Goal: Task Accomplishment & Management: Manage account settings

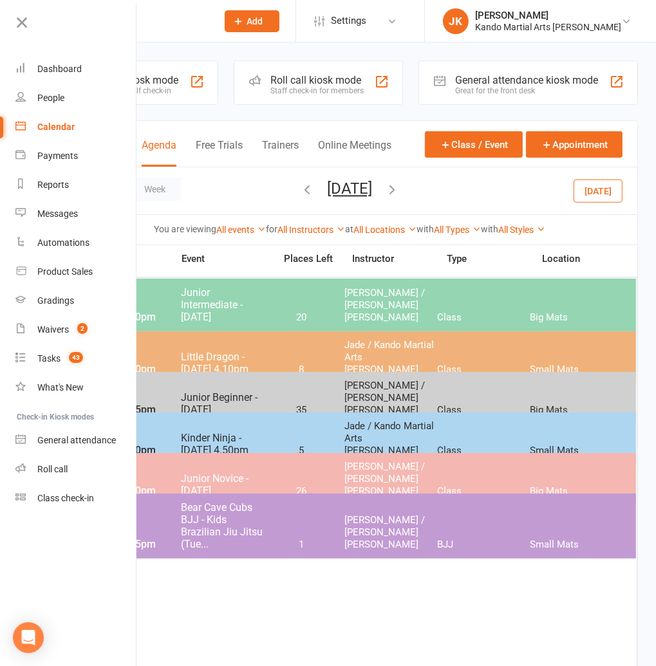
click at [30, 20] on icon at bounding box center [22, 23] width 18 height 18
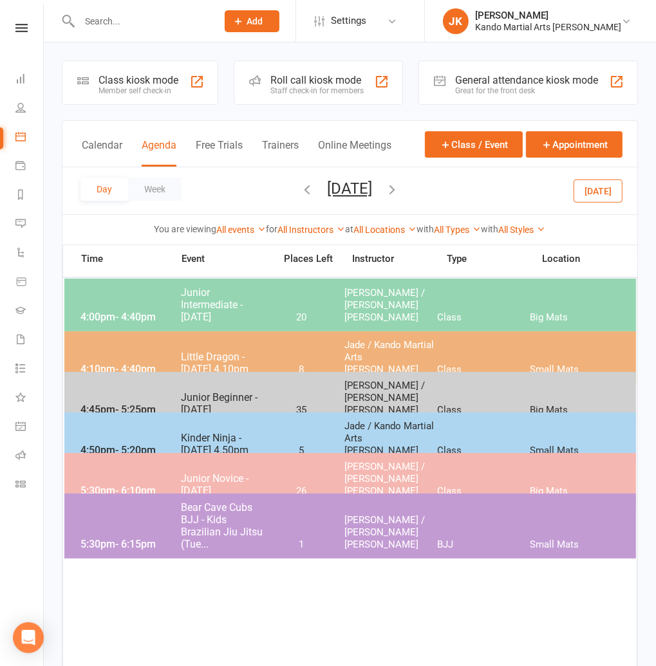
click at [104, 12] on div at bounding box center [135, 21] width 146 height 42
drag, startPoint x: 531, startPoint y: 12, endPoint x: 526, endPoint y: 21, distance: 10.9
click at [531, 12] on div "[PERSON_NAME]" at bounding box center [548, 16] width 146 height 12
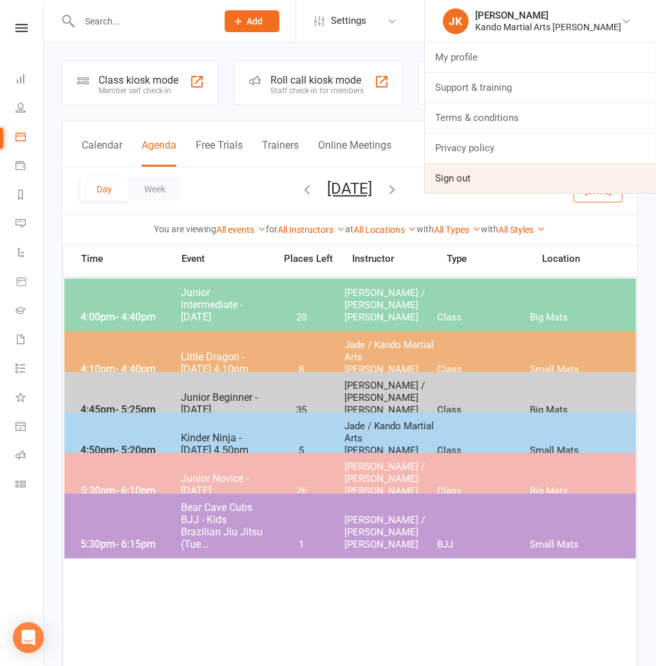
click at [499, 183] on link "Sign out" at bounding box center [540, 178] width 231 height 30
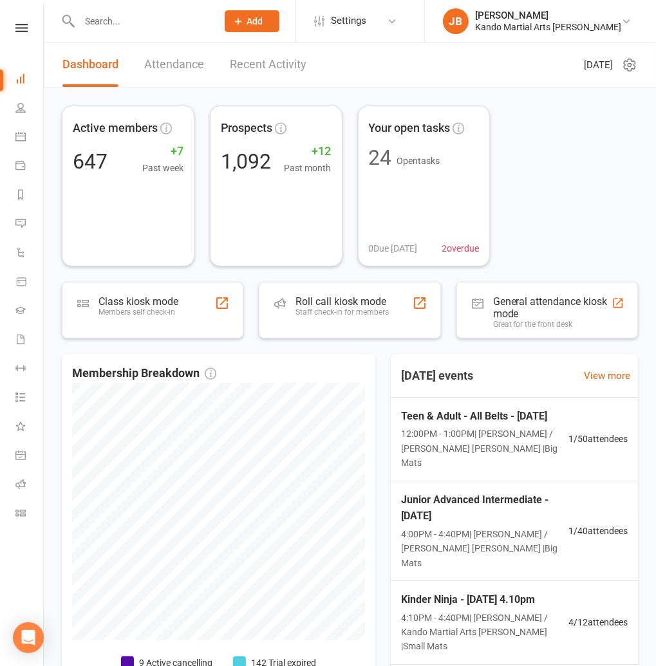
drag, startPoint x: 109, startPoint y: 0, endPoint x: 101, endPoint y: 14, distance: 15.9
click at [109, 0] on div at bounding box center [135, 21] width 146 height 42
click at [94, 20] on input "text" at bounding box center [141, 21] width 133 height 18
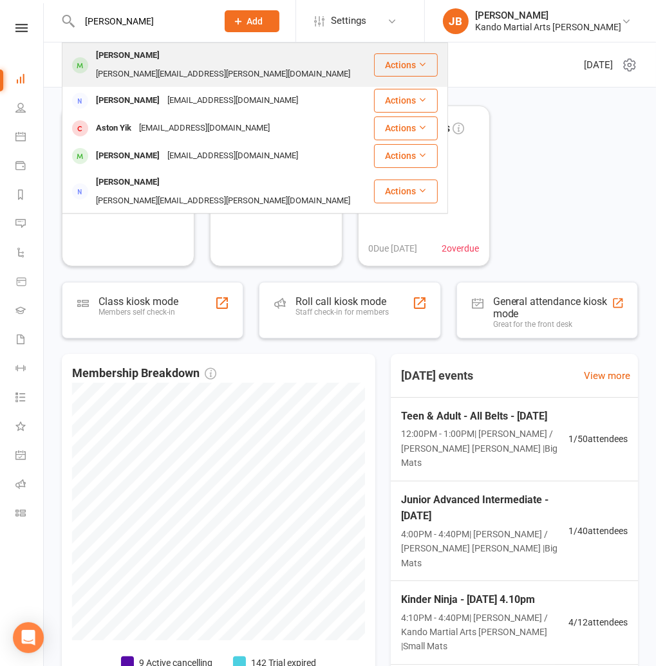
type input "[PERSON_NAME]"
click at [133, 51] on div "[PERSON_NAME]" at bounding box center [127, 55] width 71 height 19
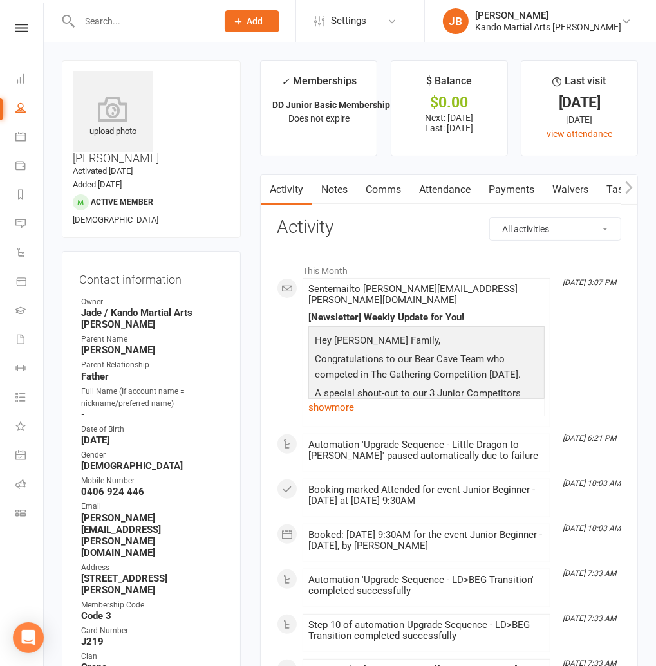
click at [457, 193] on link "Attendance" at bounding box center [444, 190] width 69 height 30
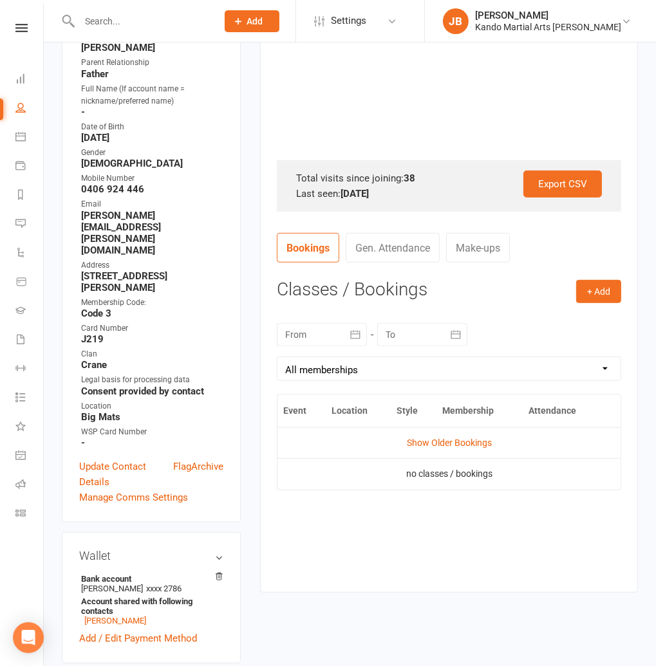
click at [600, 304] on div "+ Add Book Event Add Appointment Book a Friend Classes / Bookings [DATE] Sun Mo…" at bounding box center [449, 426] width 344 height 293
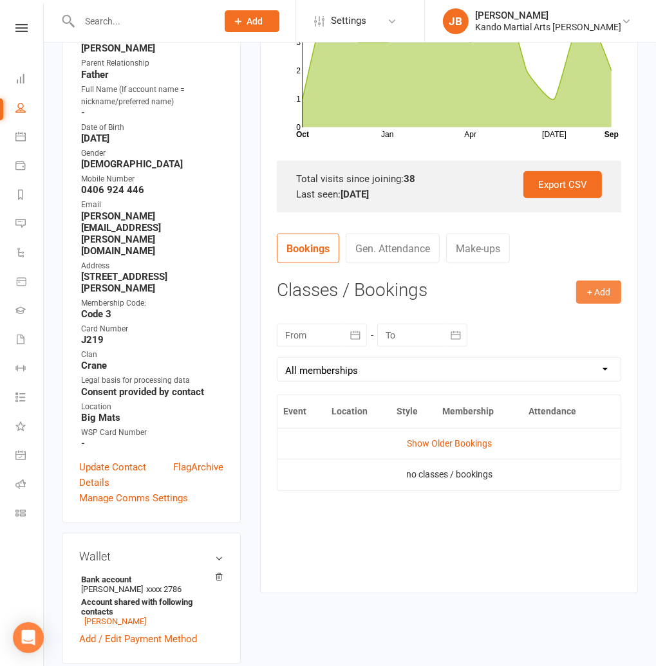
click at [600, 301] on button "+ Add" at bounding box center [598, 292] width 45 height 23
click at [579, 322] on link "Book Event" at bounding box center [556, 321] width 127 height 26
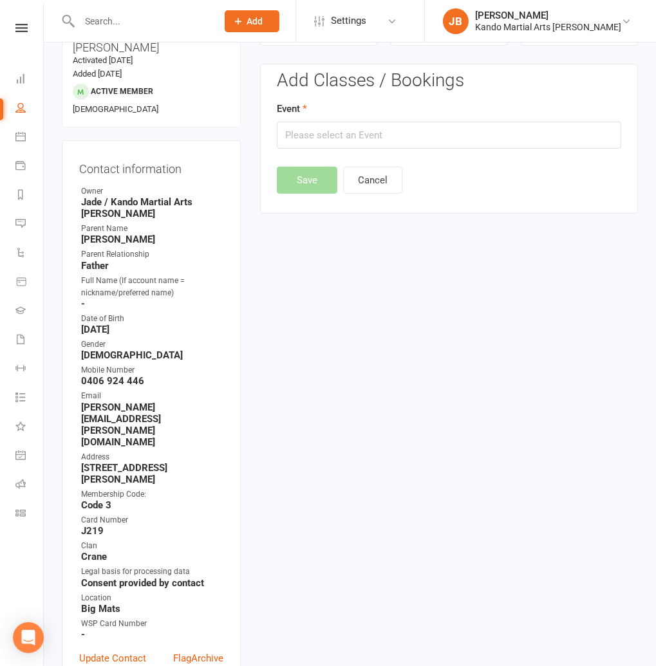
scroll to position [110, 0]
click at [347, 187] on button "Cancel" at bounding box center [372, 180] width 59 height 27
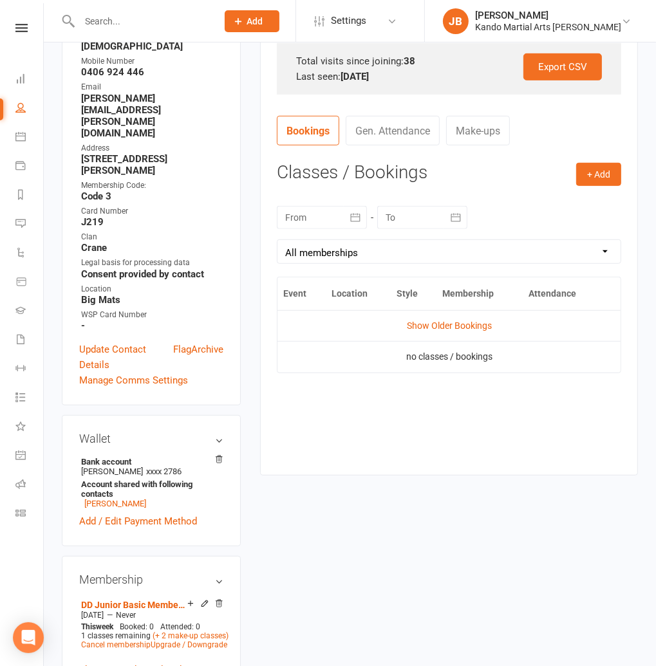
scroll to position [420, 0]
drag, startPoint x: 305, startPoint y: 217, endPoint x: 308, endPoint y: 226, distance: 10.0
click at [305, 217] on div at bounding box center [322, 216] width 90 height 23
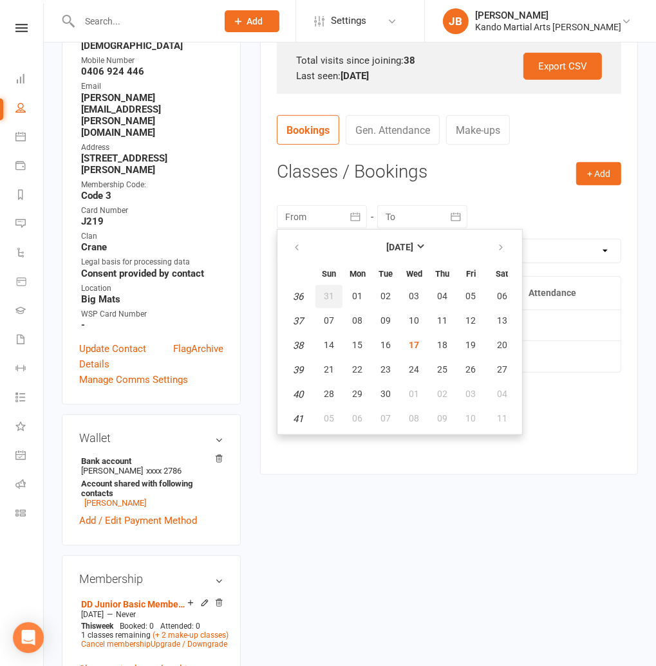
click at [326, 294] on span "31" at bounding box center [329, 296] width 10 height 10
type input "[DATE]"
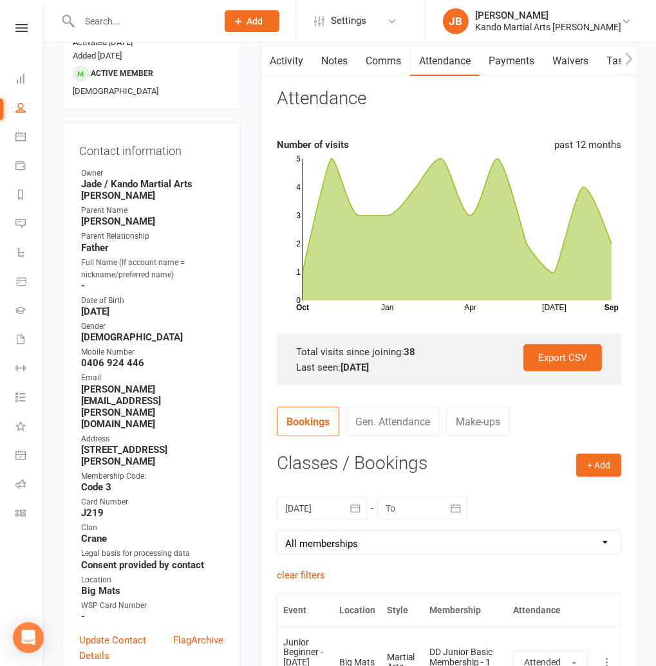
scroll to position [120, 0]
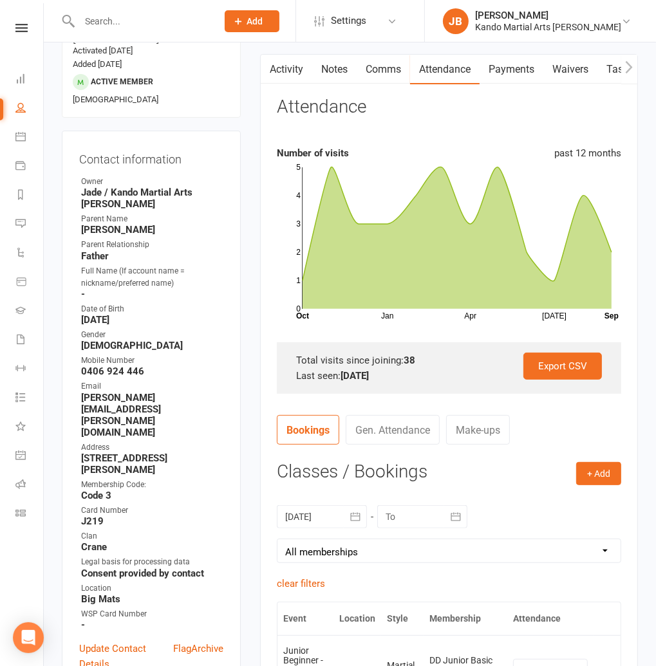
click at [93, 22] on input "text" at bounding box center [141, 21] width 133 height 18
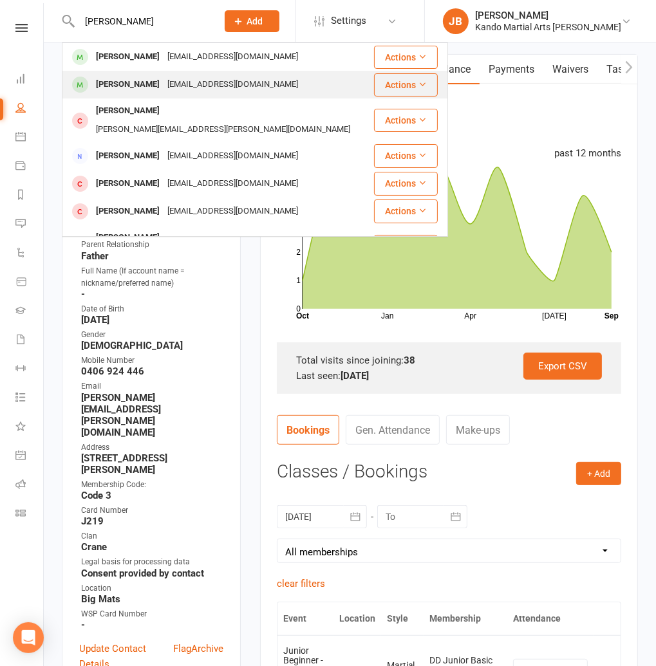
type input "[PERSON_NAME]"
click at [125, 88] on div "[PERSON_NAME]" at bounding box center [127, 84] width 71 height 19
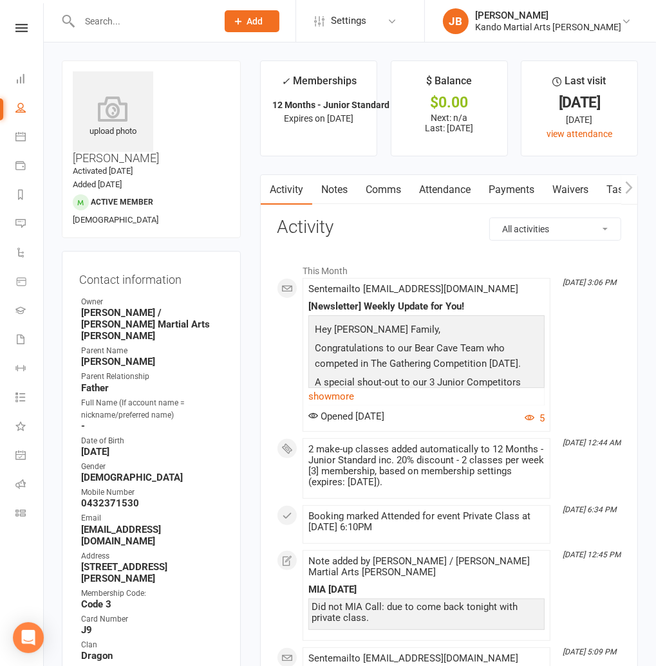
click at [428, 186] on link "Attendance" at bounding box center [444, 190] width 69 height 30
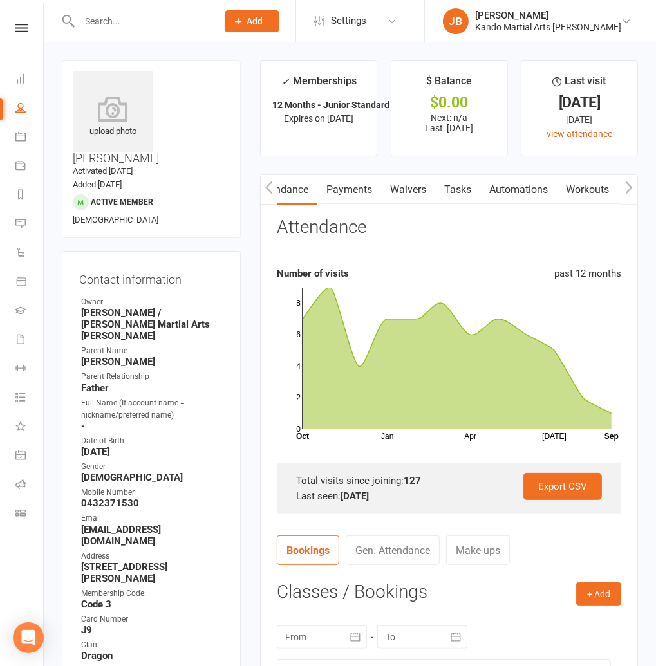
scroll to position [0, 163]
click at [500, 192] on link "Automations" at bounding box center [517, 190] width 77 height 30
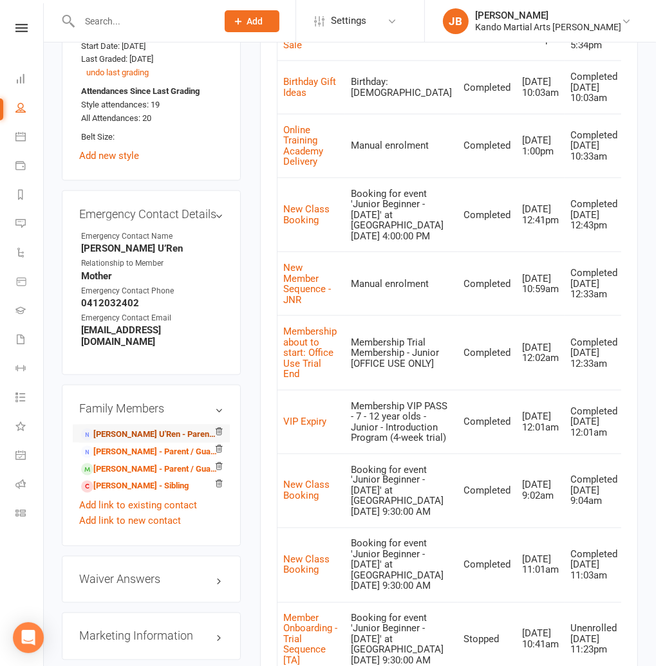
scroll to position [1165, 0]
click at [132, 462] on link "[PERSON_NAME] - Parent / Guardian" at bounding box center [149, 469] width 136 height 14
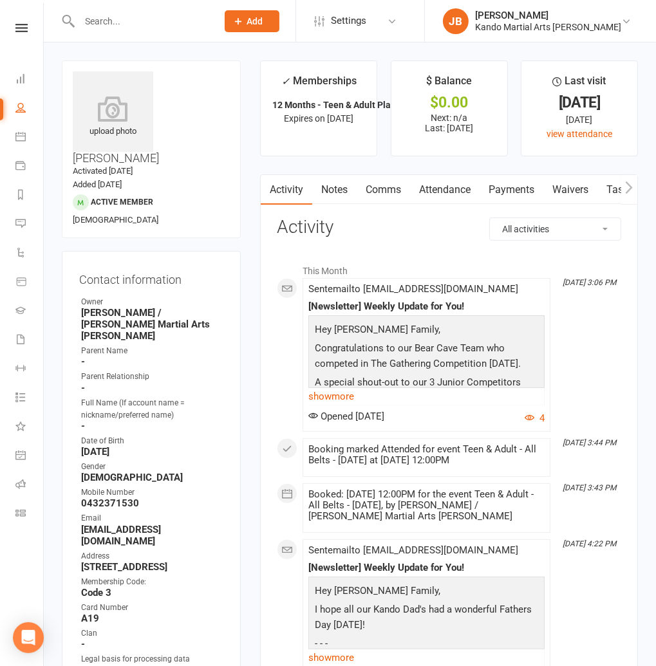
drag, startPoint x: 455, startPoint y: 187, endPoint x: 437, endPoint y: 208, distance: 27.8
click at [455, 187] on link "Attendance" at bounding box center [444, 190] width 69 height 30
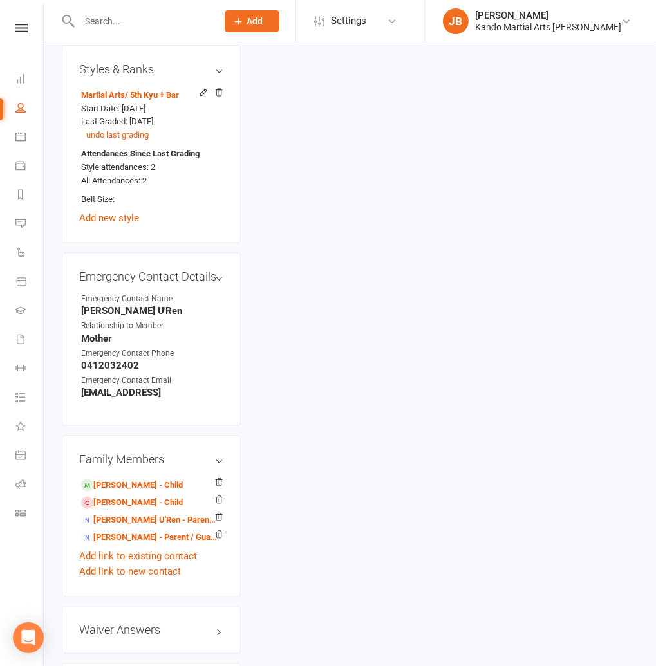
scroll to position [1090, 0]
click at [143, 479] on link "[PERSON_NAME] - Child" at bounding box center [132, 486] width 102 height 14
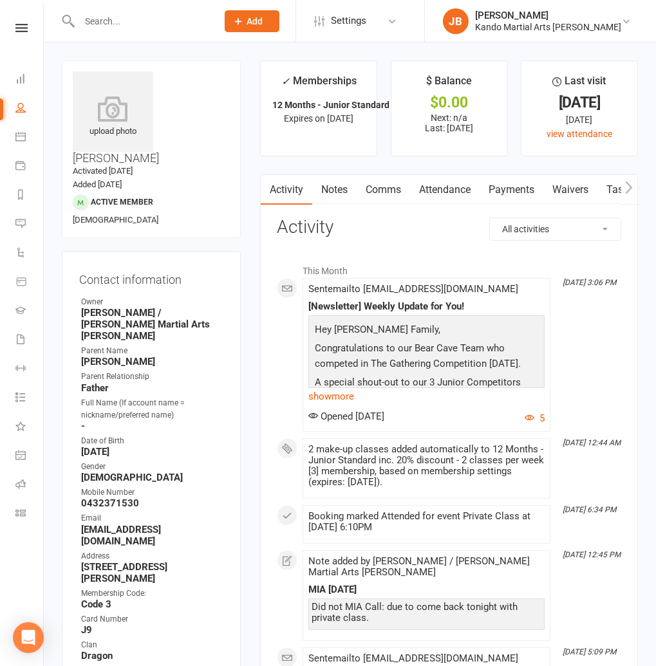
drag, startPoint x: 386, startPoint y: 189, endPoint x: 376, endPoint y: 211, distance: 24.8
click at [386, 189] on link "Automations" at bounding box center [378, 190] width 77 height 30
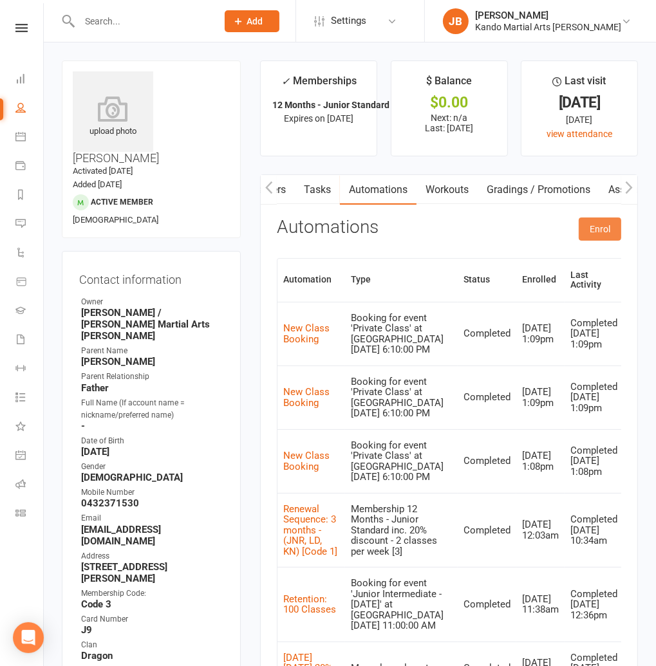
click at [618, 237] on button "Enrol" at bounding box center [599, 228] width 42 height 23
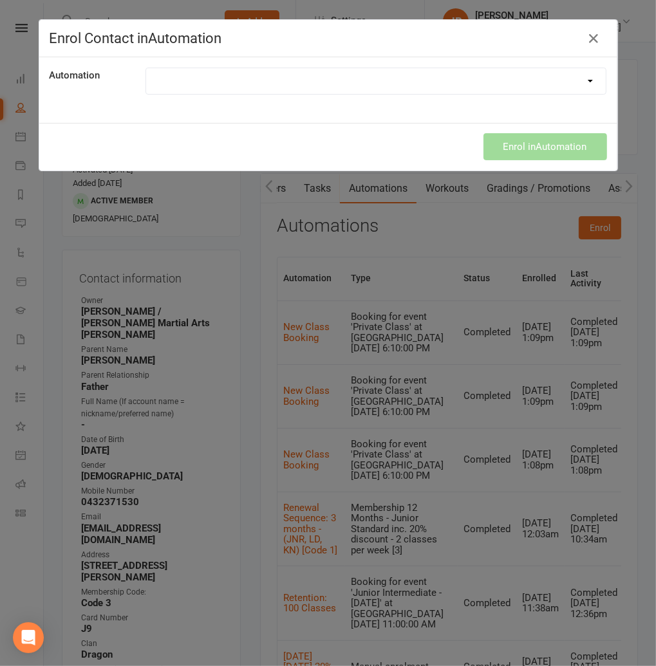
click at [204, 82] on select at bounding box center [376, 81] width 460 height 26
select select "5724"
click at [146, 68] on select "$1 Trial Flash Sale - Express Campaign [2025 Final Day] [DATE][DATE] 20% Sale 2…" at bounding box center [376, 81] width 460 height 26
click at [510, 150] on button "Enrol in Automation" at bounding box center [545, 146] width 124 height 27
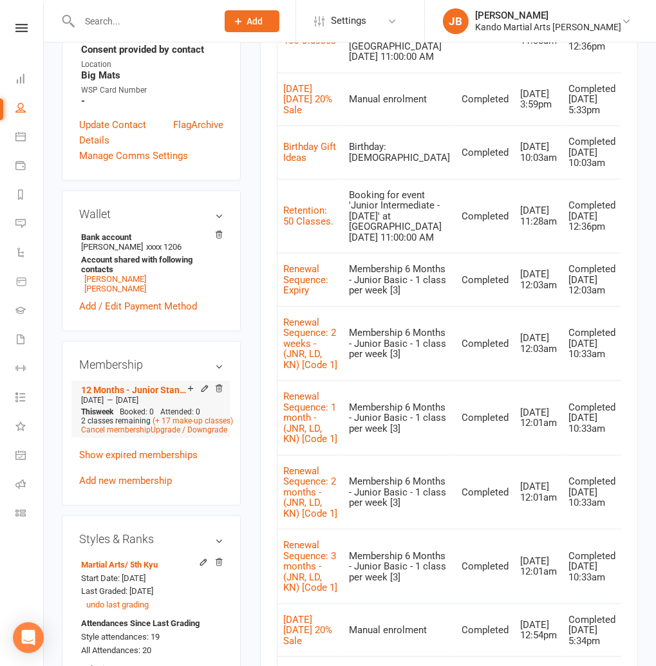
scroll to position [616, 0]
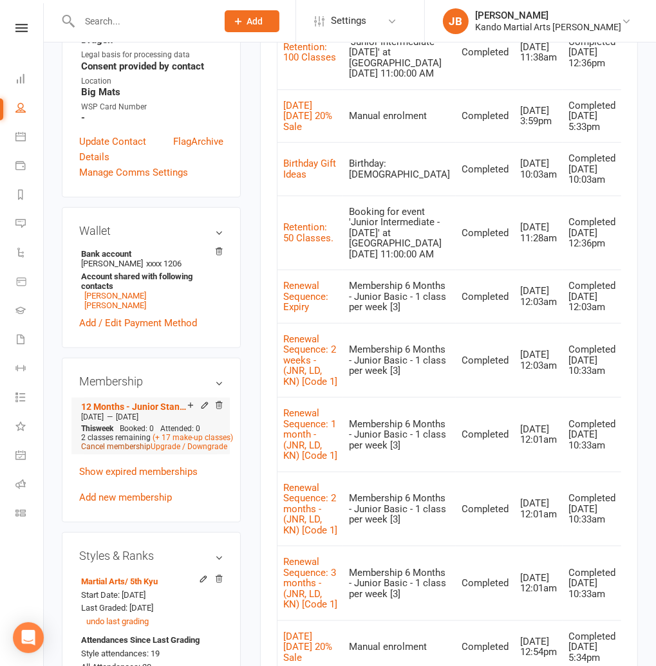
click at [97, 442] on link "Cancel membership" at bounding box center [115, 446] width 69 height 9
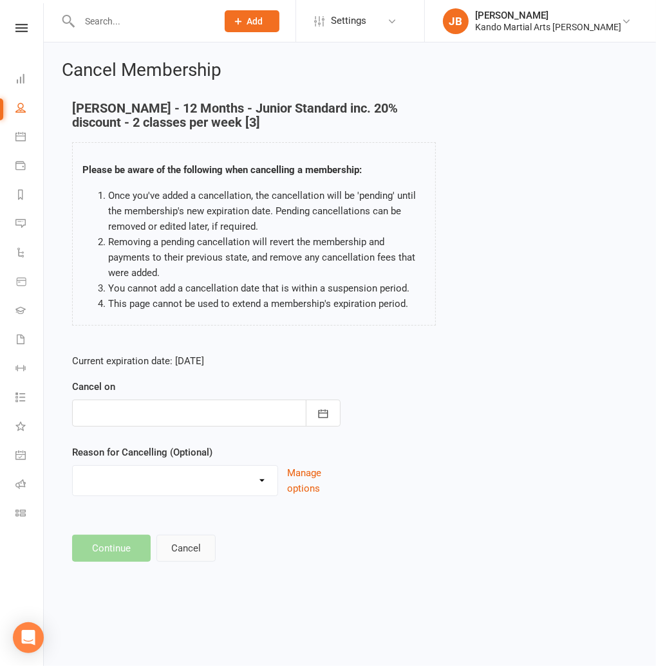
click at [188, 542] on button "Cancel" at bounding box center [185, 548] width 59 height 27
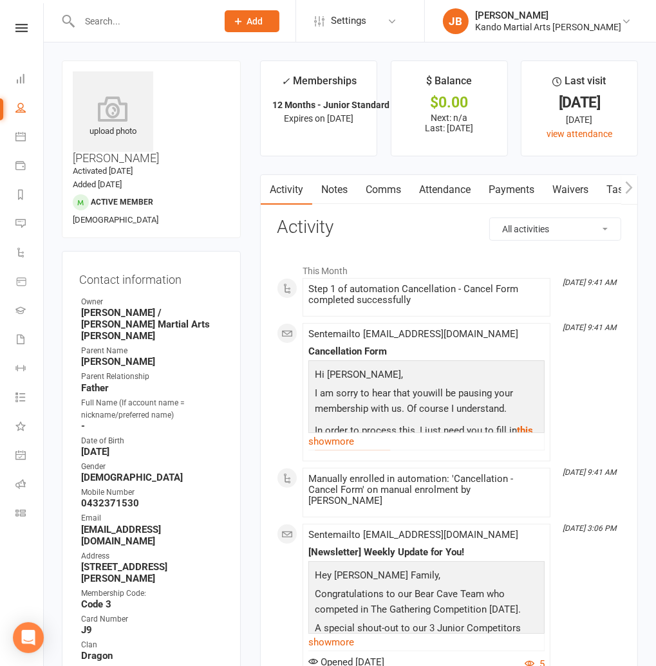
click at [448, 185] on link "Attendance" at bounding box center [444, 190] width 69 height 30
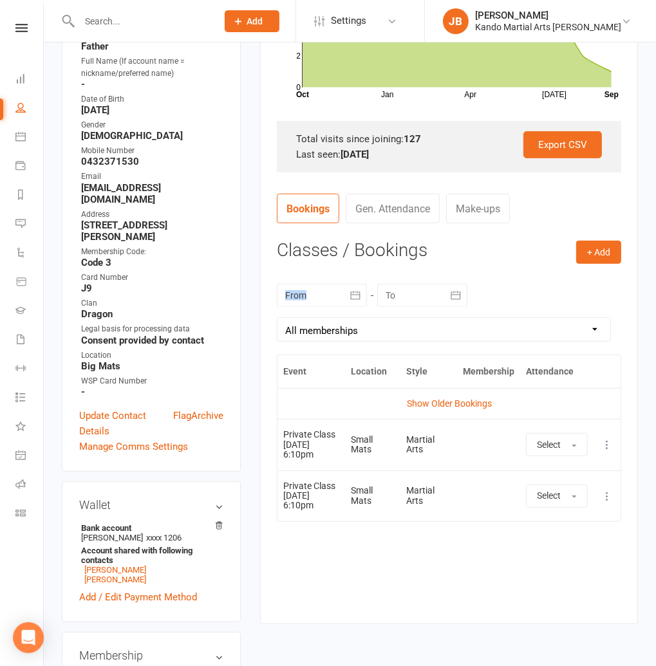
drag, startPoint x: 288, startPoint y: 282, endPoint x: 286, endPoint y: 295, distance: 12.3
click at [286, 289] on div "[DATE] Sun Mon Tue Wed Thu Fri Sat 36 31 01 02 03 04 05 06 37 07 08 09 10 11 12…" at bounding box center [449, 313] width 344 height 84
click at [286, 295] on div at bounding box center [322, 295] width 90 height 23
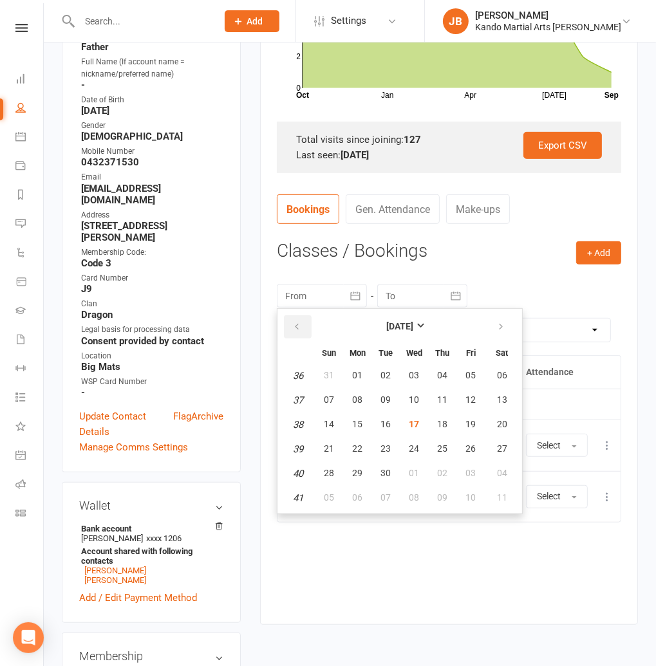
click at [295, 328] on icon "button" at bounding box center [296, 327] width 9 height 10
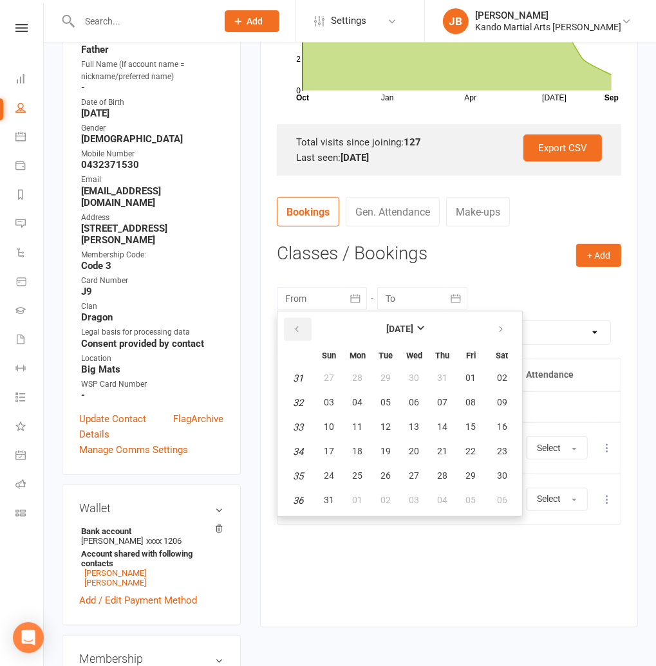
click at [295, 328] on icon "button" at bounding box center [296, 329] width 9 height 10
click at [332, 382] on button "01" at bounding box center [328, 378] width 27 height 23
type input "[DATE]"
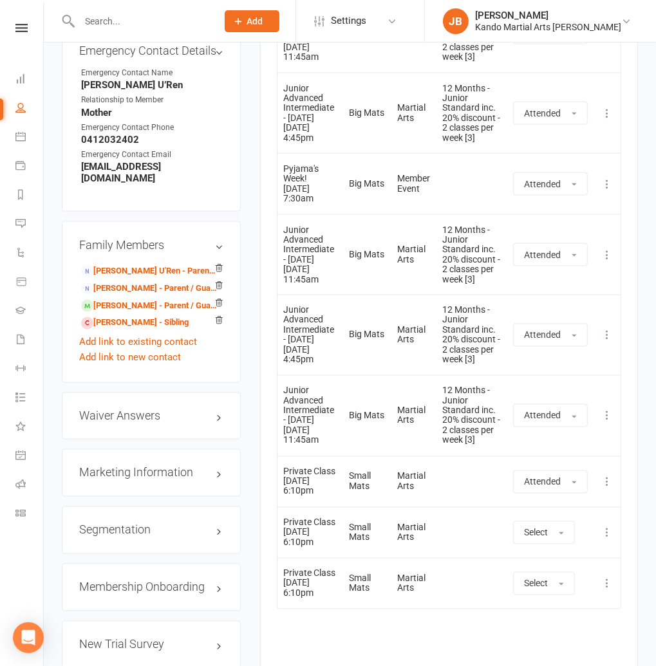
scroll to position [1334, 0]
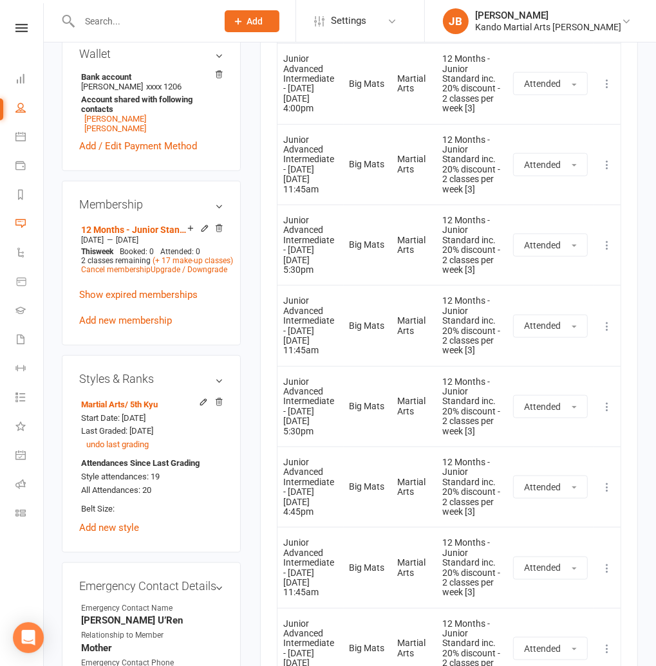
scroll to position [792, 0]
click at [98, 266] on link "Cancel membership" at bounding box center [115, 270] width 69 height 9
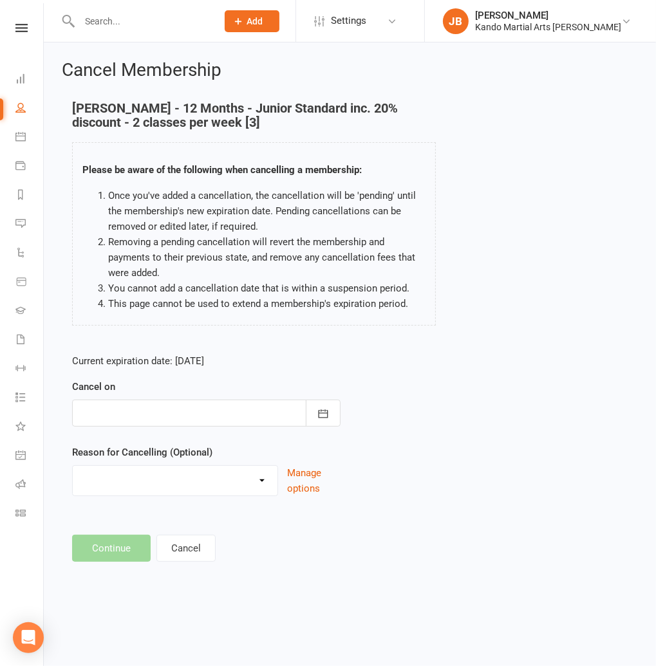
click at [163, 412] on div at bounding box center [206, 413] width 268 height 27
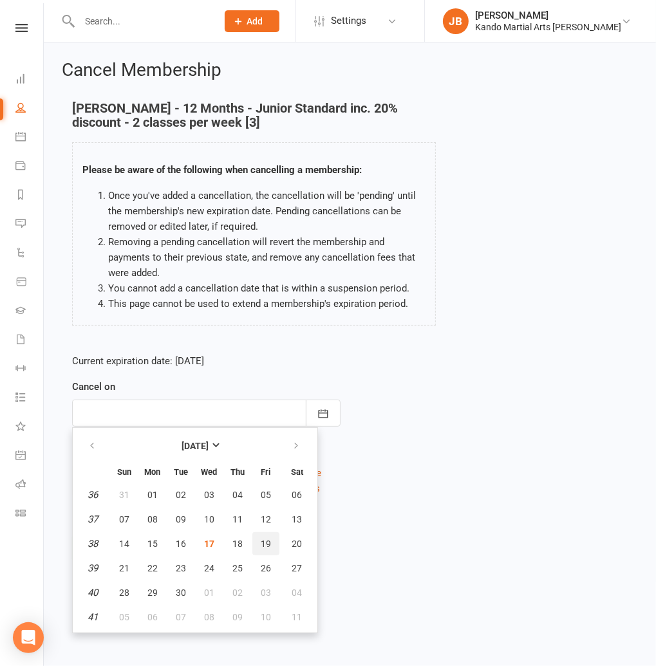
click at [264, 546] on span "19" at bounding box center [266, 544] width 10 height 10
type input "[DATE]"
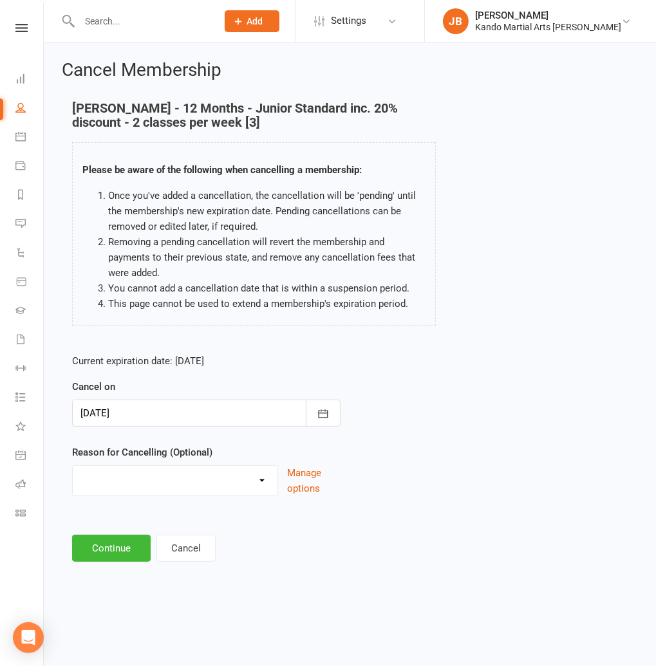
click at [129, 482] on select "Financial Holiday Injury Moving House Not Continuing After Trial Paid PIF Trans…" at bounding box center [175, 479] width 205 height 26
select select "8"
click at [73, 466] on select "Financial Holiday Injury Moving House Not Continuing After Trial Paid PIF Trans…" at bounding box center [175, 479] width 205 height 26
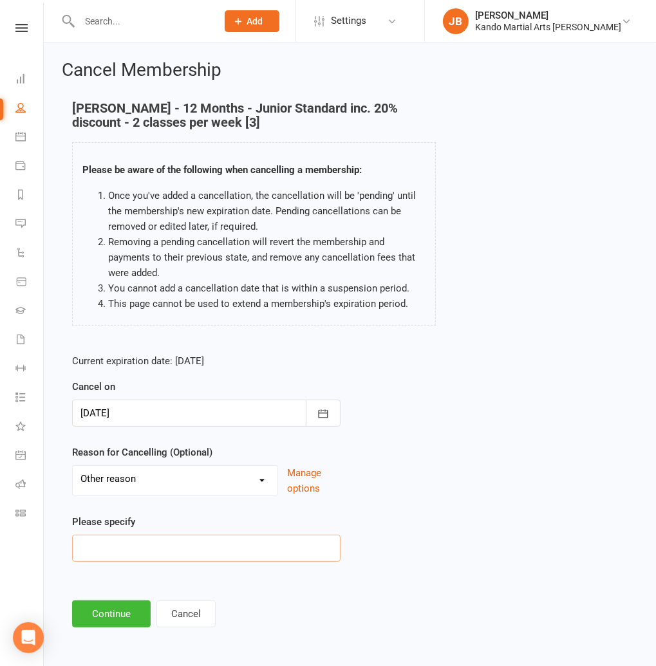
click at [94, 539] on input at bounding box center [206, 548] width 268 height 27
type input "Anxiety"
click at [98, 620] on button "Continue" at bounding box center [111, 613] width 79 height 27
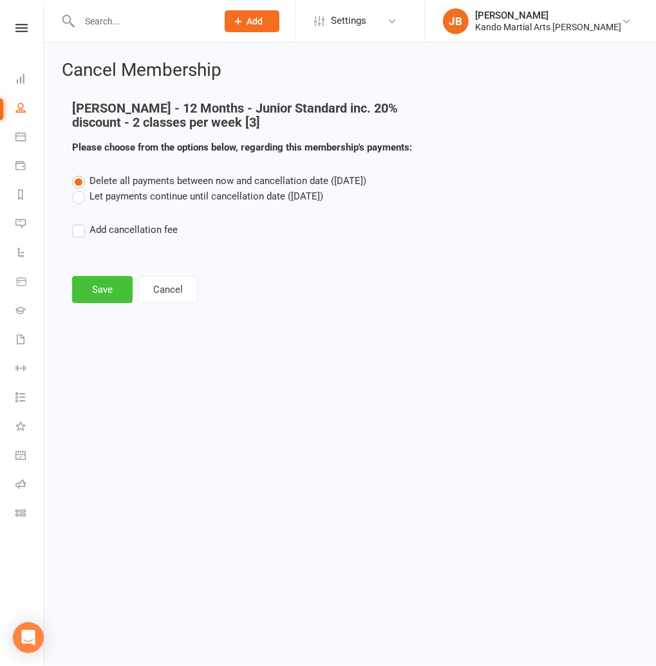
click at [103, 298] on button "Save" at bounding box center [102, 289] width 60 height 27
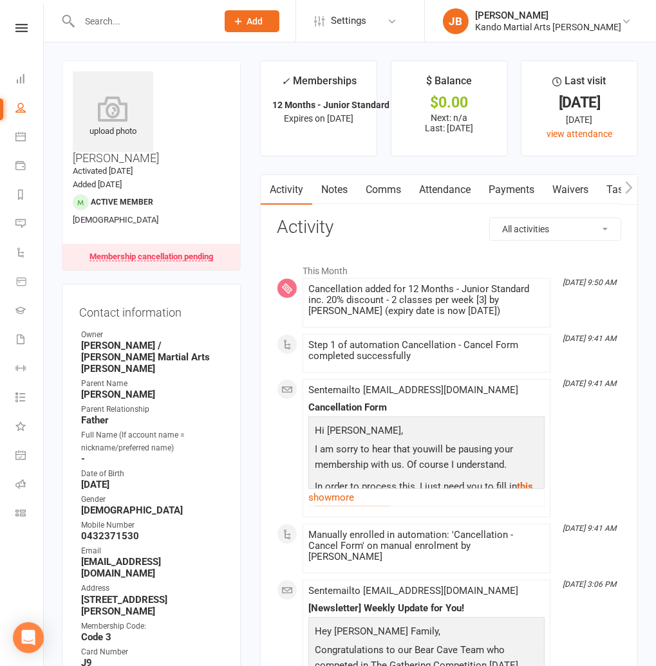
click at [340, 190] on link "Notes" at bounding box center [334, 190] width 44 height 30
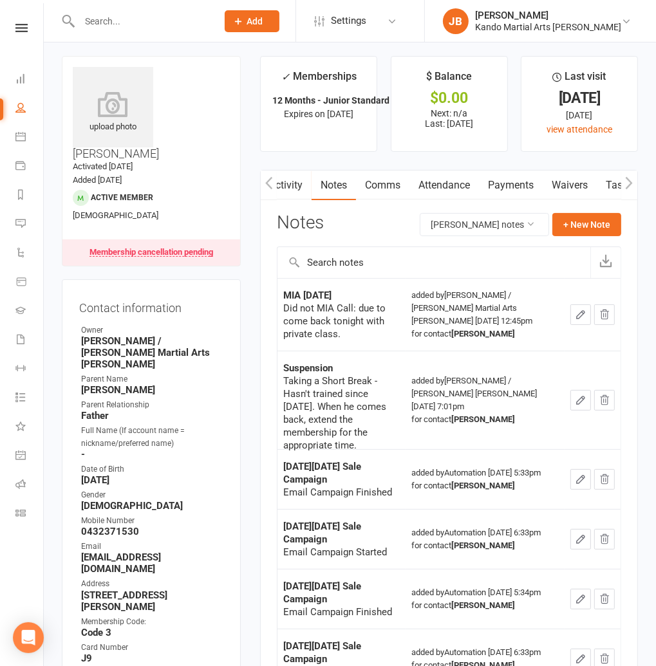
scroll to position [3, 0]
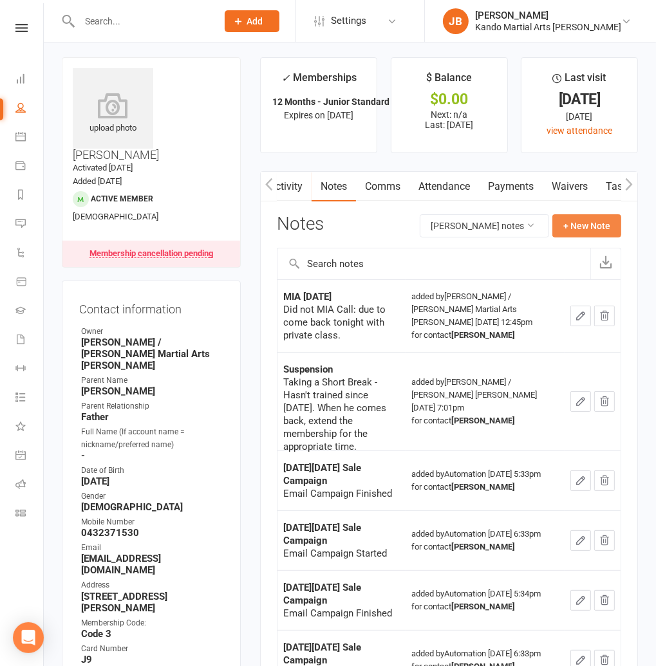
click at [581, 223] on button "+ New Note" at bounding box center [586, 225] width 69 height 23
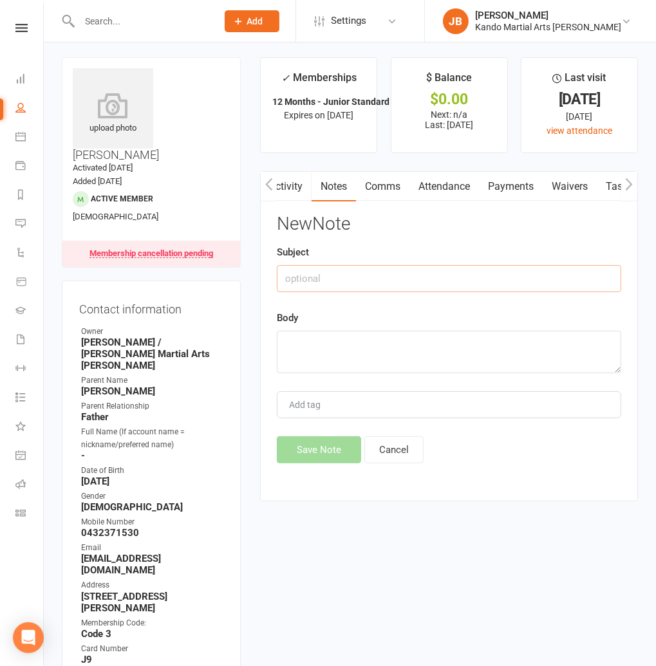
click at [295, 265] on input "text" at bounding box center [449, 278] width 344 height 27
type input "Membership Cancellation"
type textarea "M"
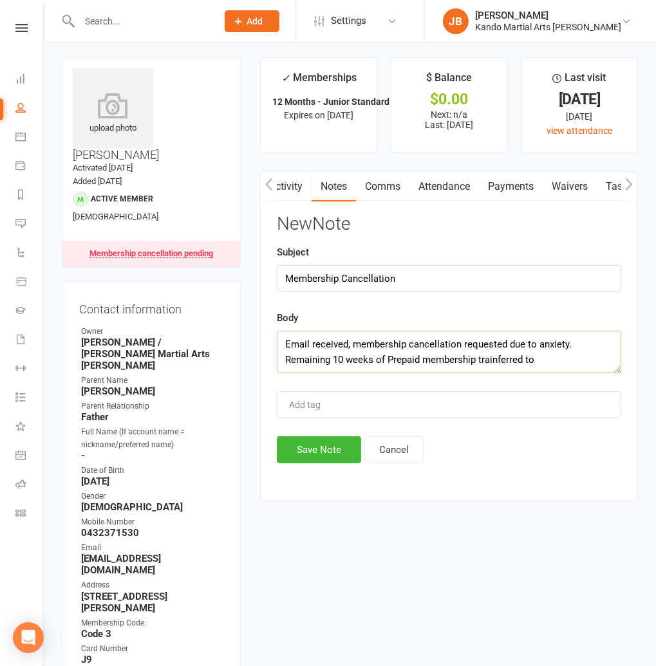
click at [494, 358] on textarea "Email received, membership cancellation requested due to anxiety. Remaining 10 …" at bounding box center [449, 352] width 344 height 42
click at [546, 358] on textarea "Email received, membership cancellation requested due to anxiety. Remaining 10 …" at bounding box center [449, 352] width 344 height 42
click at [492, 360] on textarea "Email received, membership cancellation requested due to anxiety. Remaining 10 …" at bounding box center [449, 352] width 344 height 42
click at [496, 358] on textarea "Email received, membership cancellation requested due to anxiety. Remaining 10 …" at bounding box center [449, 352] width 344 height 42
click at [547, 358] on textarea "Email received, membership cancellation requested due to anxiety. Remaining 10 …" at bounding box center [449, 352] width 344 height 42
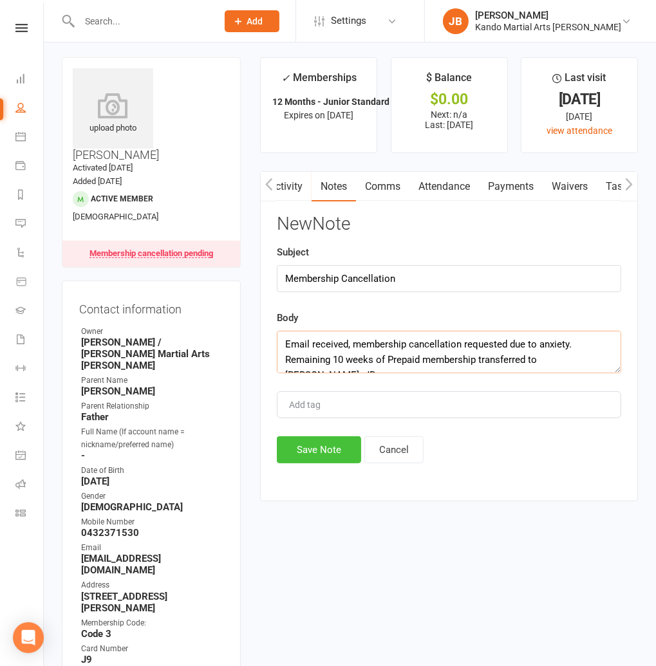
type textarea "Email received, membership cancellation requested due to anxiety. Remaining 10 …"
click at [295, 450] on button "Save Note" at bounding box center [319, 449] width 84 height 27
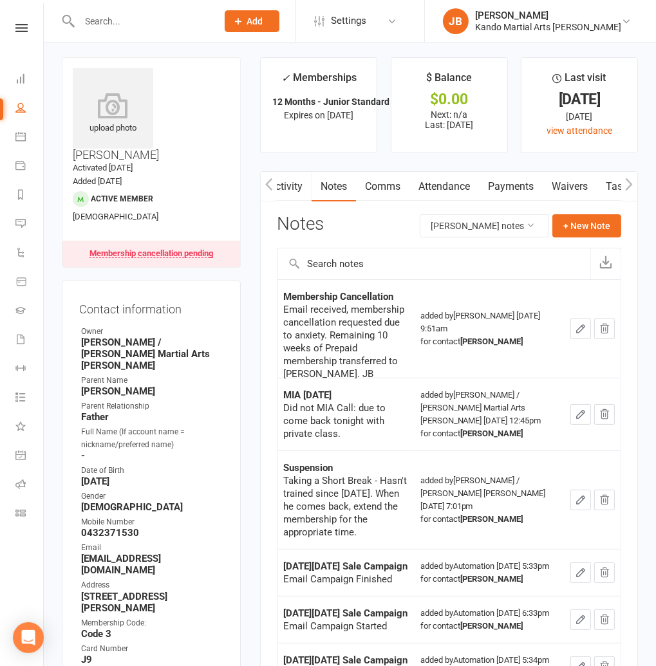
scroll to position [0, 0]
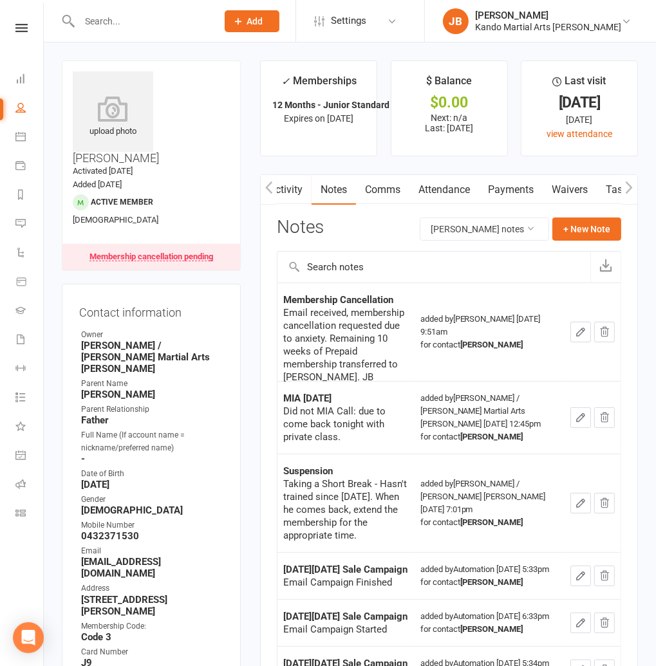
click at [429, 194] on link "Attendance" at bounding box center [443, 190] width 69 height 30
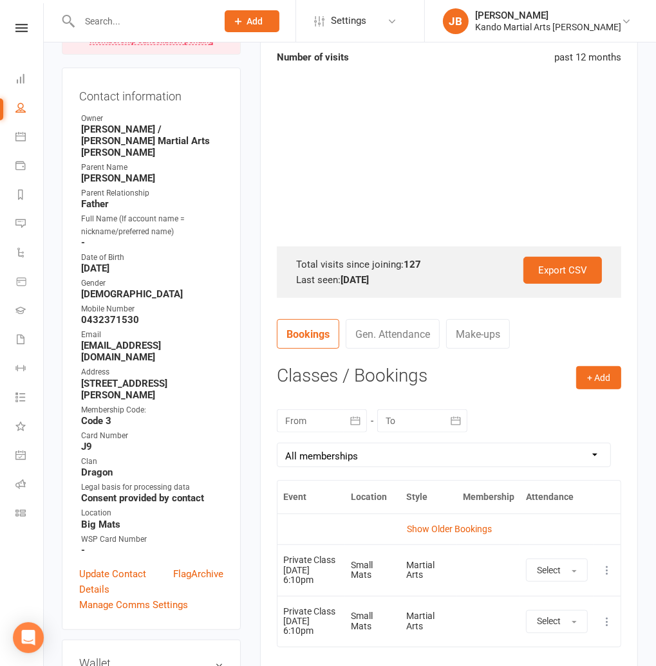
scroll to position [217, 0]
click at [338, 418] on div at bounding box center [322, 420] width 90 height 23
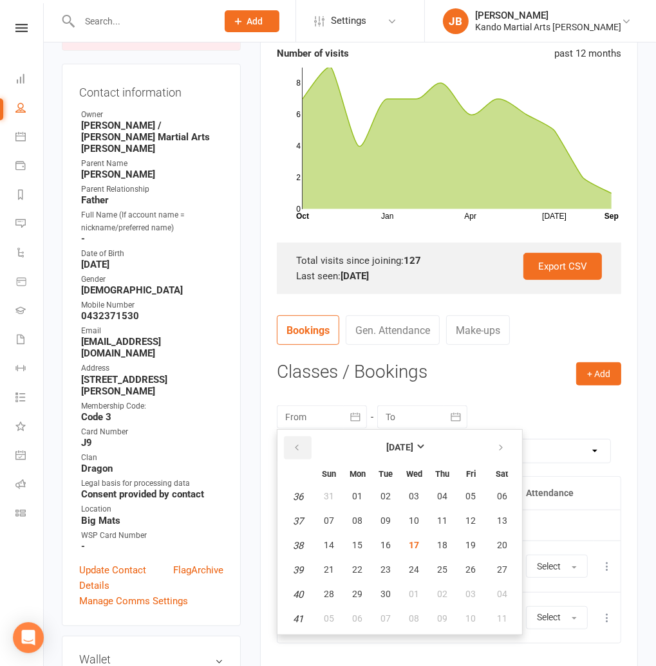
click at [297, 449] on icon "button" at bounding box center [296, 448] width 9 height 10
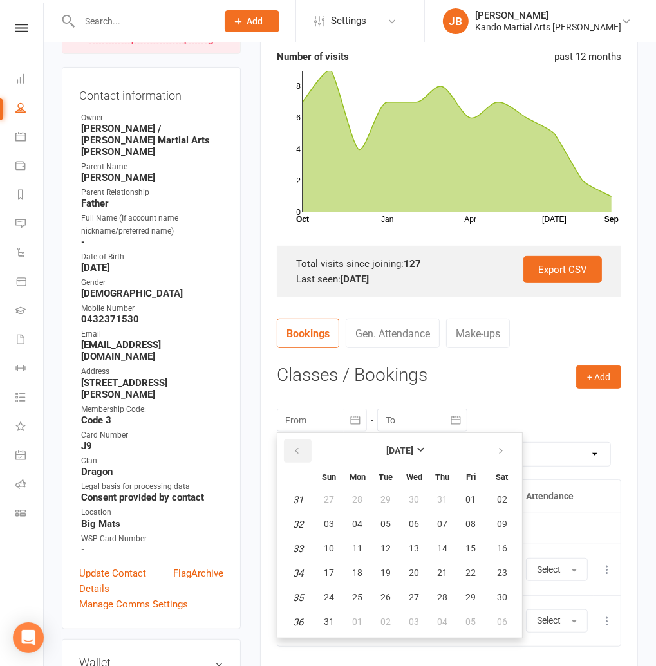
click at [297, 449] on icon "button" at bounding box center [296, 451] width 9 height 10
click at [387, 545] on span "17" at bounding box center [385, 548] width 10 height 10
type input "[DATE]"
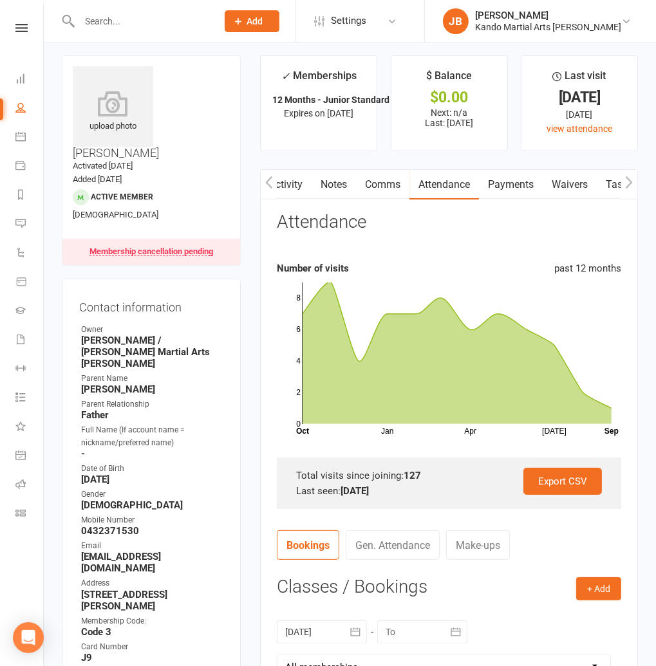
scroll to position [0, 0]
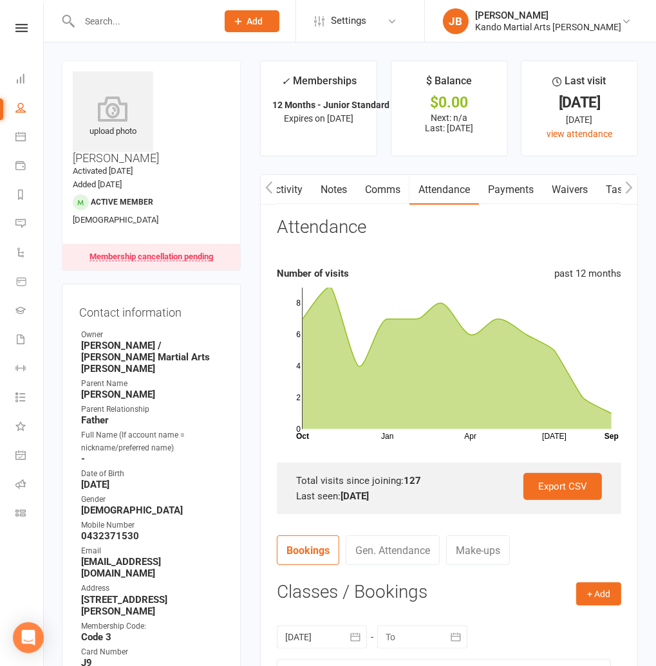
click at [327, 190] on link "Notes" at bounding box center [333, 190] width 44 height 30
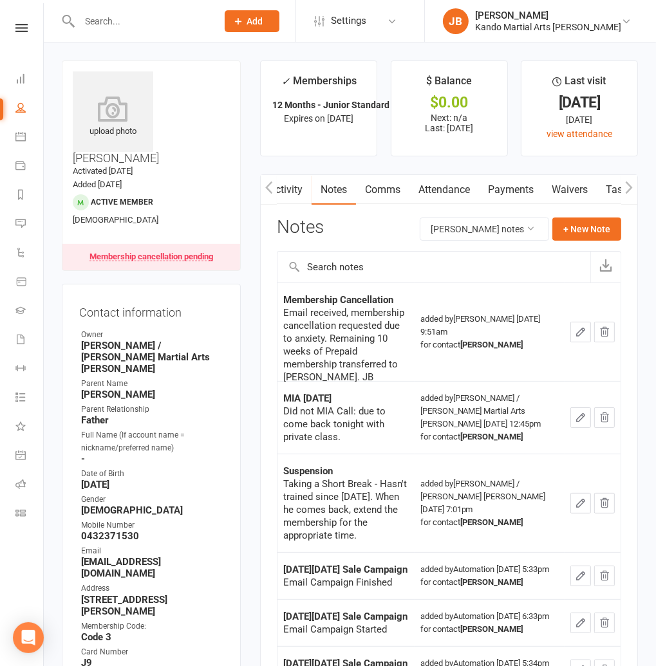
click at [578, 331] on icon "button" at bounding box center [581, 332] width 8 height 8
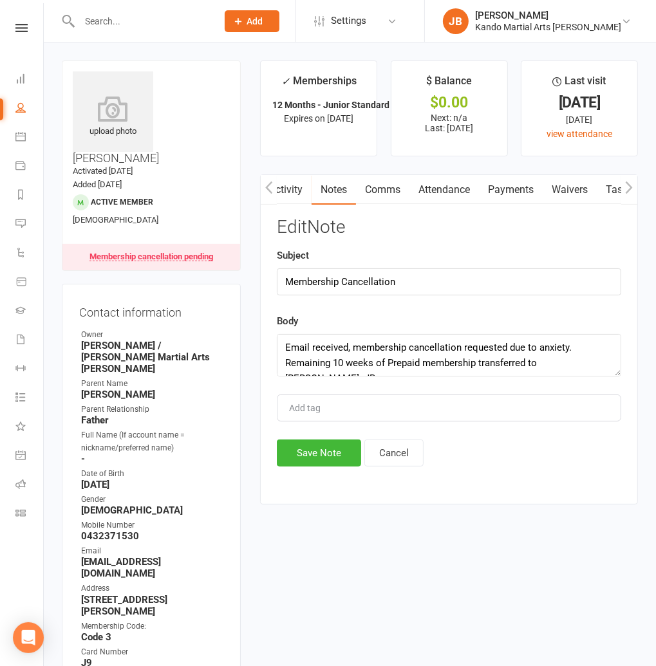
click at [252, 331] on main "✓ Memberships 12 Months - Junior Standard inc. 20% disco... Expires on [DATE] $…" at bounding box center [448, 288] width 397 height 457
click at [387, 459] on button "Cancel" at bounding box center [393, 452] width 59 height 27
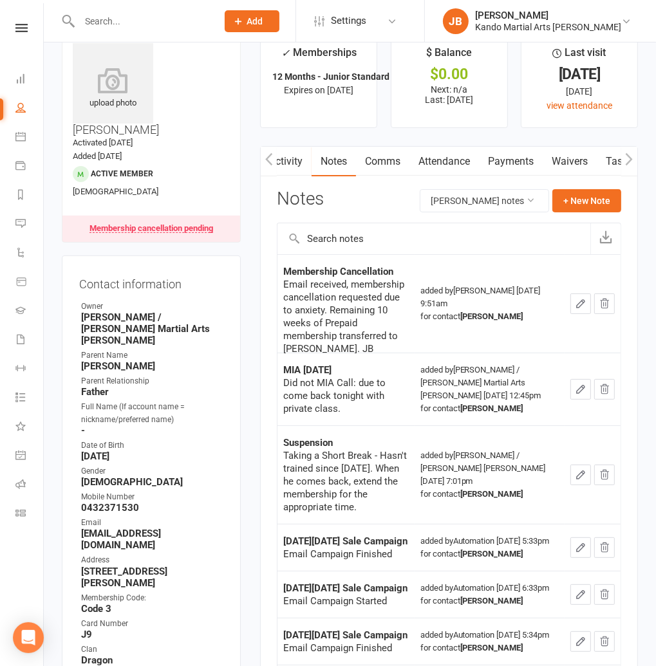
scroll to position [28, 0]
click at [15, 20] on nav "Clubworx Dashboard People Calendar Payments Reports Messages 1 Automations Prod…" at bounding box center [22, 336] width 44 height 666
click at [17, 26] on icon at bounding box center [21, 28] width 12 height 8
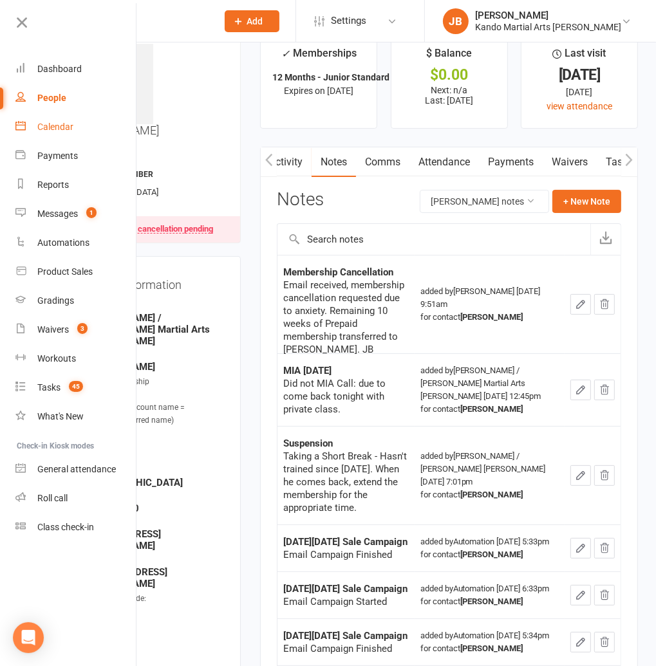
click at [48, 129] on div "Calendar" at bounding box center [55, 127] width 36 height 10
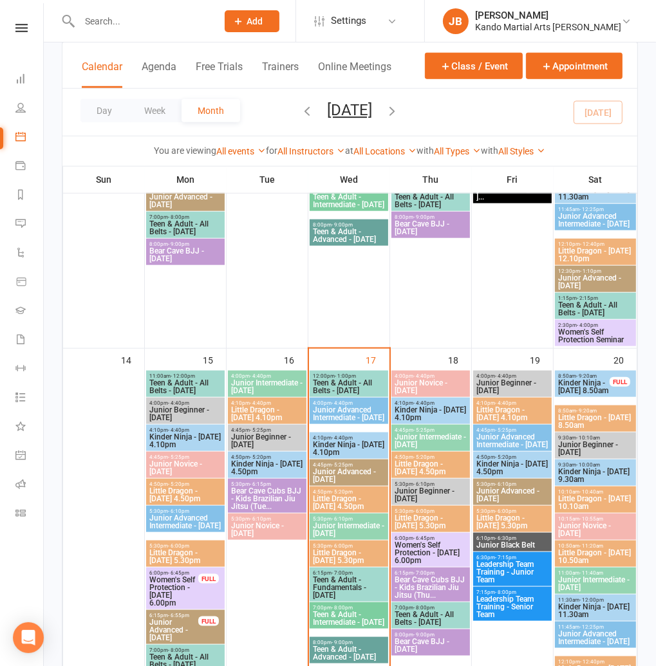
scroll to position [762, 0]
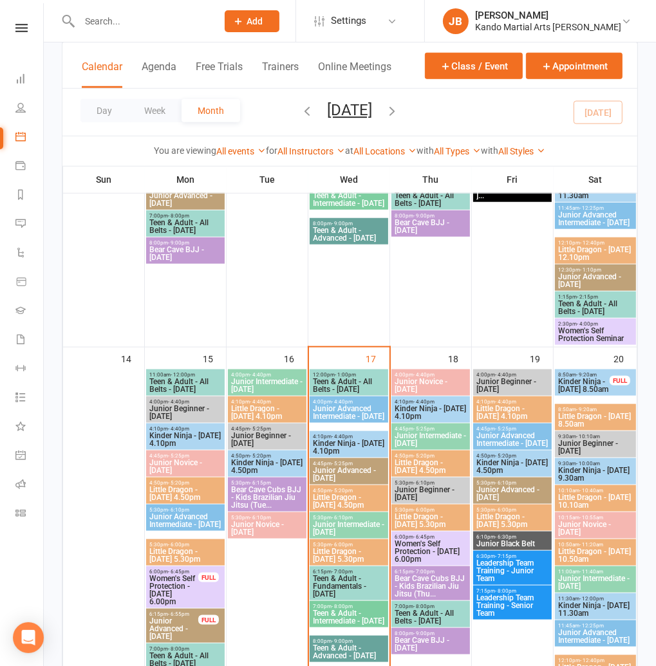
click at [430, 465] on span "Little Dragon - [DATE] 4.50pm" at bounding box center [430, 466] width 73 height 15
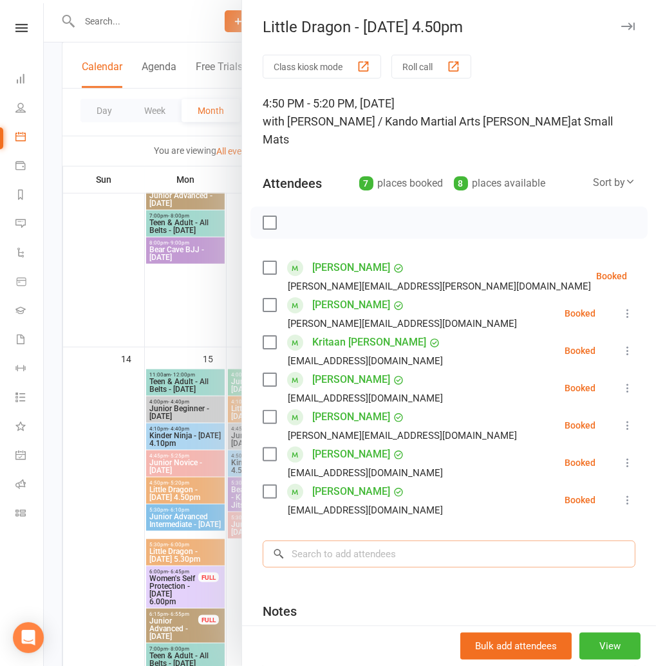
click at [339, 540] on input "search" at bounding box center [449, 553] width 373 height 27
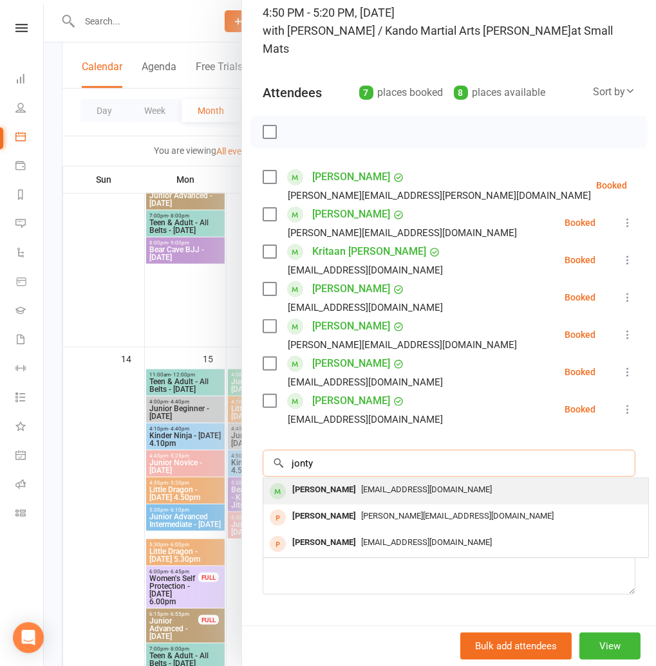
type input "jonty"
click at [332, 481] on div "[PERSON_NAME]" at bounding box center [324, 490] width 74 height 19
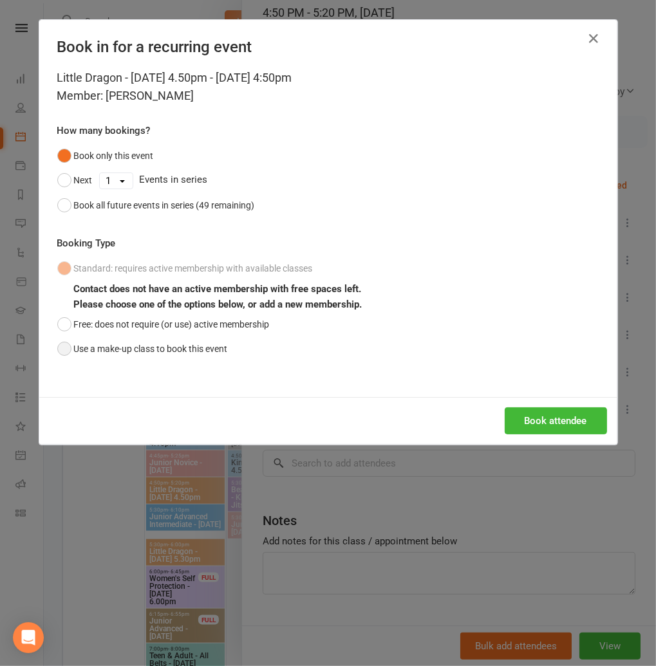
click at [189, 355] on button "Use a make-up class to book this event" at bounding box center [142, 349] width 171 height 24
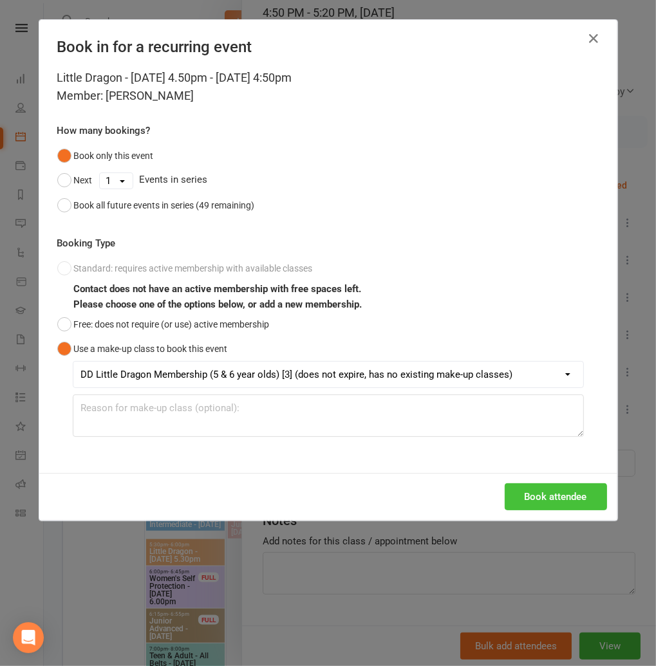
click at [546, 502] on button "Book attendee" at bounding box center [555, 496] width 102 height 27
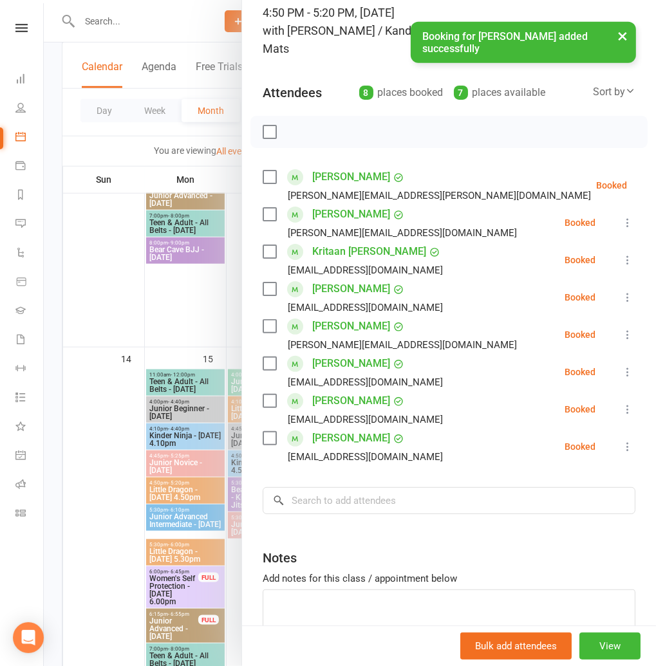
scroll to position [86, 0]
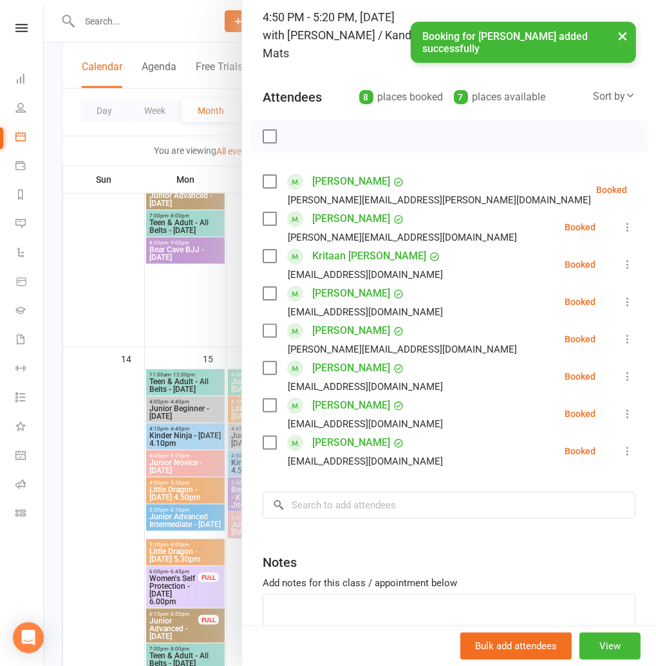
click at [613, 46] on button "×" at bounding box center [622, 36] width 23 height 28
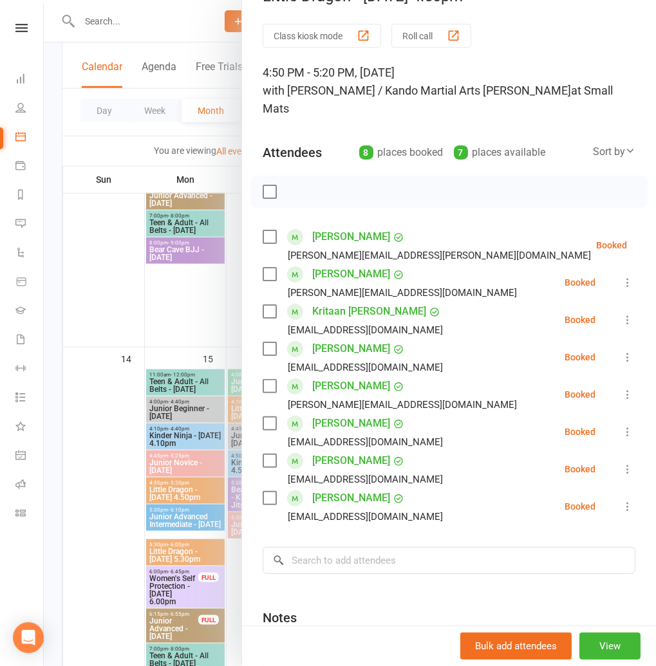
scroll to position [0, 0]
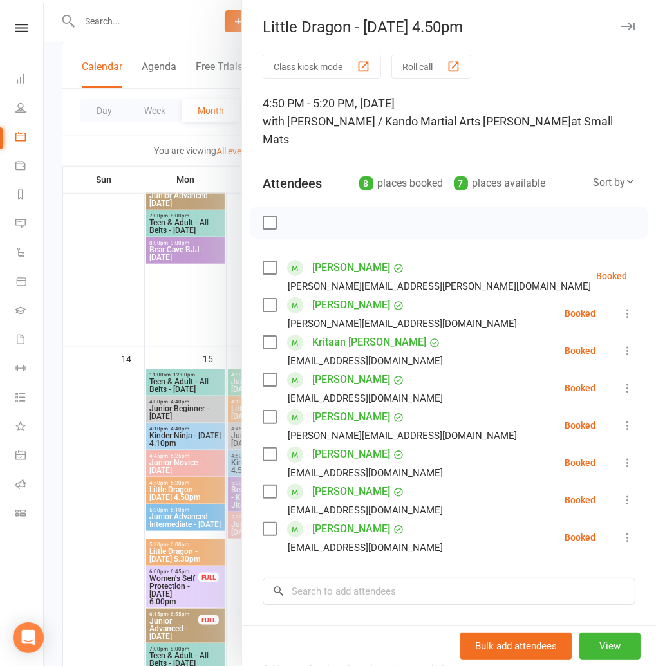
click at [624, 26] on icon "button" at bounding box center [628, 27] width 14 height 8
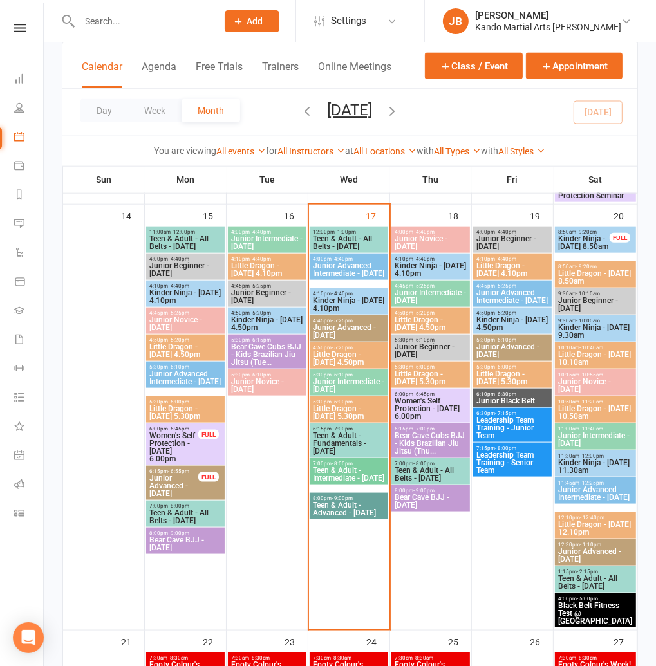
scroll to position [905, 0]
click at [130, 23] on input "text" at bounding box center [141, 21] width 133 height 18
click at [100, 24] on input "text" at bounding box center [141, 21] width 133 height 18
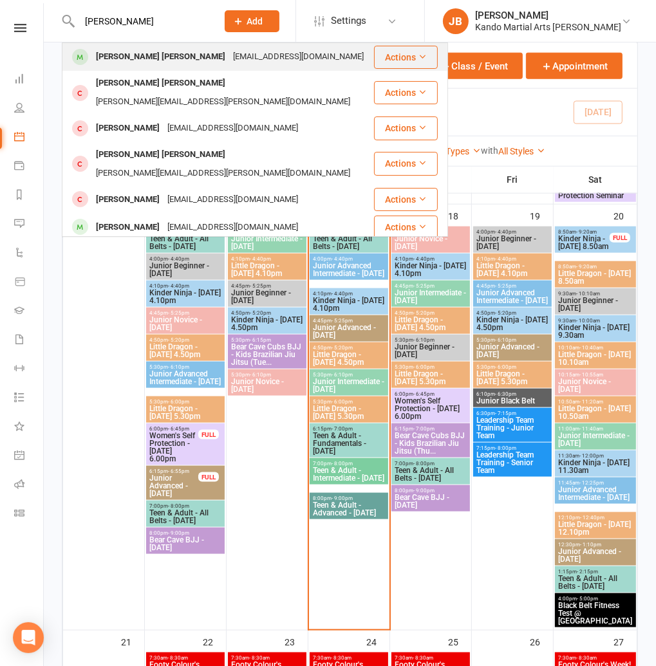
type input "[PERSON_NAME]"
click at [127, 55] on div "[PERSON_NAME] [PERSON_NAME]" at bounding box center [160, 57] width 137 height 19
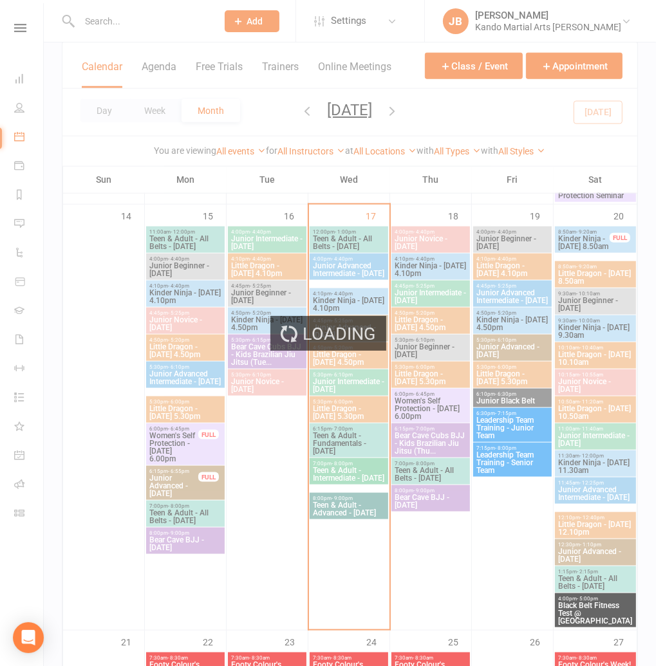
click at [104, 15] on div "Loading" at bounding box center [328, 333] width 656 height 666
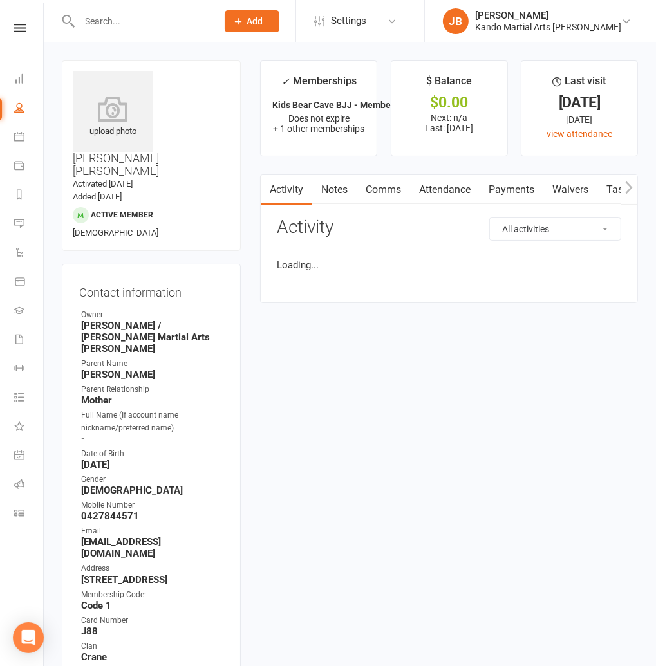
click at [101, 21] on input "text" at bounding box center [141, 21] width 133 height 18
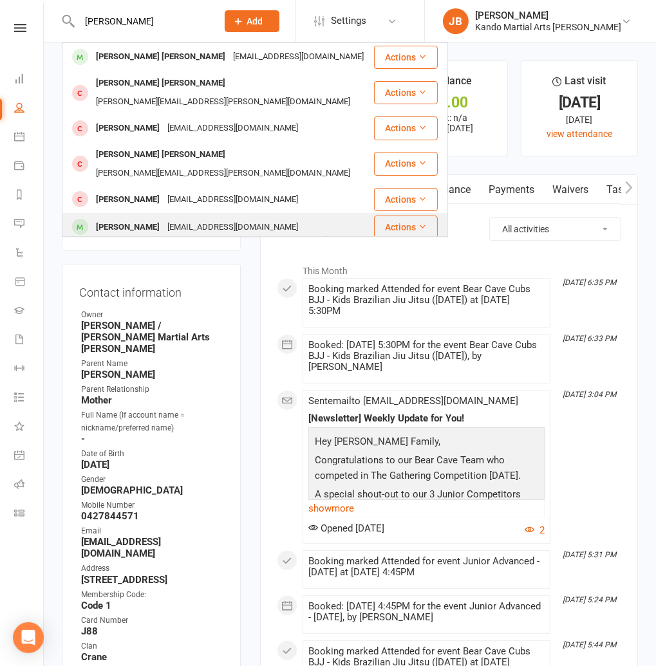
type input "[PERSON_NAME]"
click at [145, 218] on div "[PERSON_NAME]" at bounding box center [127, 227] width 71 height 19
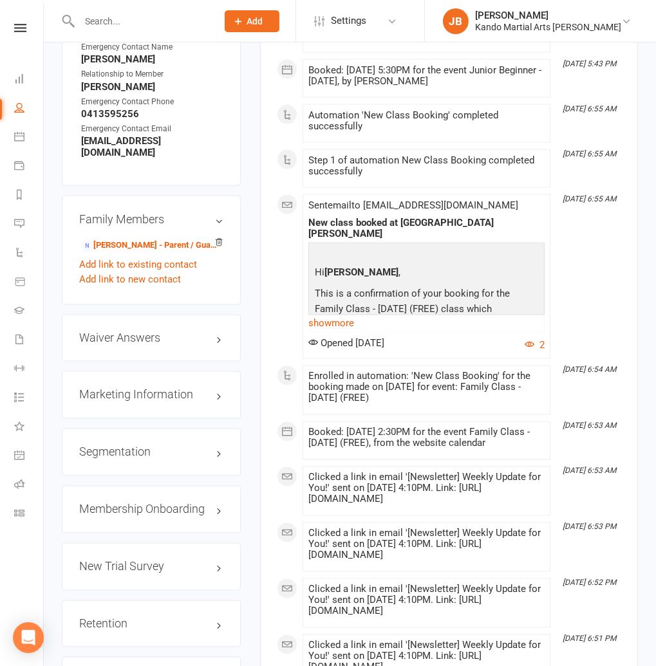
scroll to position [1369, 0]
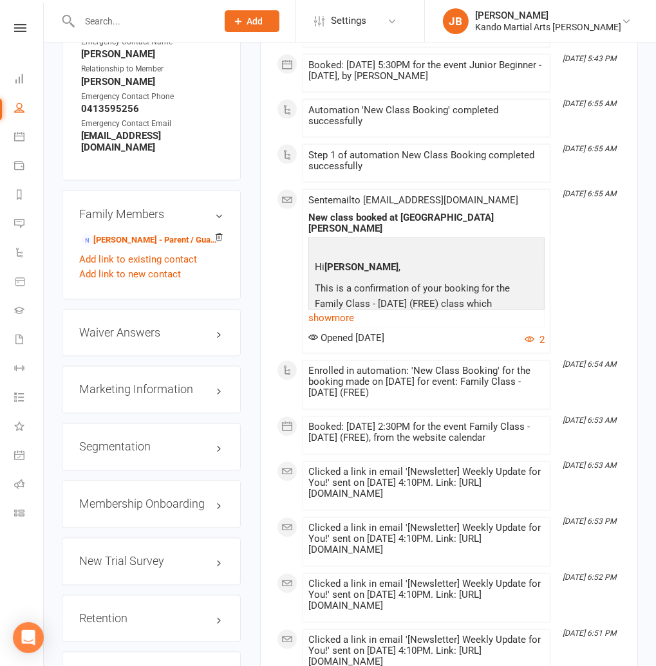
drag, startPoint x: 201, startPoint y: 457, endPoint x: 255, endPoint y: 413, distance: 69.5
click at [0, 0] on link "edit" at bounding box center [0, 0] width 0 height 0
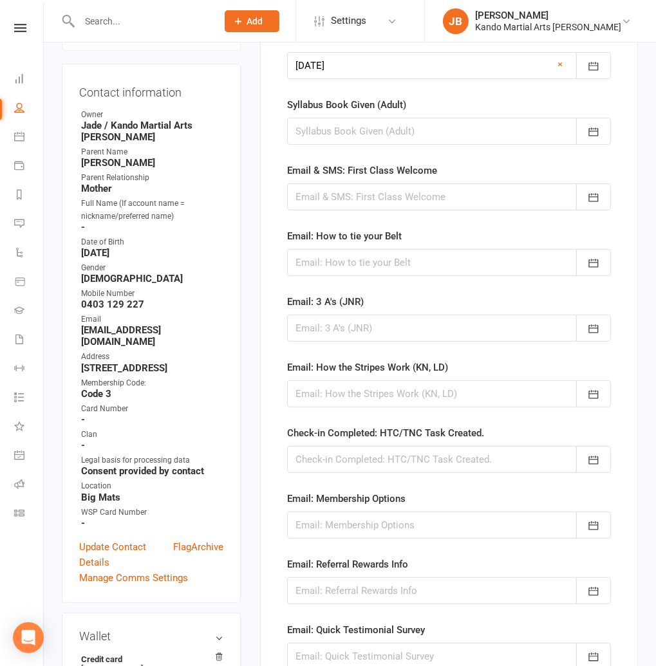
scroll to position [230, 0]
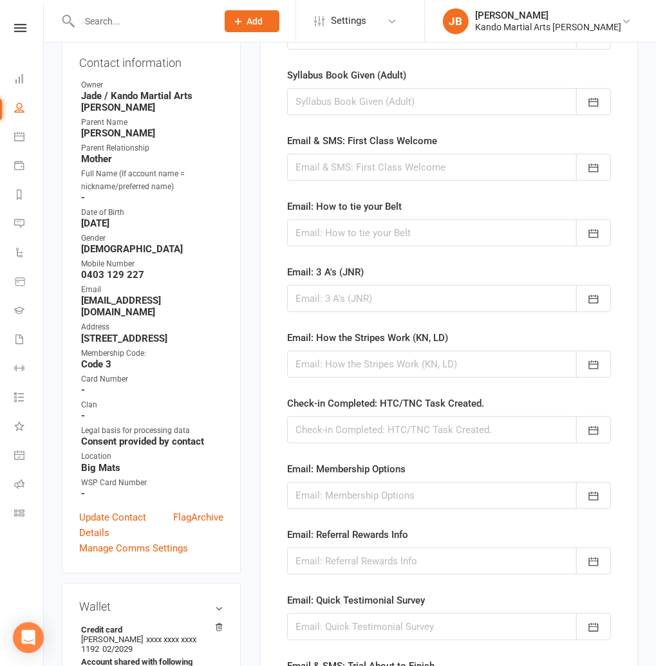
click at [330, 427] on div at bounding box center [449, 429] width 324 height 27
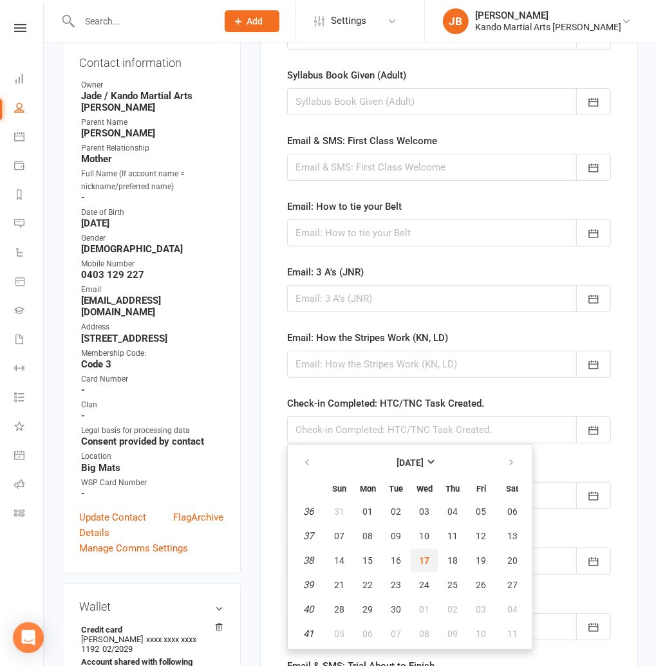
drag, startPoint x: 420, startPoint y: 550, endPoint x: 343, endPoint y: 444, distance: 130.4
click at [420, 550] on button "17" at bounding box center [424, 560] width 27 height 23
type input "[DATE]"
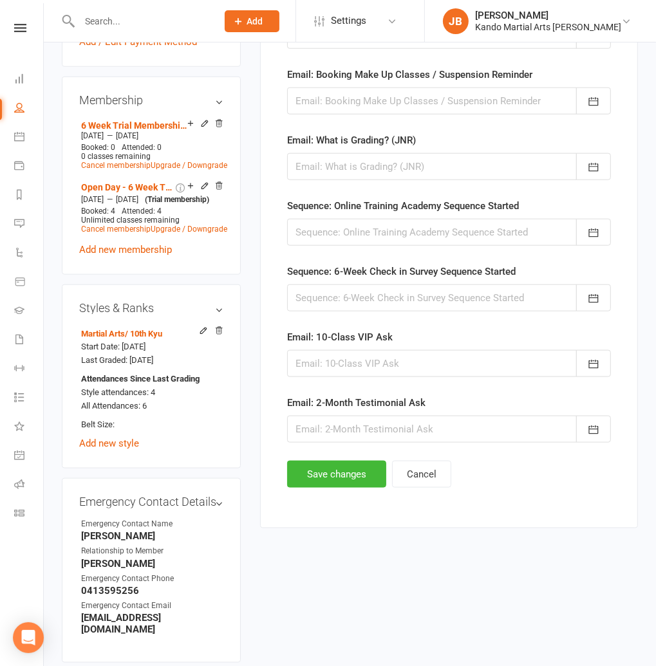
scroll to position [905, 0]
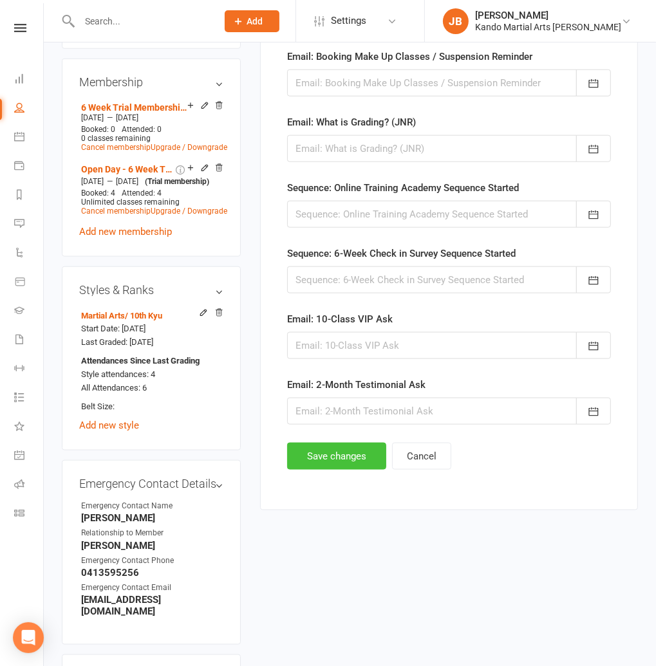
click at [327, 456] on button "Save changes" at bounding box center [336, 456] width 99 height 27
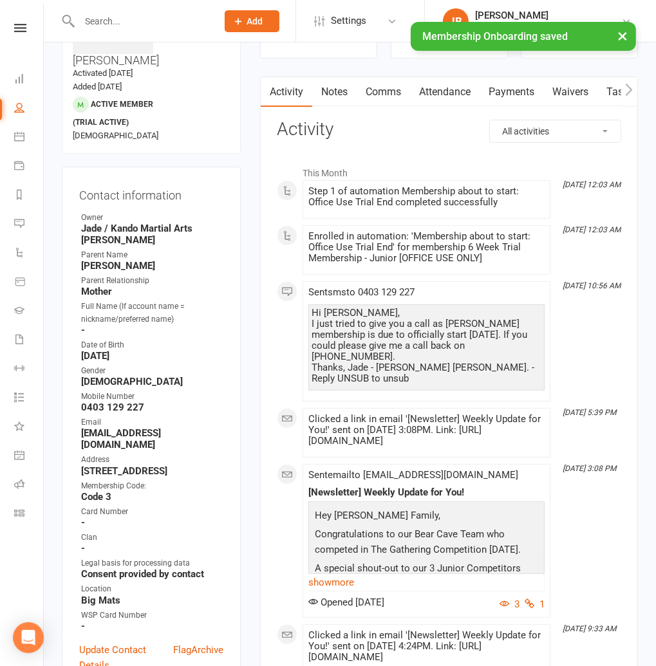
scroll to position [0, 0]
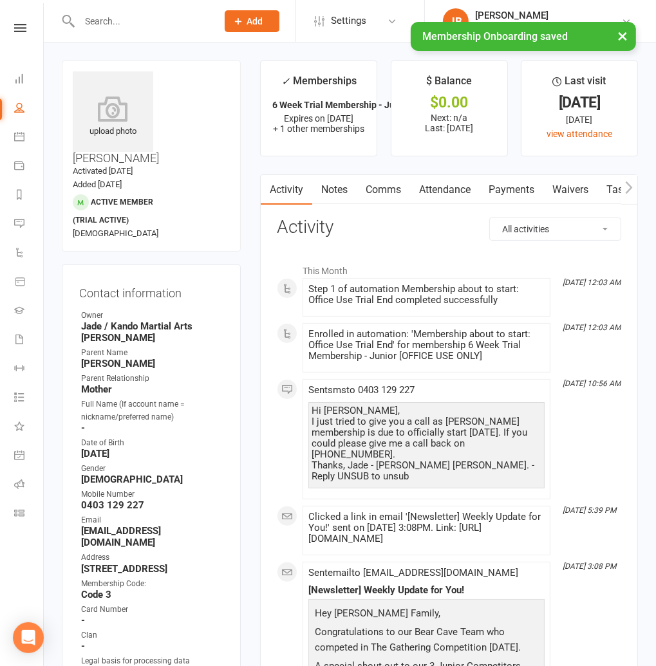
click at [605, 188] on link "Tasks" at bounding box center [619, 190] width 45 height 30
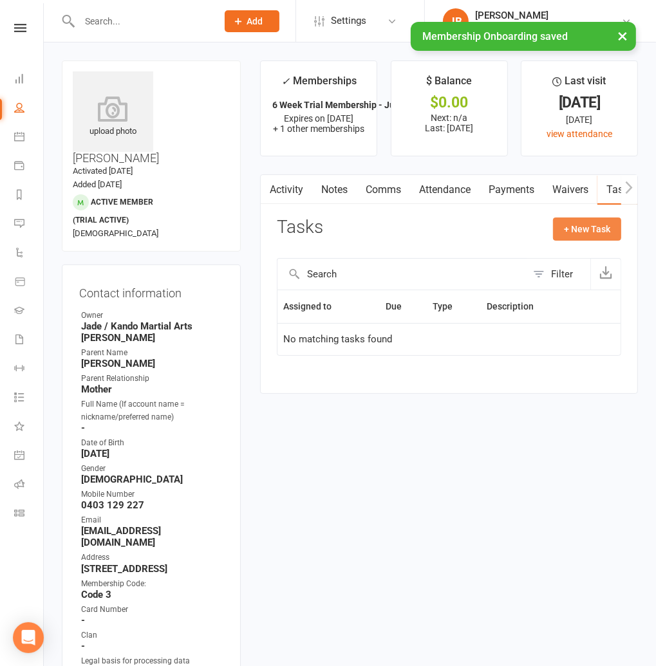
click at [576, 226] on button "+ New Task" at bounding box center [587, 228] width 68 height 23
select select "48590"
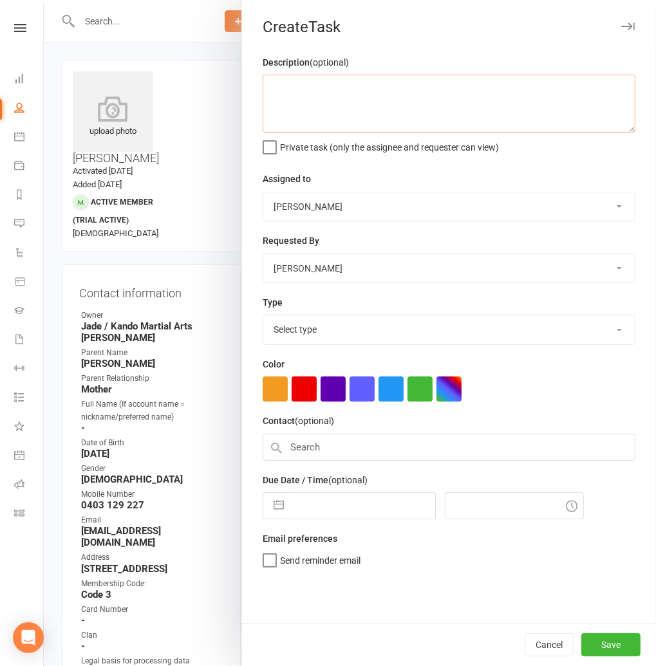
click at [283, 86] on textarea at bounding box center [449, 104] width 373 height 58
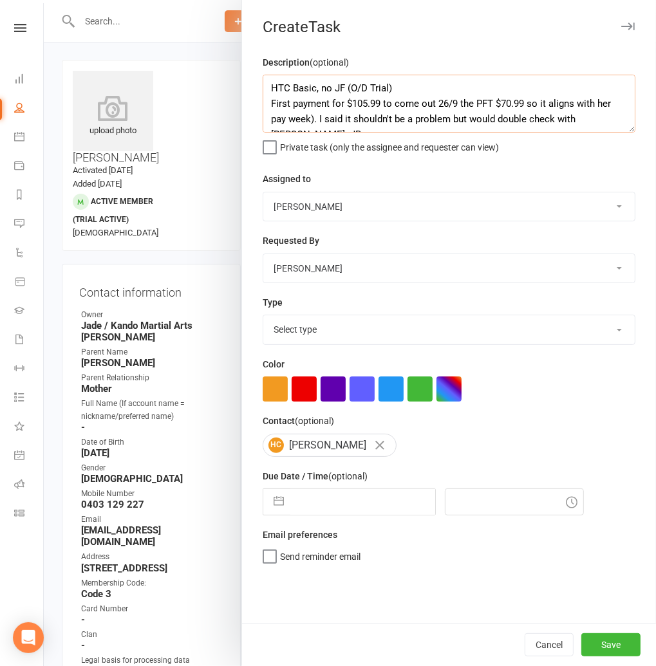
scroll to position [3, 0]
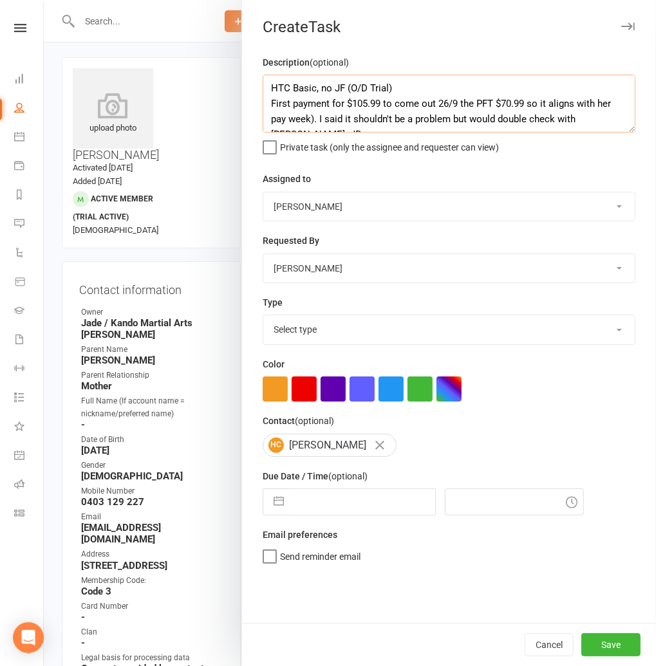
click at [385, 104] on textarea "HTC Basic, no JF (O/D Trial) First payment for $105.99 to come out 26/9 the PFT…" at bounding box center [449, 104] width 373 height 58
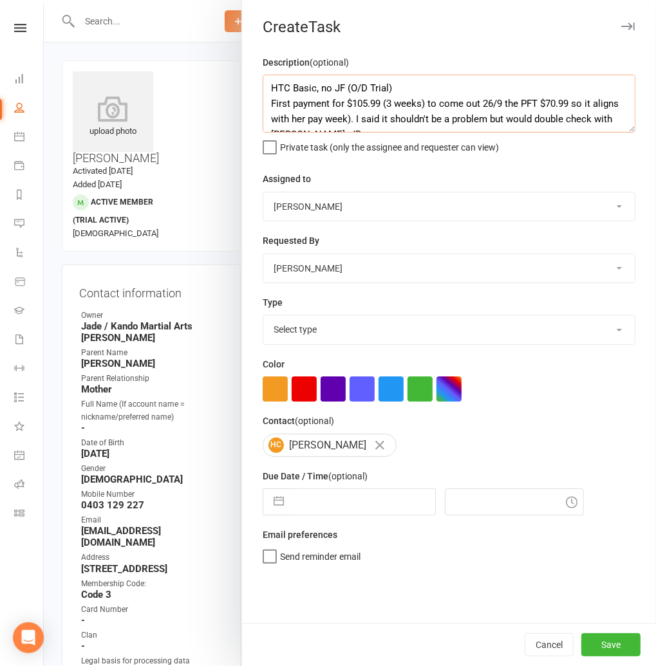
click at [351, 120] on textarea "HTC Basic, no JF (O/D Trial) First payment for $105.99 (3 weeks) to come out 26…" at bounding box center [449, 104] width 373 height 58
type textarea "HTC Basic, no JF (O/D Trial) First payment for $105.99 (3 weeks) to come out 26…"
click at [616, 649] on button "Save" at bounding box center [610, 644] width 59 height 23
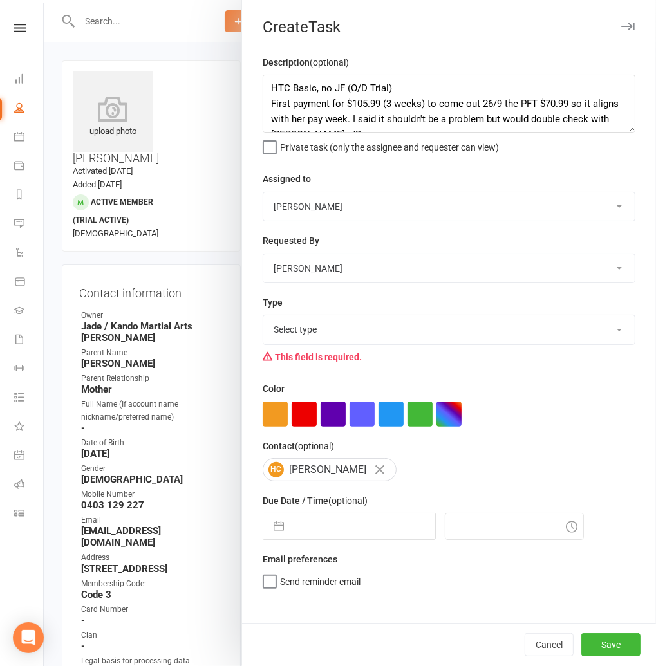
click at [293, 329] on select "Select type Admin Bbpc - black belt prep course Cancellation Enquiry Follow-up …" at bounding box center [448, 329] width 371 height 28
select select "23766"
click at [263, 316] on select "Select type Admin Bbpc - black belt prep course Cancellation Enquiry Follow-up …" at bounding box center [448, 329] width 371 height 28
select select "7"
select select "2025"
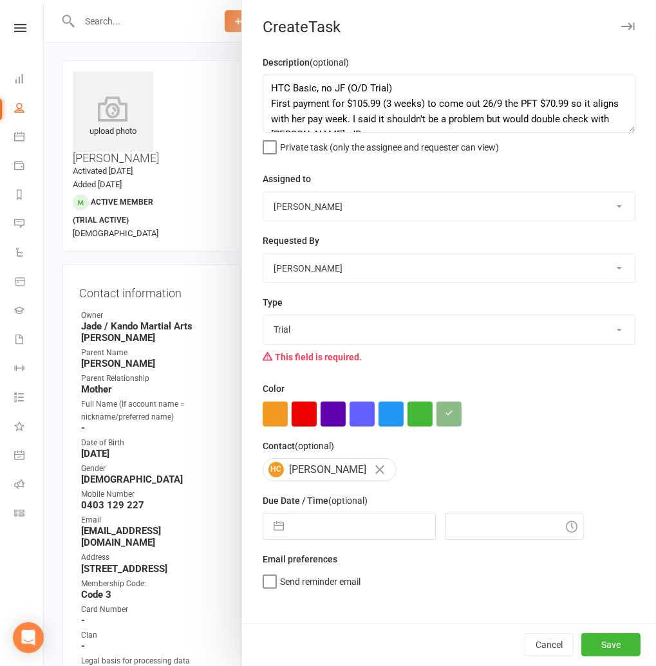
select select "8"
select select "2025"
select select "9"
select select "2025"
click at [306, 524] on input "text" at bounding box center [362, 526] width 145 height 26
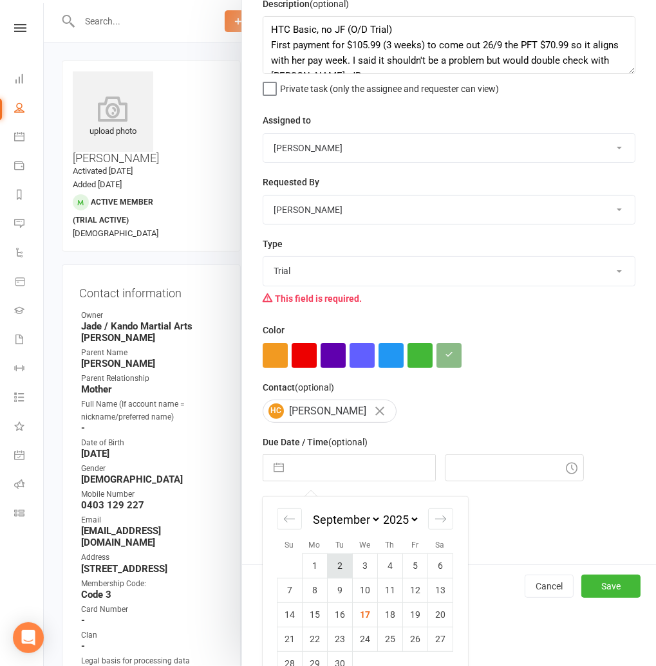
scroll to position [85, 0]
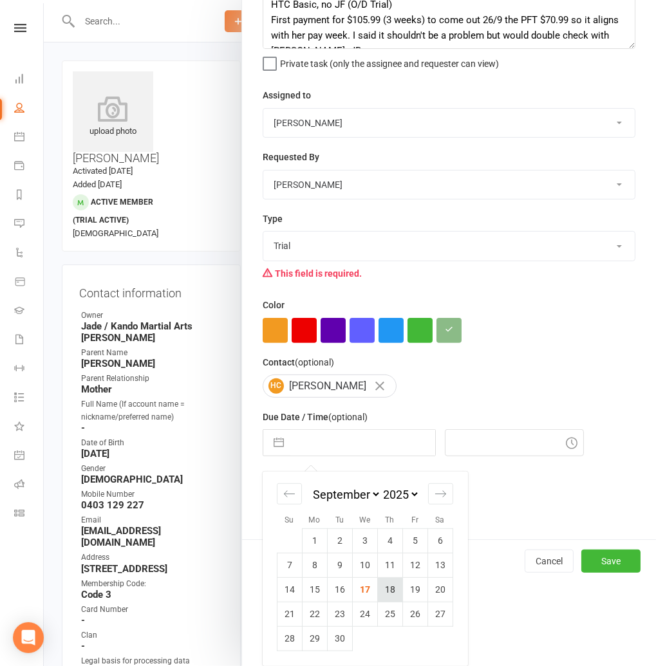
click at [388, 590] on td "18" at bounding box center [390, 590] width 25 height 24
type input "[DATE]"
type input "10:15am"
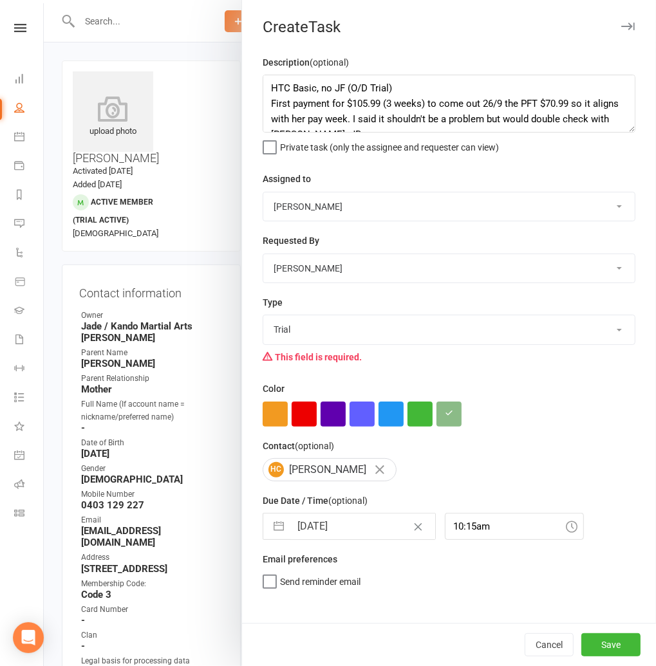
scroll to position [0, 0]
click at [593, 636] on button "Save" at bounding box center [610, 644] width 59 height 23
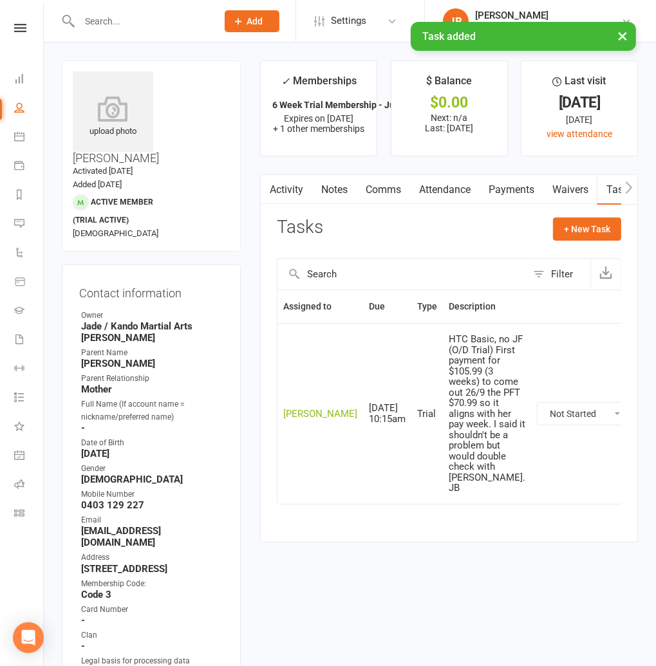
click at [239, 230] on contact-information "upload photo [PERSON_NAME] Activated [DATE] Added [DATE] Active member (trial a…" at bounding box center [151, 431] width 179 height 743
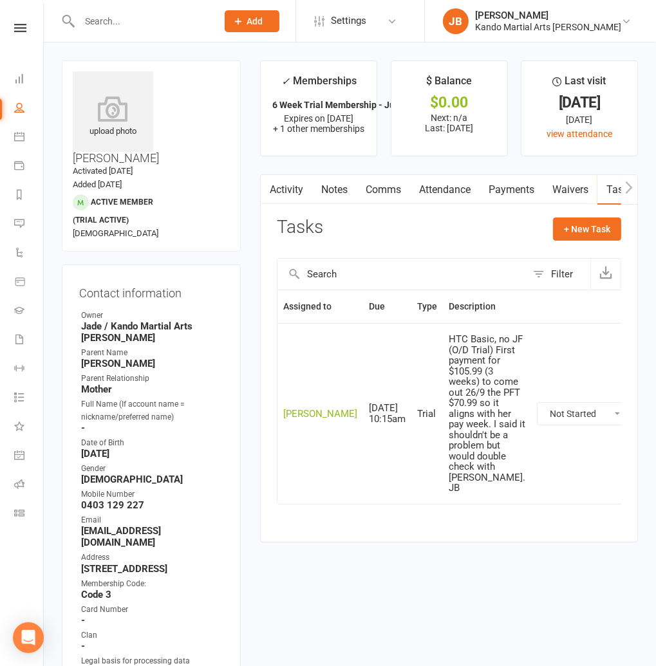
click at [97, 25] on input "text" at bounding box center [141, 21] width 133 height 18
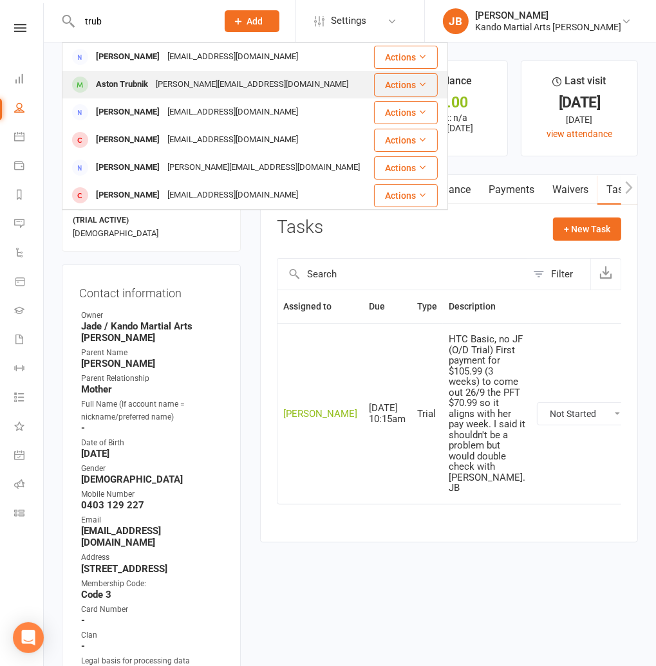
type input "trub"
click at [140, 86] on div "Aston Trubnik" at bounding box center [122, 84] width 60 height 19
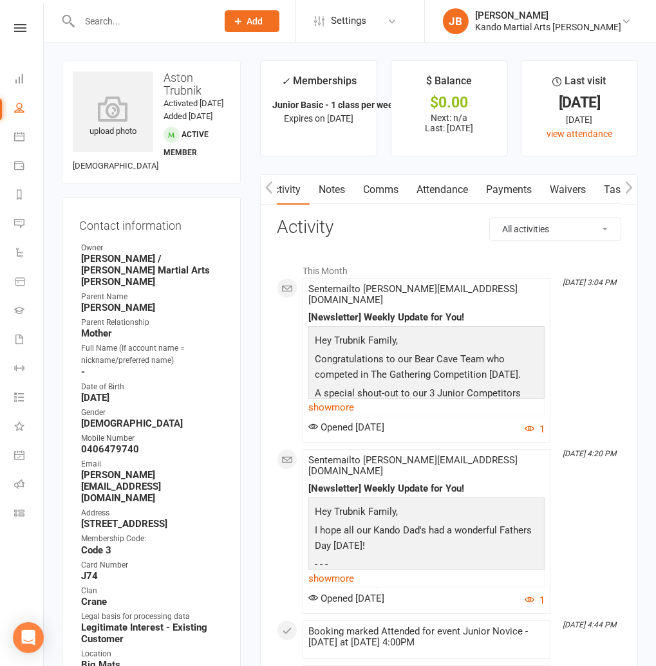
click at [609, 198] on link "Tasks" at bounding box center [617, 190] width 45 height 30
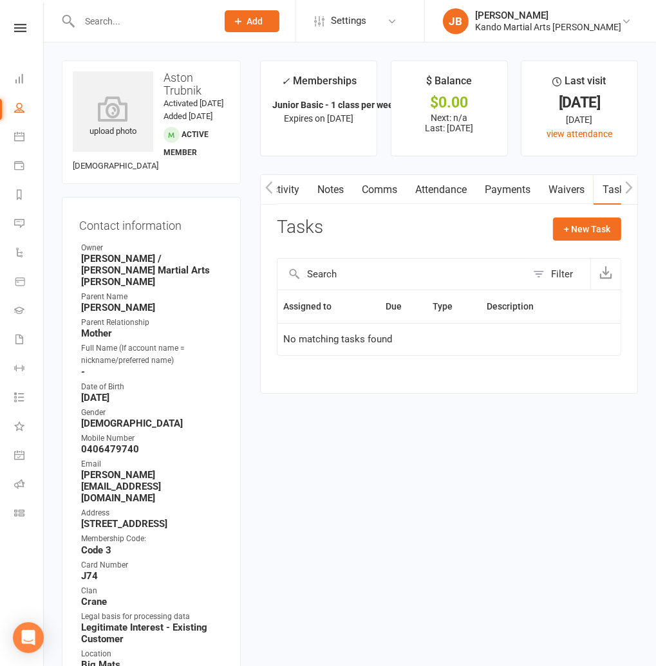
click at [555, 274] on div "Filter" at bounding box center [562, 273] width 22 height 15
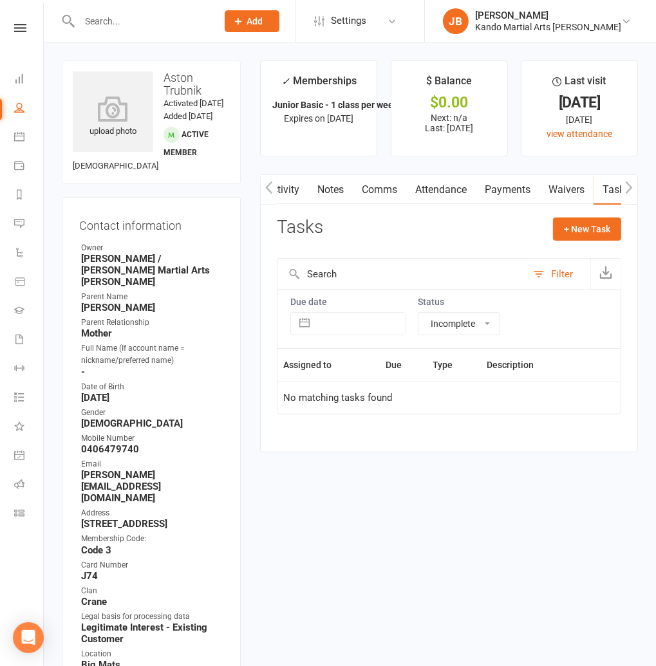
click at [447, 318] on select "All statuses Incomplete Not Started In Progress Waiting Complete" at bounding box center [458, 324] width 81 height 22
select select "finished"
click at [418, 313] on select "All statuses Incomplete Not Started In Progress Waiting Complete" at bounding box center [458, 324] width 81 height 22
select select "finished"
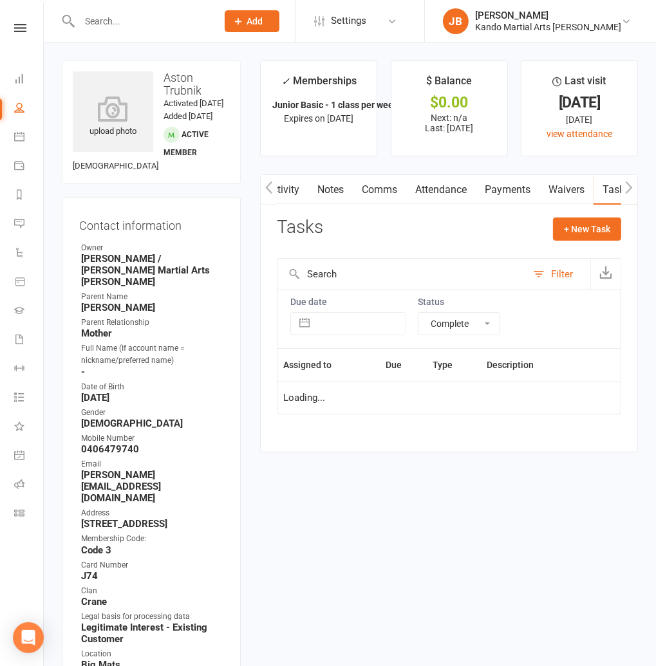
select select "finished"
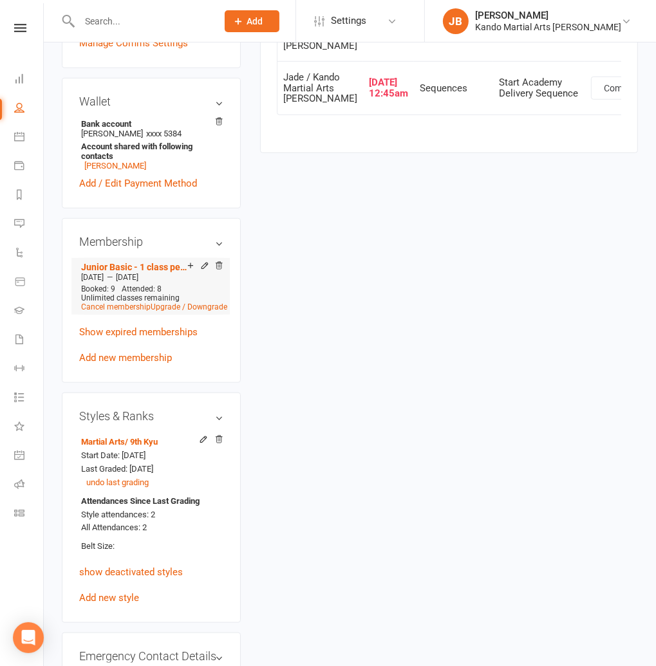
scroll to position [705, 0]
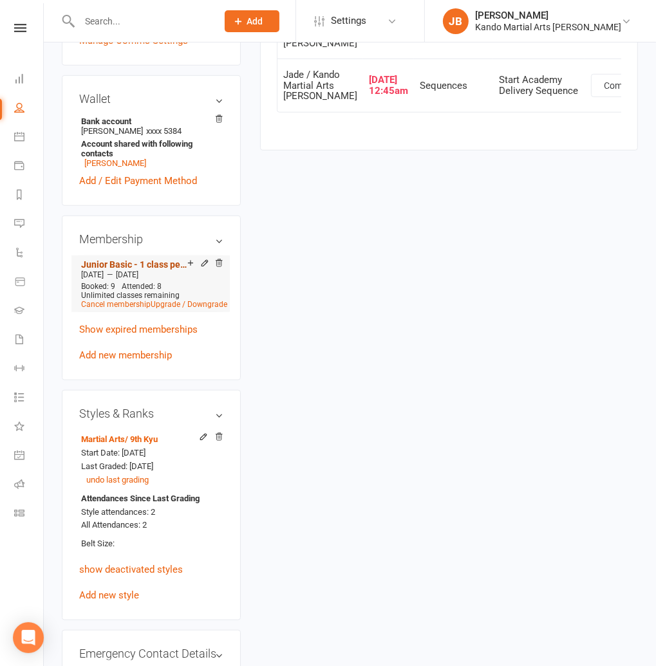
click at [131, 259] on link "Junior Basic - 1 class per week [3] 3 Month Membership" at bounding box center [134, 264] width 106 height 10
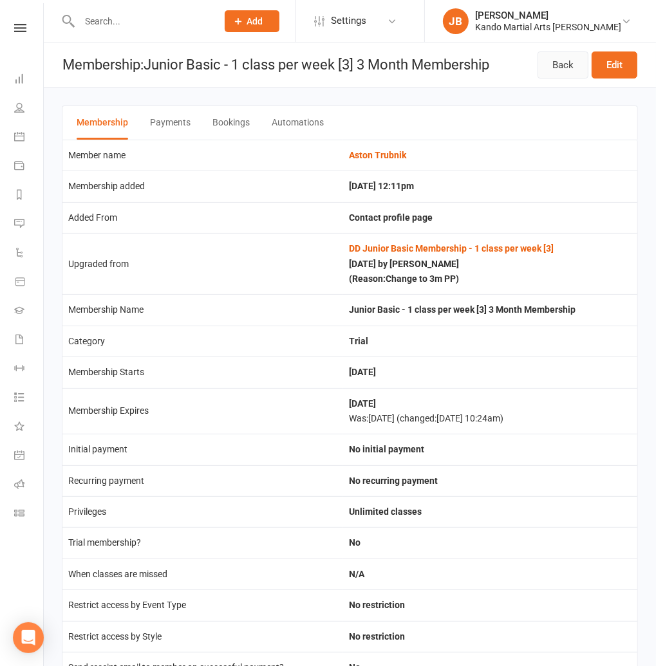
click at [573, 71] on link "Back" at bounding box center [562, 64] width 51 height 27
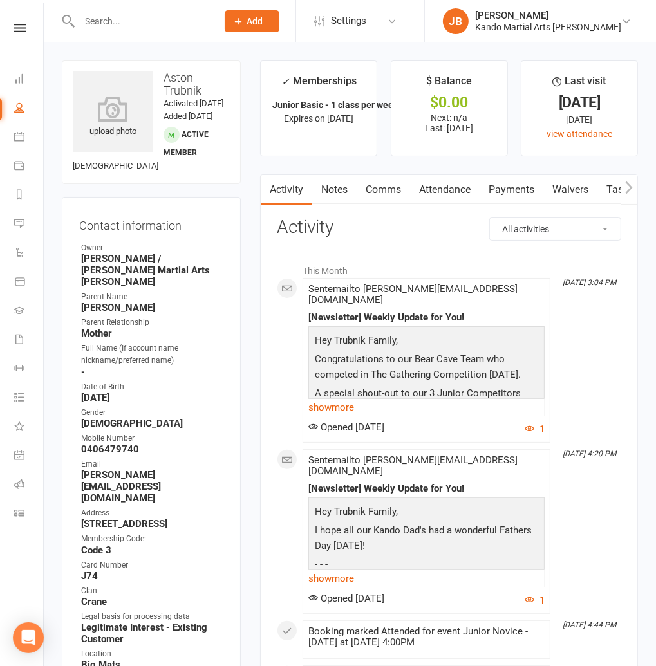
click at [333, 197] on link "Notes" at bounding box center [334, 190] width 44 height 30
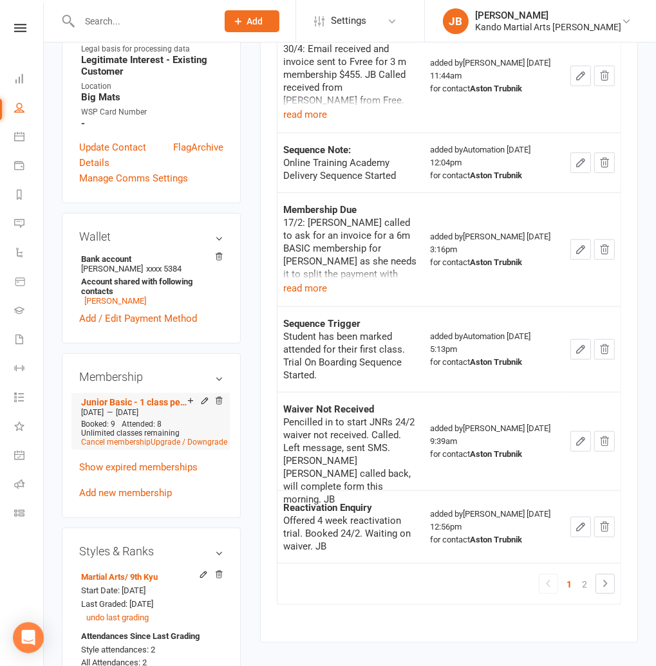
scroll to position [578, 0]
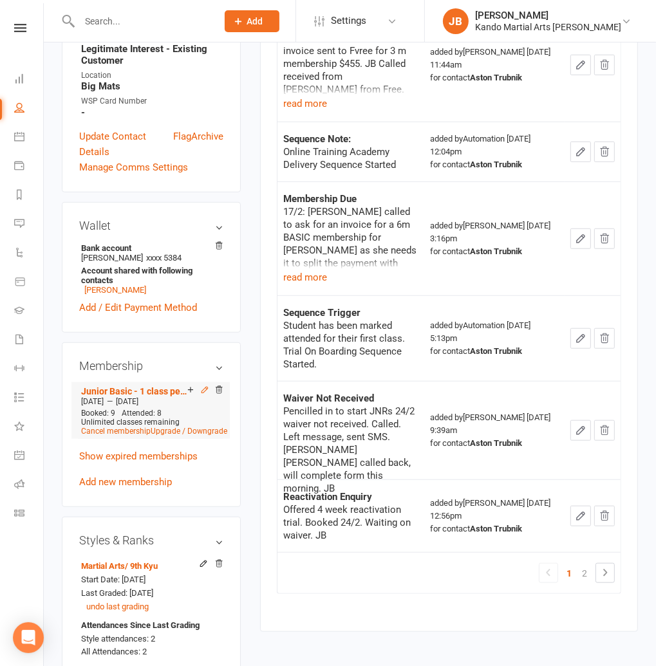
click at [204, 387] on icon at bounding box center [205, 390] width 6 height 6
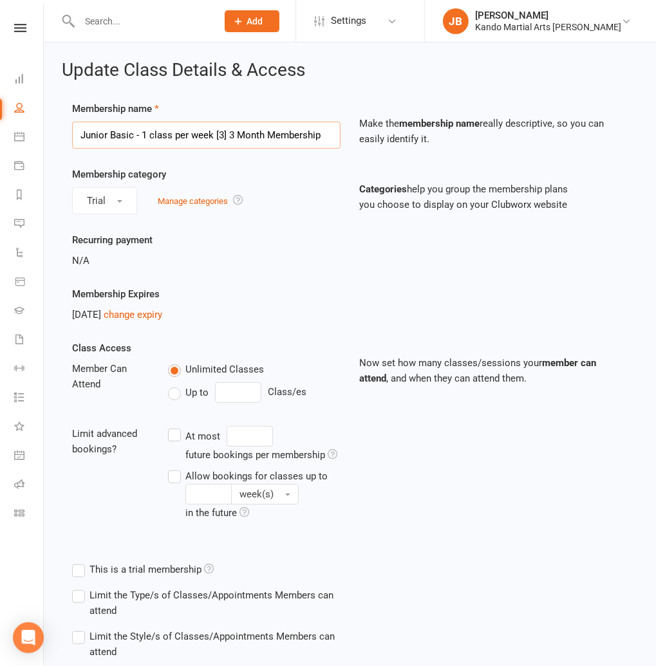
click at [76, 135] on input "Junior Basic - 1 class per week [3] 3 Month Membership" at bounding box center [206, 135] width 268 height 27
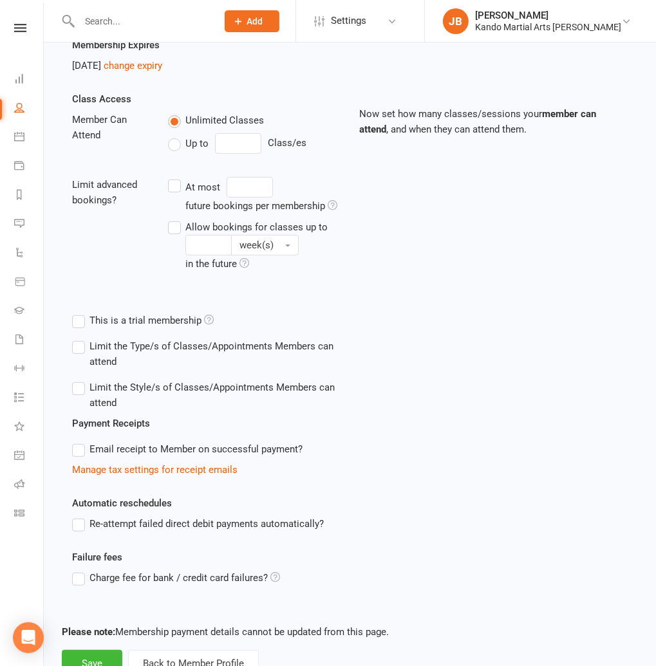
scroll to position [296, 0]
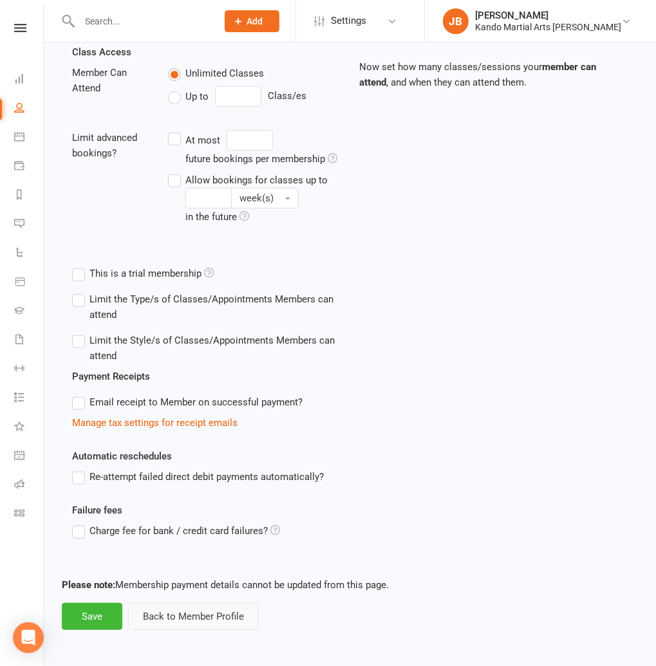
click at [202, 618] on button "Back to Member Profile" at bounding box center [193, 616] width 131 height 27
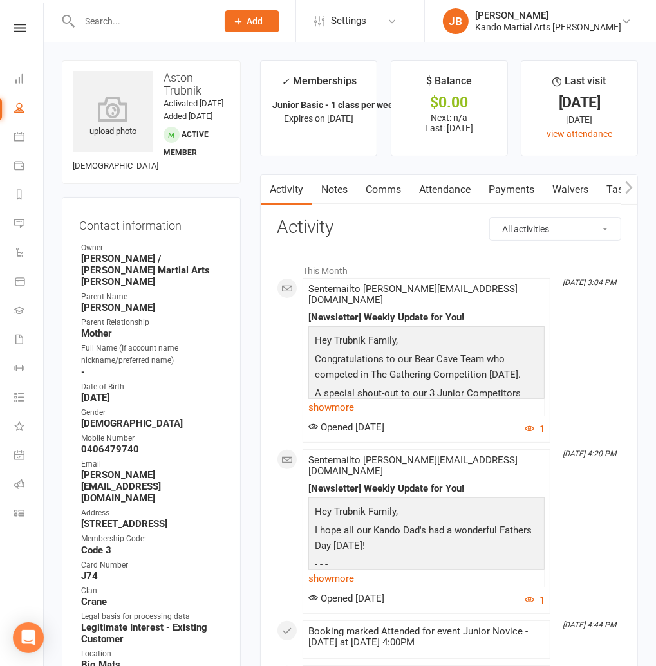
click at [430, 186] on link "Attendance" at bounding box center [444, 190] width 69 height 30
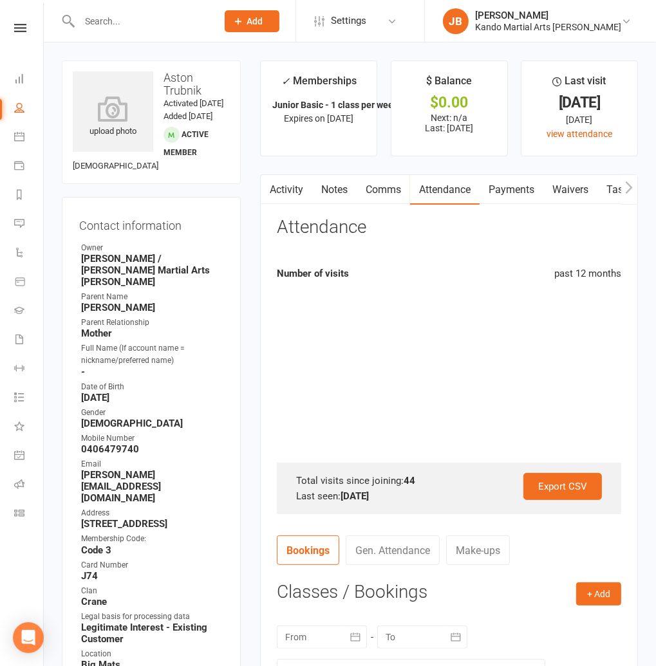
drag, startPoint x: 343, startPoint y: 498, endPoint x: 434, endPoint y: 497, distance: 91.4
click at [434, 497] on div "Last seen: [DATE]" at bounding box center [449, 495] width 306 height 15
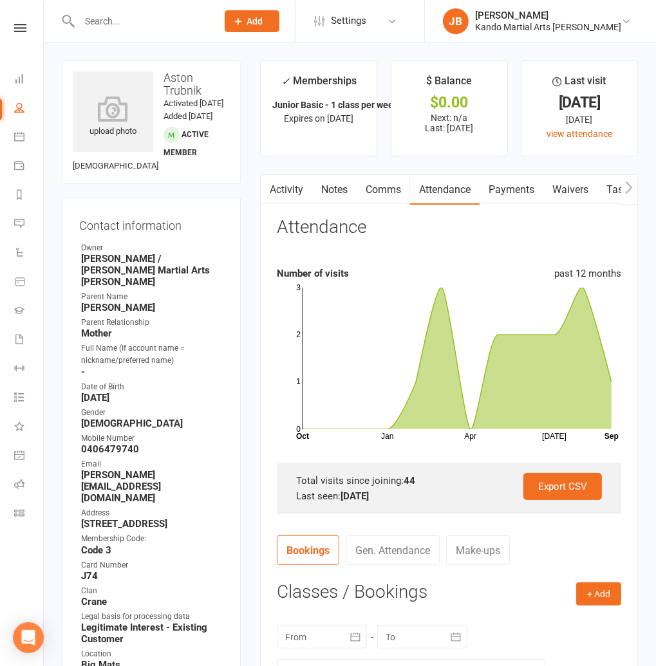
click at [254, 453] on main "✓ Memberships Junior Basic - 1 class per week [3] 3 Mont... Expires on [DATE] $…" at bounding box center [448, 483] width 397 height 847
click at [608, 190] on link "Tasks" at bounding box center [619, 190] width 45 height 30
select select "incomplete"
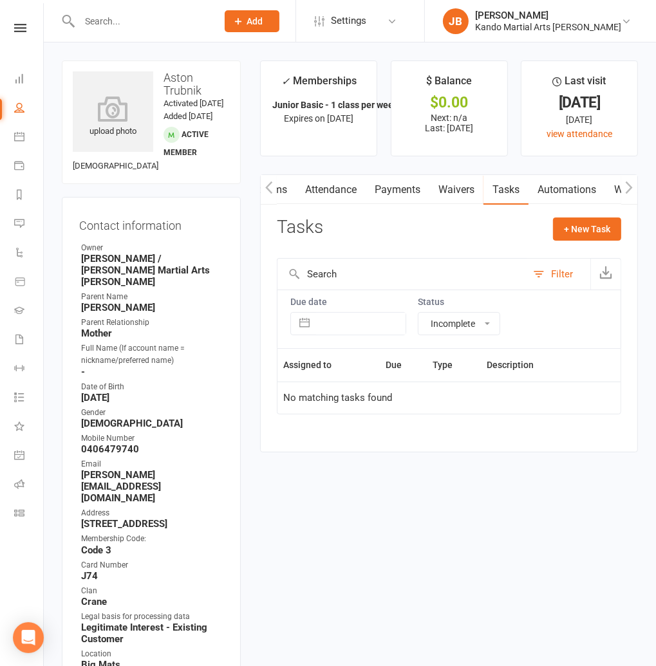
scroll to position [0, 106]
click at [558, 186] on link "Automations" at bounding box center [575, 190] width 77 height 30
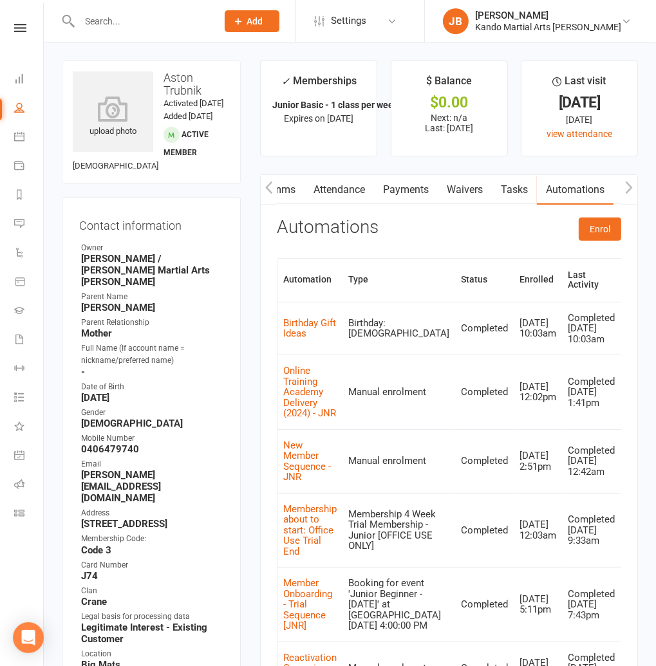
click at [417, 187] on link "Payments" at bounding box center [406, 190] width 64 height 30
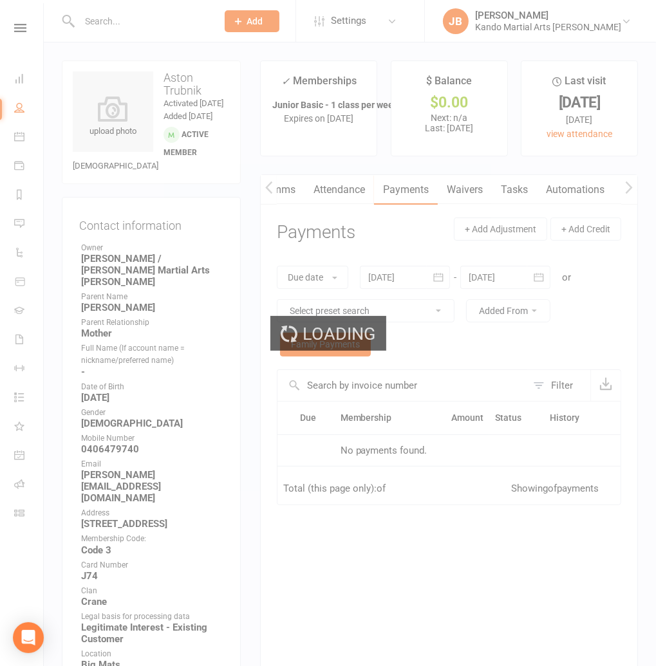
click at [333, 190] on div "Loading" at bounding box center [328, 333] width 656 height 666
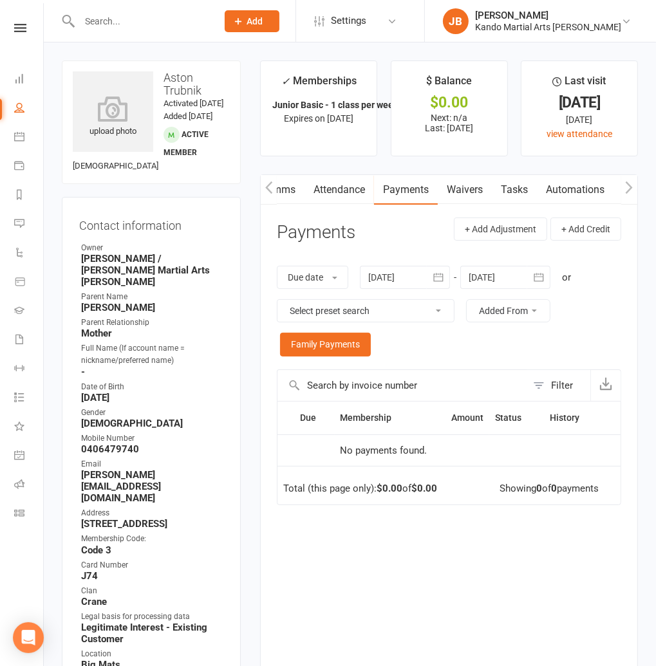
click at [333, 190] on link "Attendance" at bounding box center [338, 190] width 69 height 30
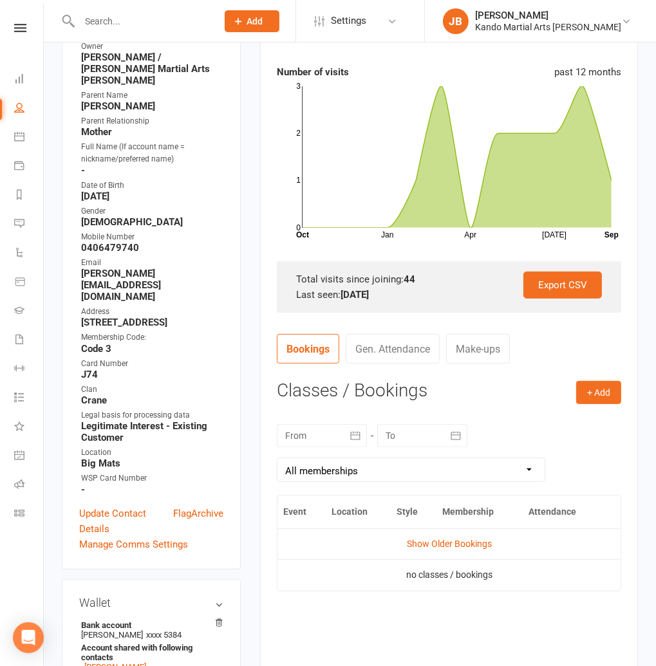
scroll to position [203, 0]
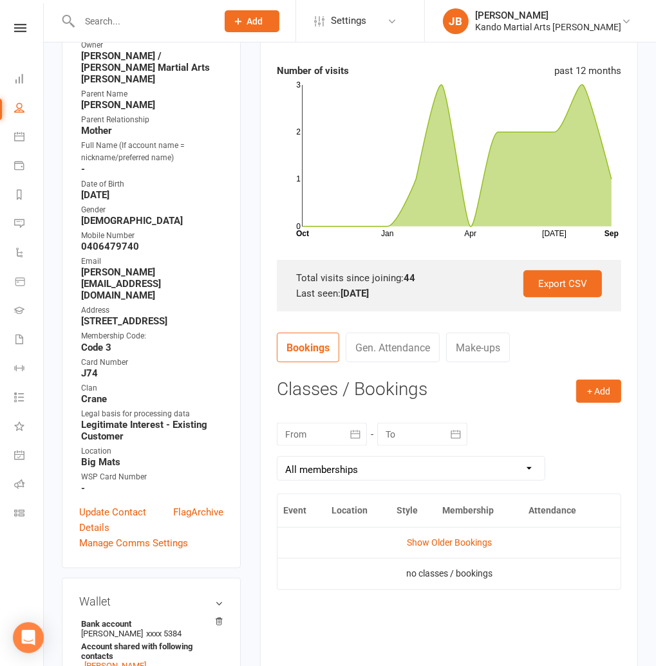
click at [302, 436] on div at bounding box center [322, 434] width 90 height 23
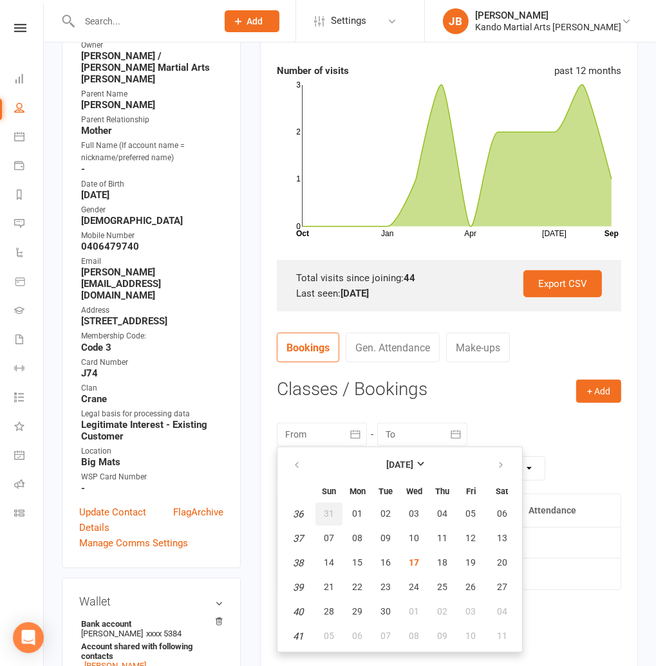
click at [331, 511] on span "31" at bounding box center [329, 513] width 10 height 10
type input "[DATE]"
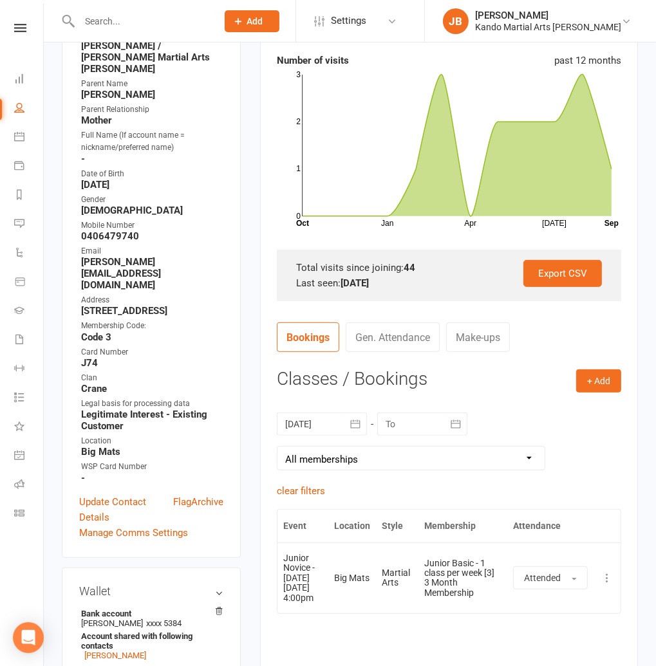
scroll to position [214, 0]
click at [252, 480] on main "✓ Memberships Junior Basic - 1 class per week [3] 3 Mont... Expires on [DATE] $…" at bounding box center [448, 288] width 397 height 882
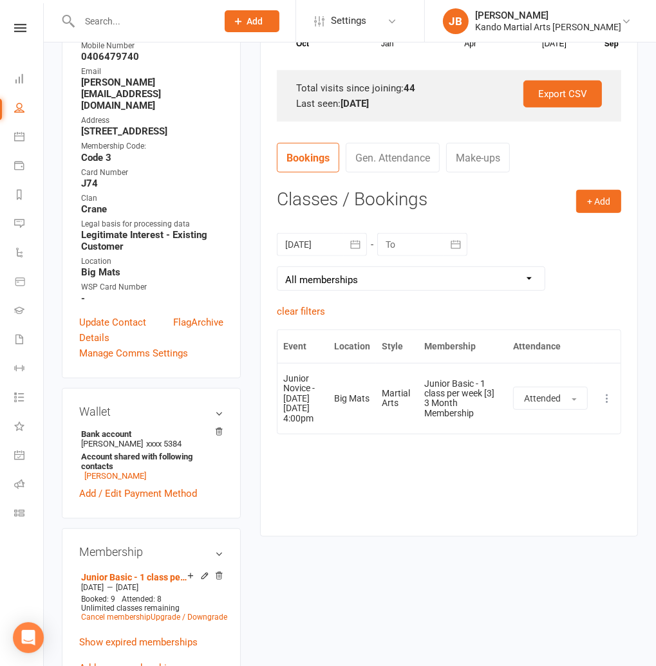
scroll to position [540, 0]
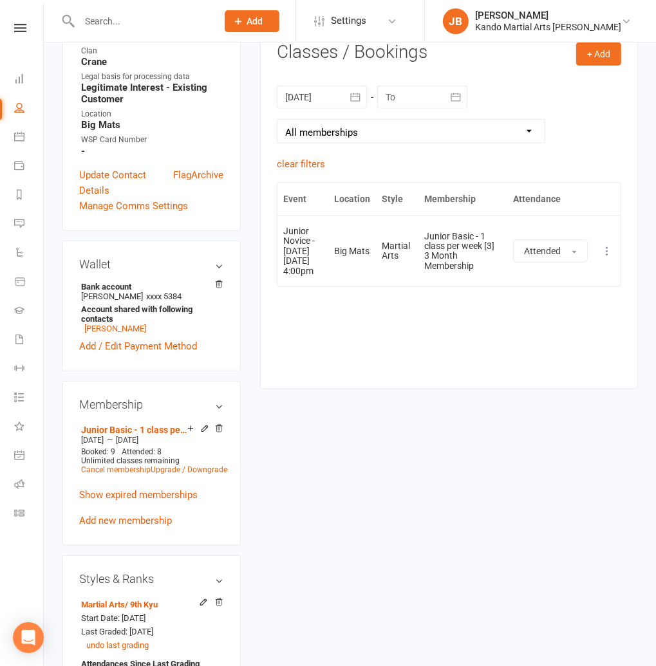
click at [240, 349] on div "Wallet Bank account N [PERSON_NAME] xxxx 5384 Account shared with following con…" at bounding box center [151, 306] width 179 height 131
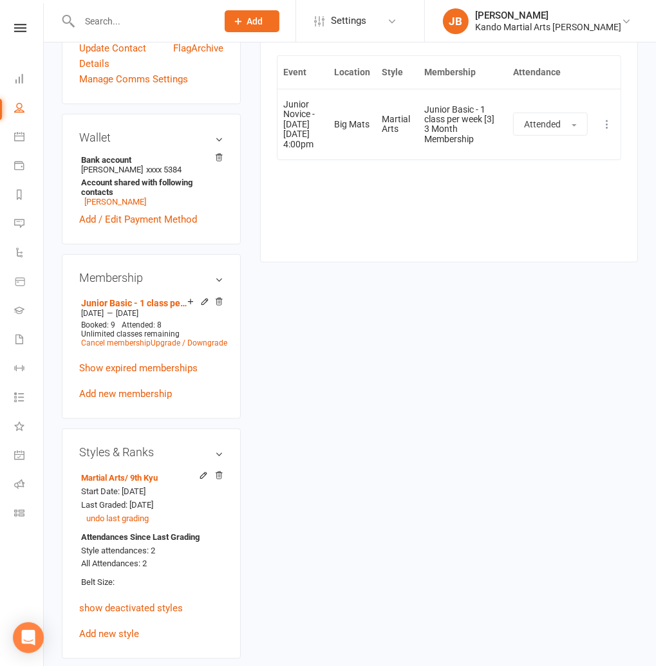
scroll to position [682, 0]
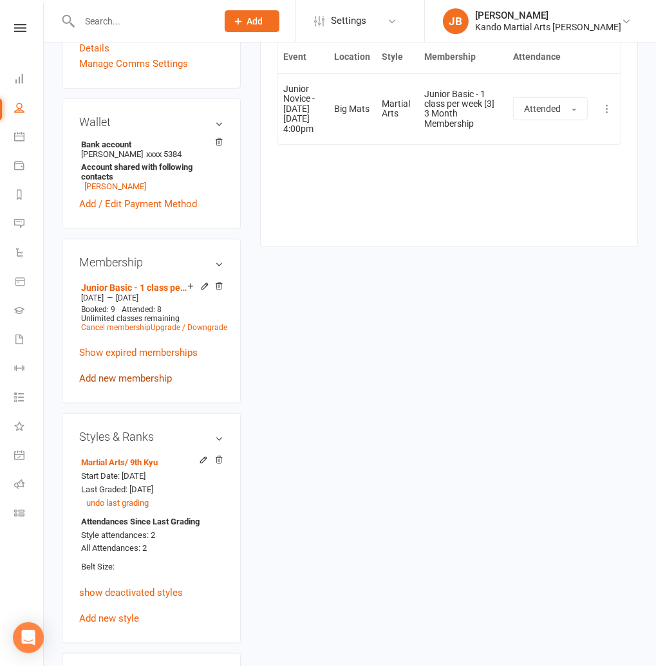
click at [102, 376] on link "Add new membership" at bounding box center [125, 379] width 93 height 12
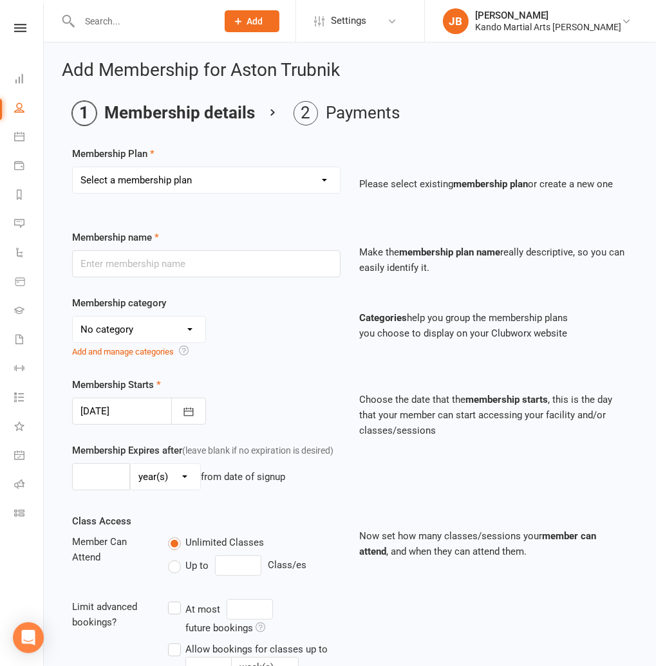
click at [113, 173] on select "Select a membership plan Create new Membership Plan 12 Months - Kinder Ninja in…" at bounding box center [206, 180] width 267 height 26
select select "62"
click at [73, 167] on select "Select a membership plan Create new Membership Plan 12 Months - Kinder Ninja in…" at bounding box center [206, 180] width 267 height 26
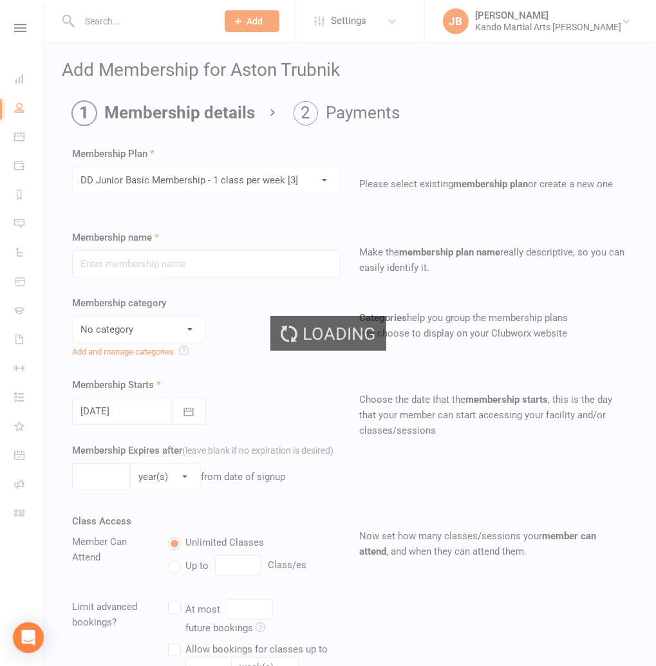
type input "DD Junior Basic Membership - 1 class per week [3]"
select select "6"
type input "0"
type input "1"
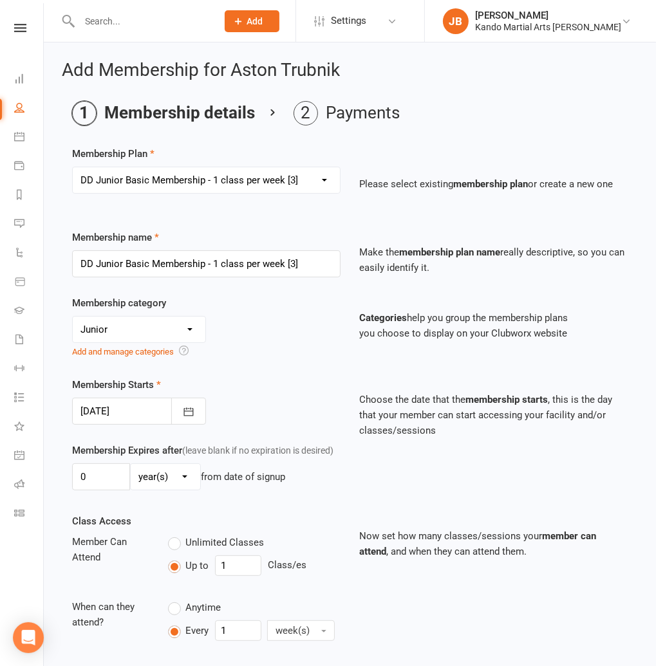
click at [135, 406] on div at bounding box center [139, 411] width 134 height 27
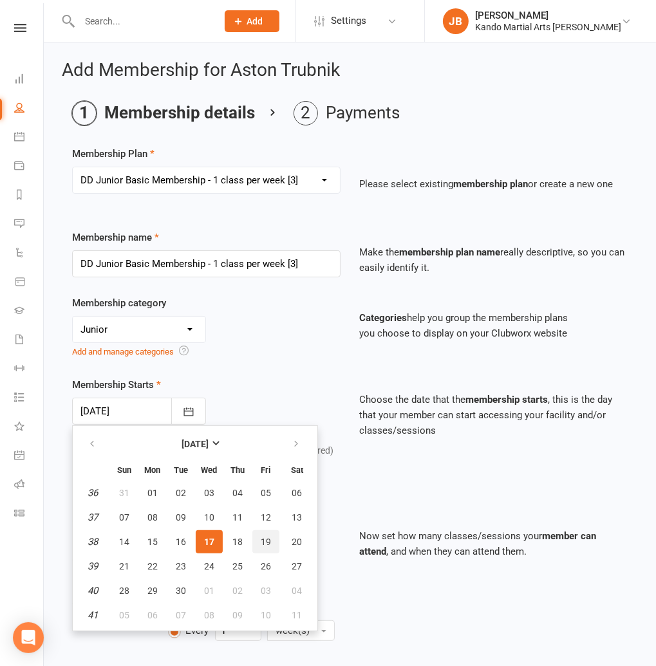
drag, startPoint x: 275, startPoint y: 542, endPoint x: 268, endPoint y: 540, distance: 6.7
click at [275, 542] on button "19" at bounding box center [265, 541] width 27 height 23
type input "[DATE]"
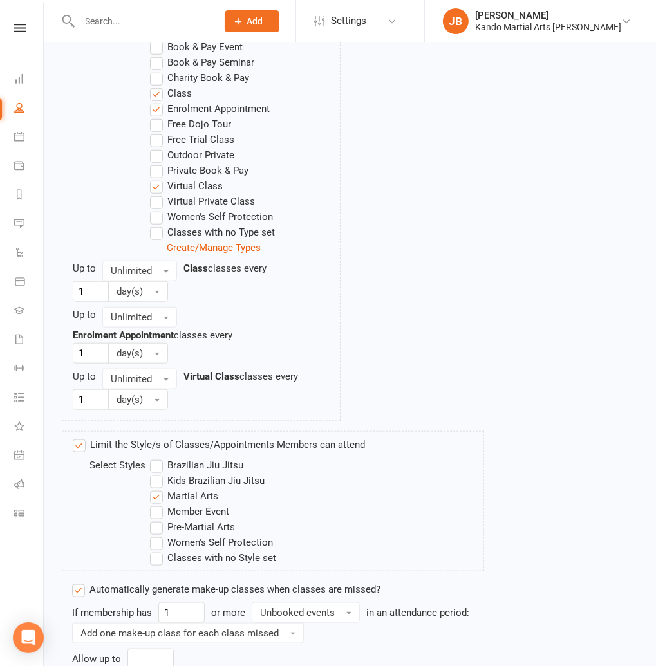
scroll to position [911, 0]
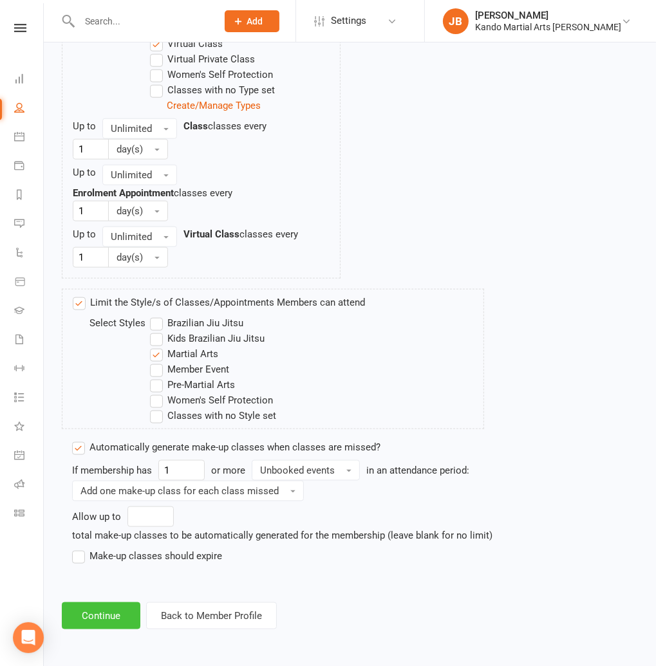
click at [117, 618] on button "Continue" at bounding box center [101, 615] width 79 height 27
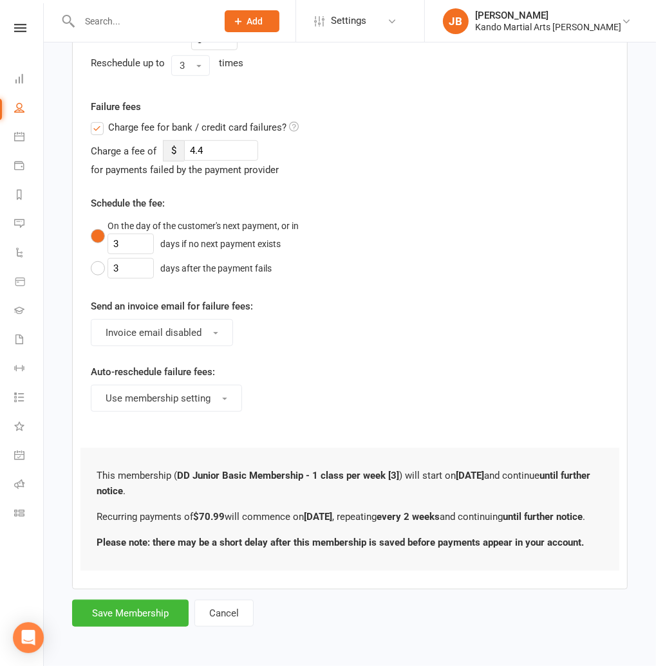
scroll to position [0, 0]
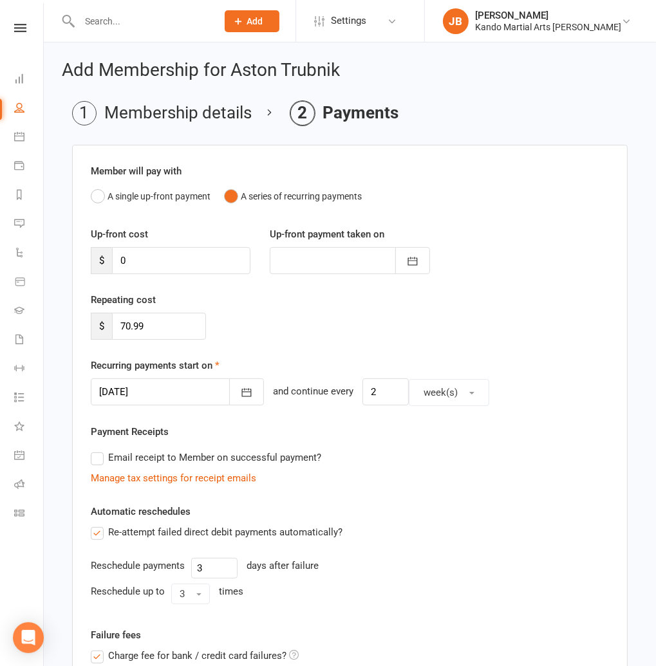
drag, startPoint x: 140, startPoint y: 385, endPoint x: 148, endPoint y: 406, distance: 22.6
click at [140, 385] on div at bounding box center [177, 391] width 173 height 27
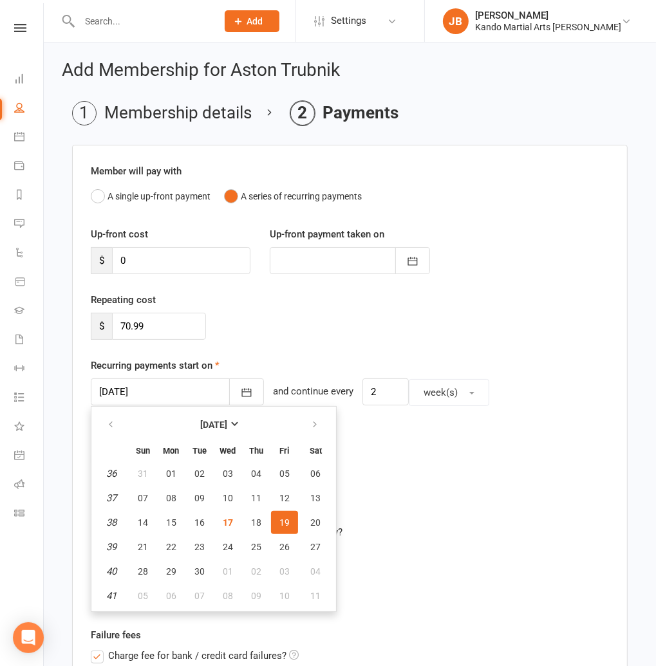
click at [286, 517] on span "19" at bounding box center [284, 522] width 10 height 10
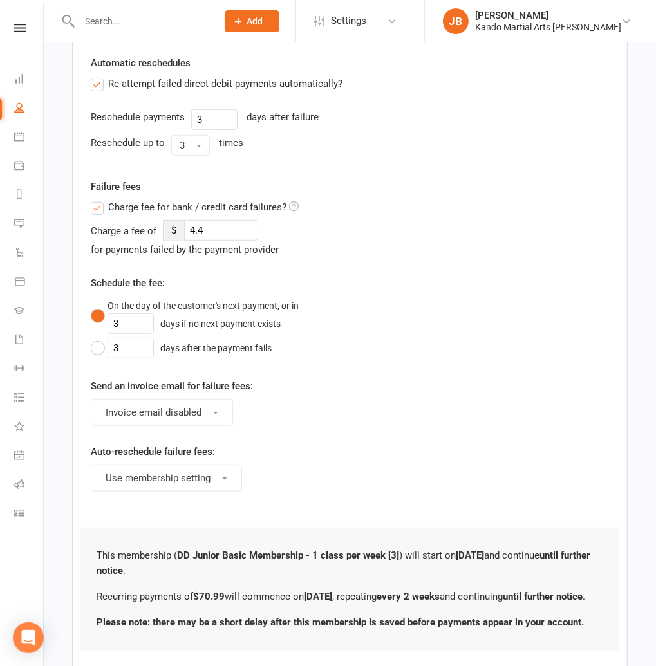
scroll to position [540, 0]
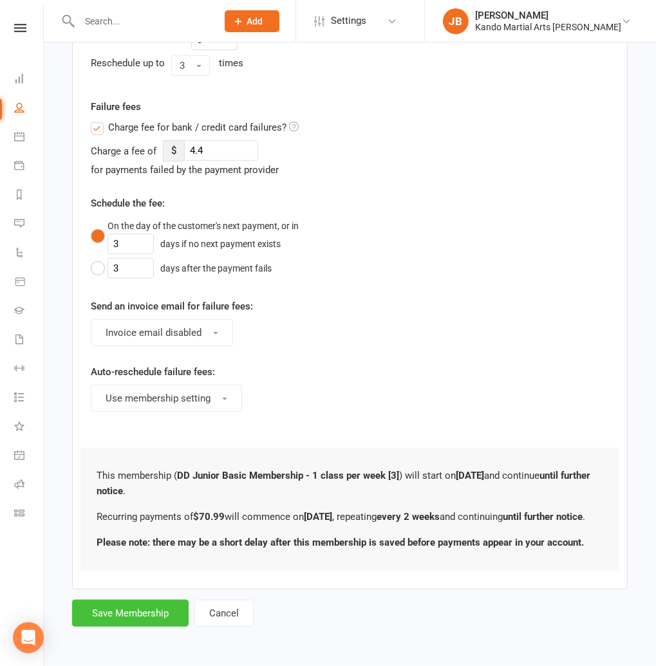
click at [143, 612] on button "Save Membership" at bounding box center [130, 613] width 116 height 27
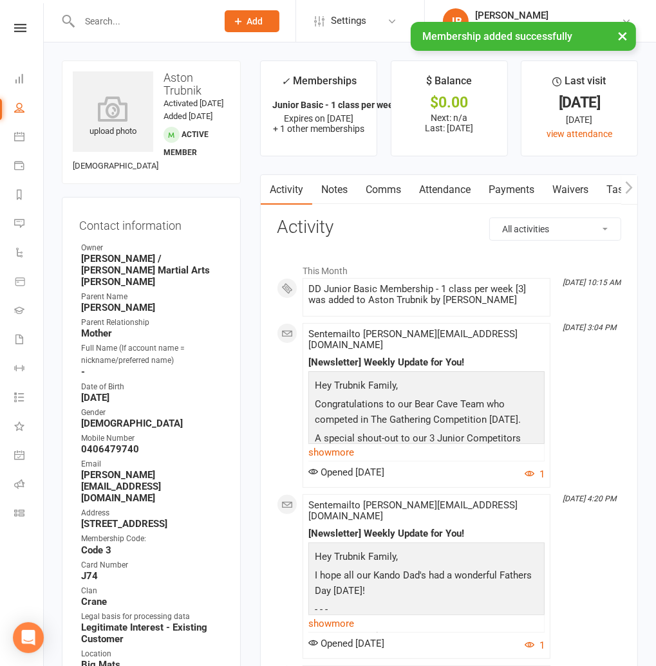
click at [340, 192] on link "Notes" at bounding box center [334, 190] width 44 height 30
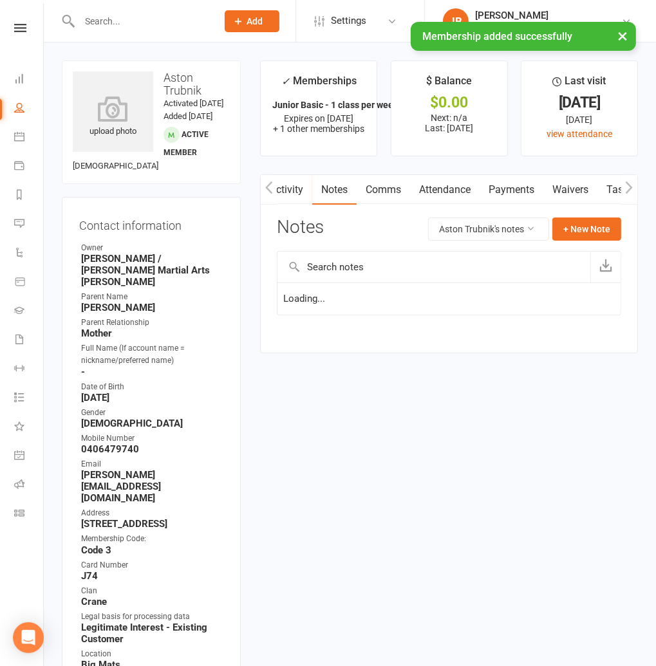
scroll to position [0, 1]
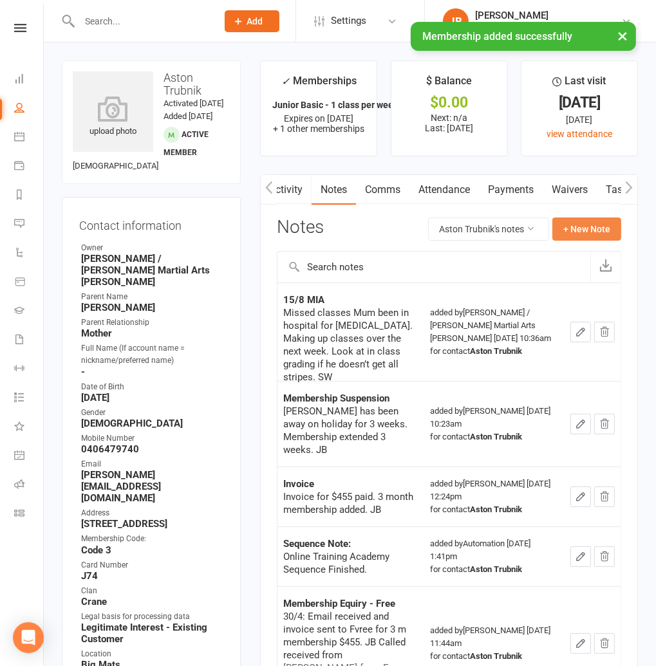
click at [580, 231] on button "+ New Note" at bounding box center [586, 228] width 69 height 23
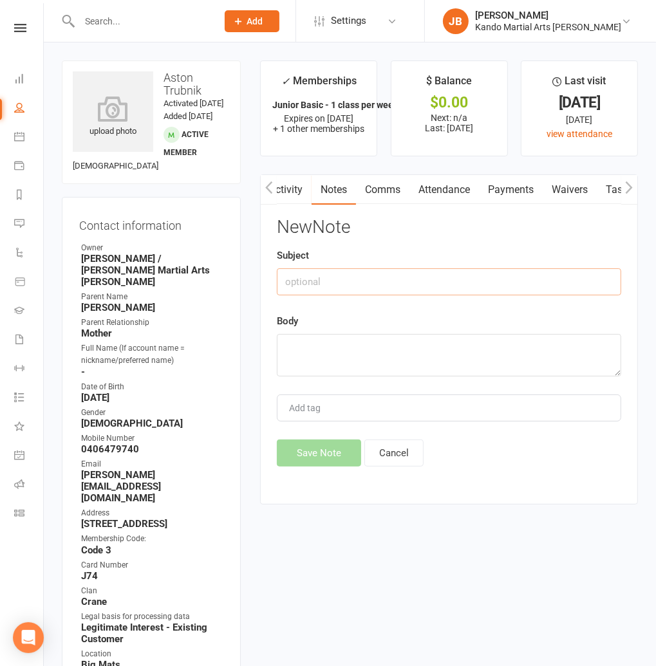
click at [309, 282] on input "text" at bounding box center [449, 281] width 344 height 27
type input "Membership"
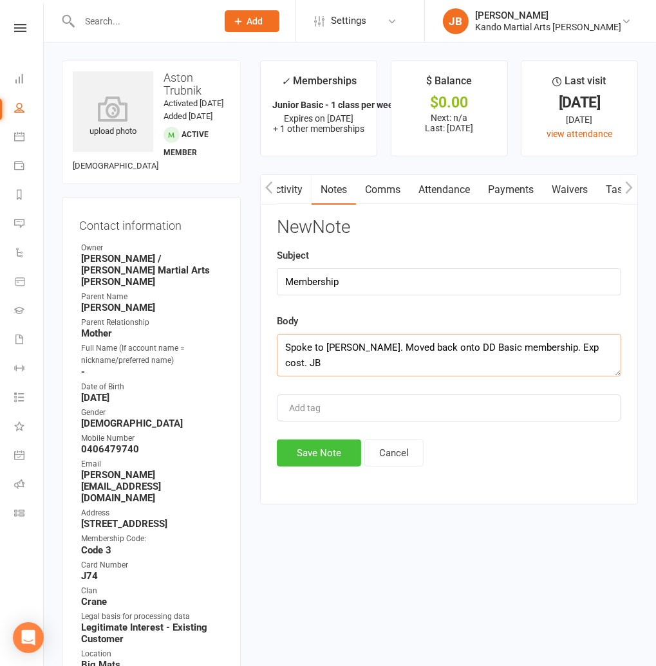
type textarea "Spoke to [PERSON_NAME]. Moved back onto DD Basic membership. Exp cost. JB"
click at [301, 456] on button "Save Note" at bounding box center [319, 452] width 84 height 27
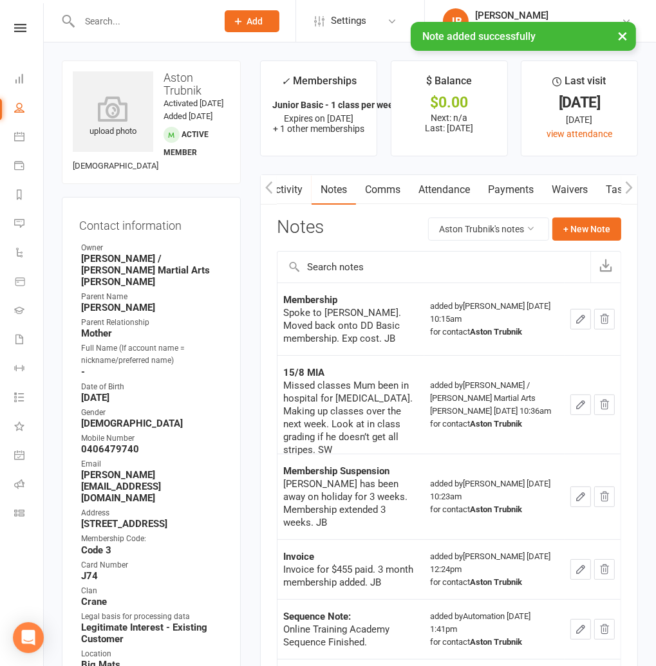
click at [499, 190] on link "Payments" at bounding box center [511, 190] width 64 height 30
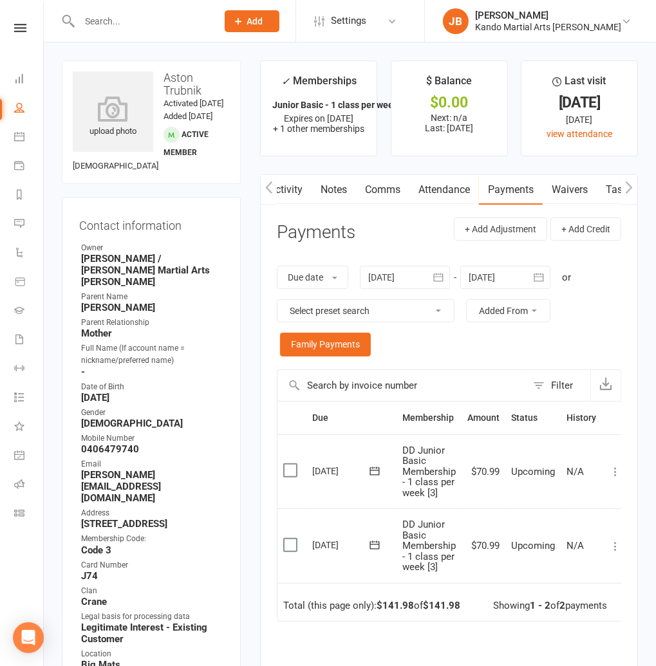
click at [174, 90] on h3 "Aston Trubnik" at bounding box center [151, 84] width 157 height 26
copy h3 "Trubnik"
click at [255, 416] on main "✓ Memberships Junior Basic - 1 class per week [3] 3 Mont... Expires on [DATE] +…" at bounding box center [448, 440] width 397 height 760
click at [121, 226] on div "Contact information Owner [PERSON_NAME] / [PERSON_NAME] Martial Arts [PERSON_NA…" at bounding box center [151, 484] width 179 height 574
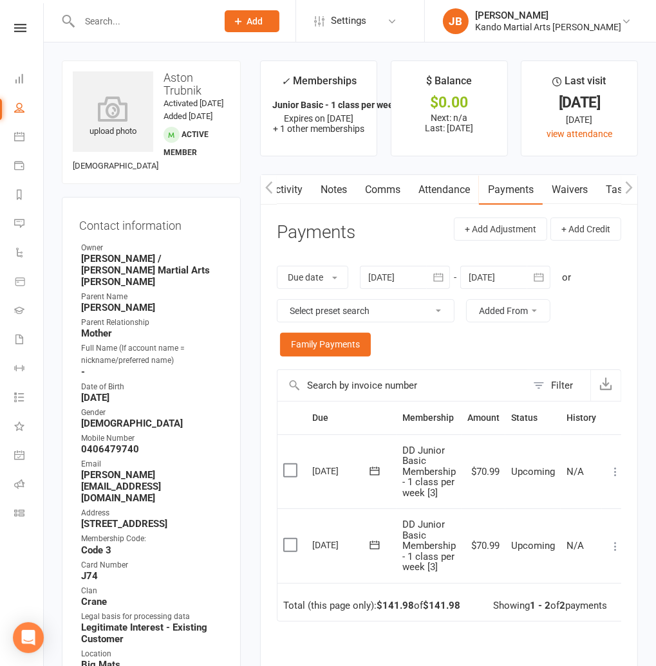
click at [363, 164] on main "✓ Memberships Junior Basic - 1 class per week [3] 3 Mont... Expires on [DATE] +…" at bounding box center [448, 440] width 397 height 760
click at [450, 162] on main "✓ Memberships Junior Basic - 1 class per week [3] 3 Mont... Expires on [DATE] +…" at bounding box center [448, 440] width 397 height 760
click at [21, 33] on div "Clubworx" at bounding box center [20, 45] width 43 height 42
click at [20, 31] on icon at bounding box center [20, 28] width 12 height 8
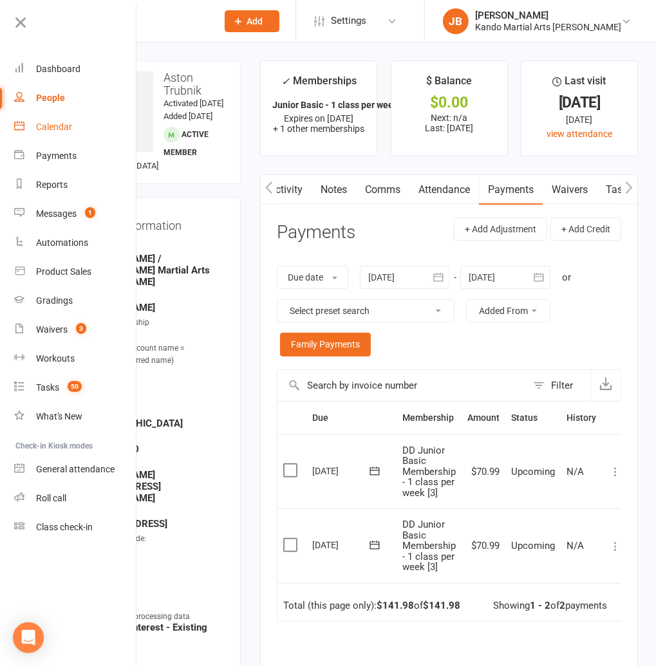
click at [50, 126] on div "Calendar" at bounding box center [54, 127] width 36 height 10
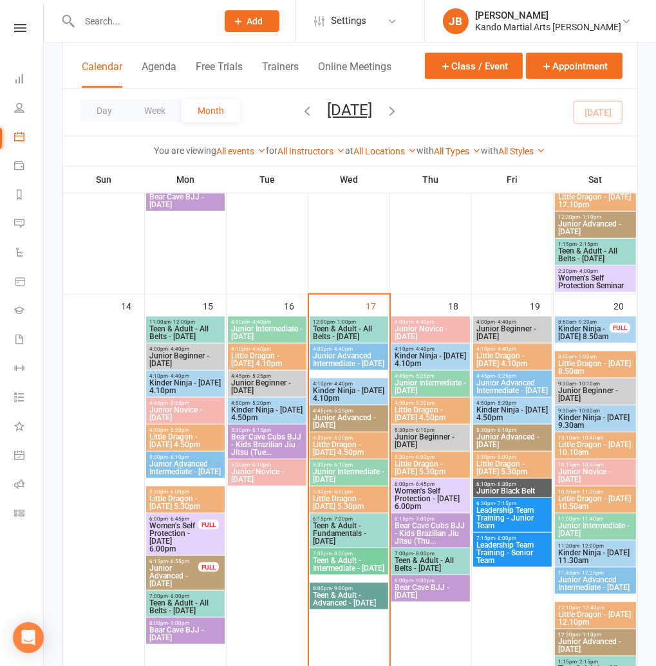
scroll to position [816, 0]
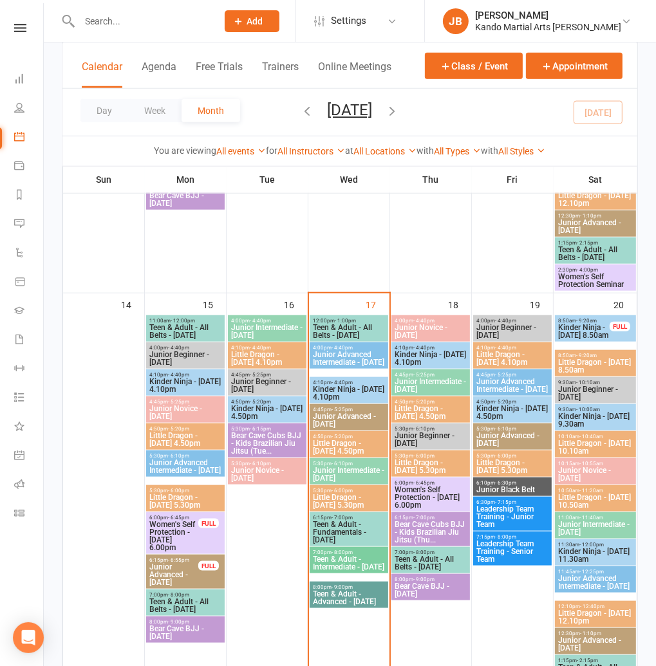
click at [613, 553] on span "Kinder Ninja - [DATE] 11.30am" at bounding box center [595, 555] width 76 height 15
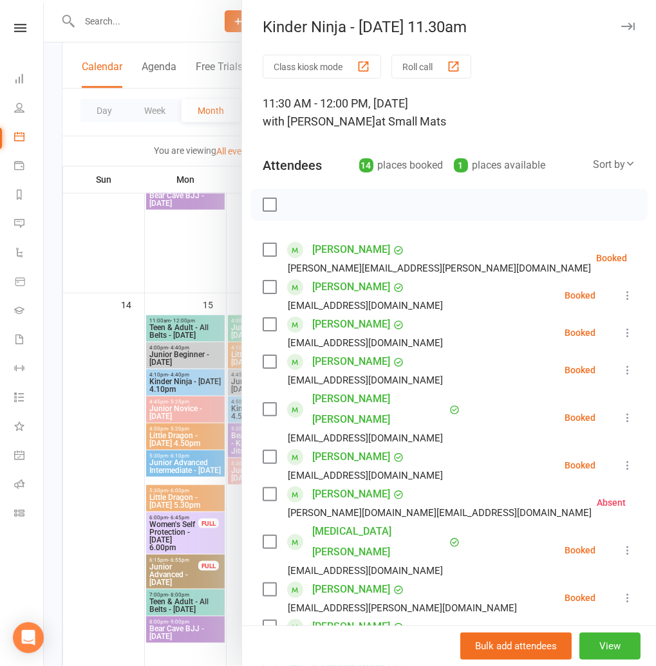
scroll to position [815, 0]
click at [629, 23] on icon "button" at bounding box center [628, 27] width 14 height 8
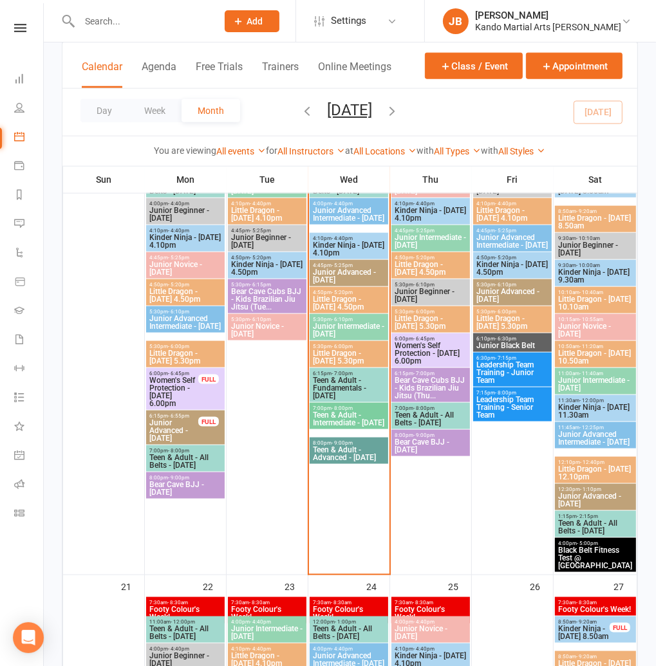
scroll to position [1031, 0]
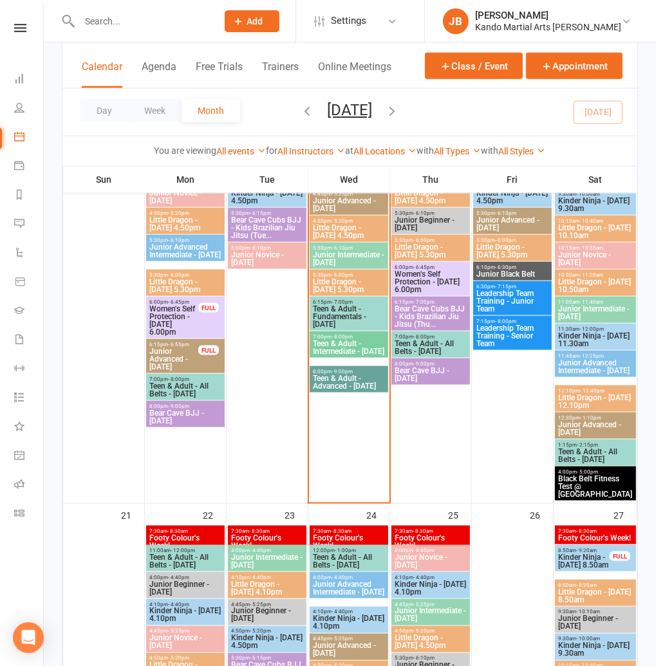
click at [579, 339] on span "Kinder Ninja - [DATE] 11.30am" at bounding box center [595, 339] width 76 height 15
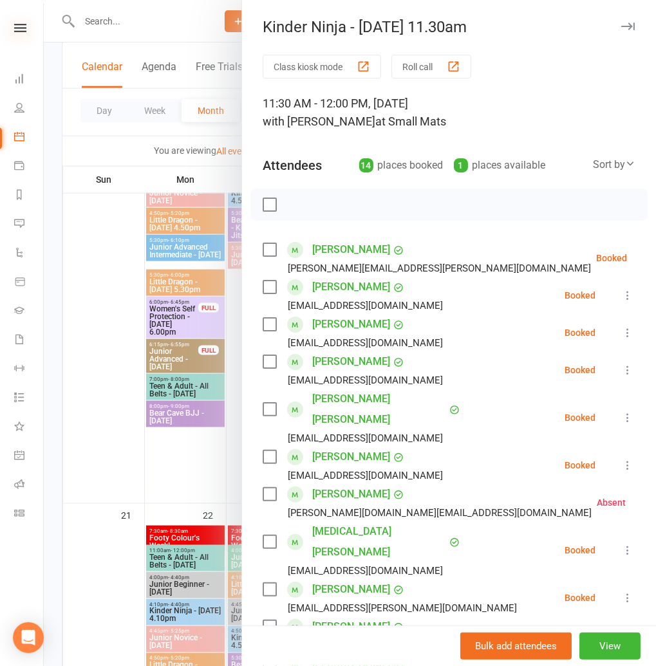
click at [20, 32] on icon at bounding box center [20, 28] width 12 height 8
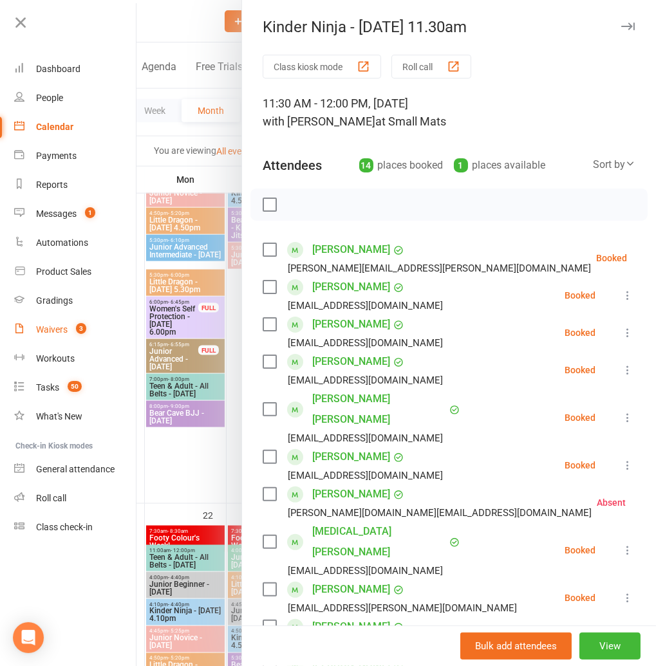
click at [51, 329] on div "Waivers" at bounding box center [52, 329] width 32 height 10
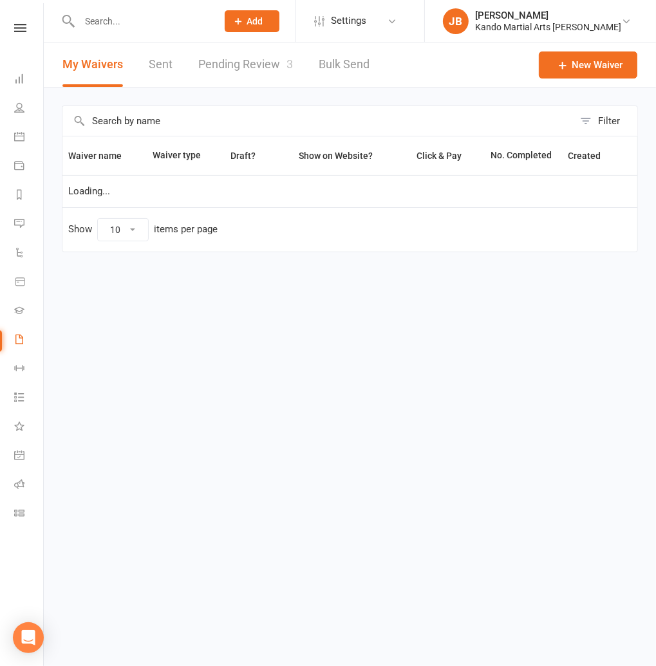
select select "100"
click at [106, 120] on input "text" at bounding box center [317, 121] width 511 height 30
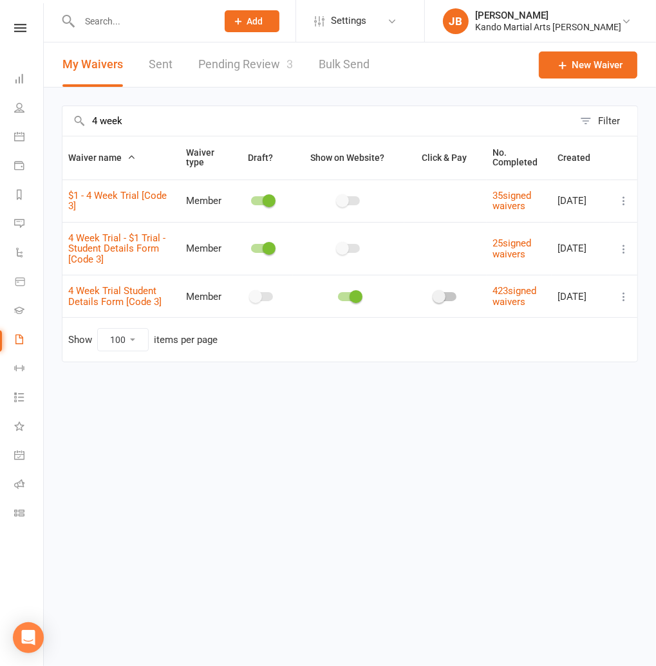
type input "4 week"
click at [623, 297] on icon at bounding box center [623, 296] width 13 height 13
drag, startPoint x: 533, startPoint y: 373, endPoint x: 503, endPoint y: 371, distance: 29.7
click at [533, 373] on link "Copy external link to clipboard" at bounding box center [554, 373] width 151 height 26
